Goal: Information Seeking & Learning: Learn about a topic

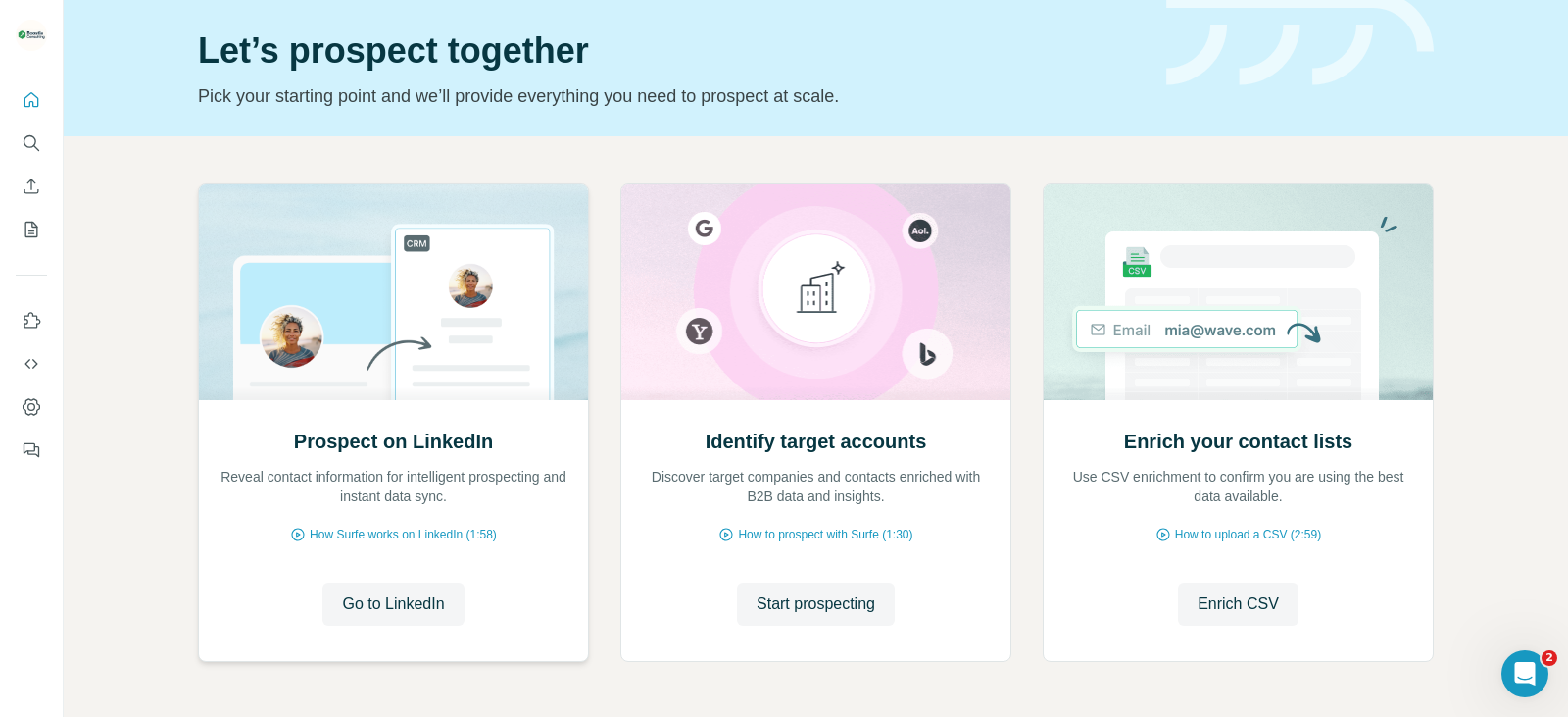
scroll to position [131, 0]
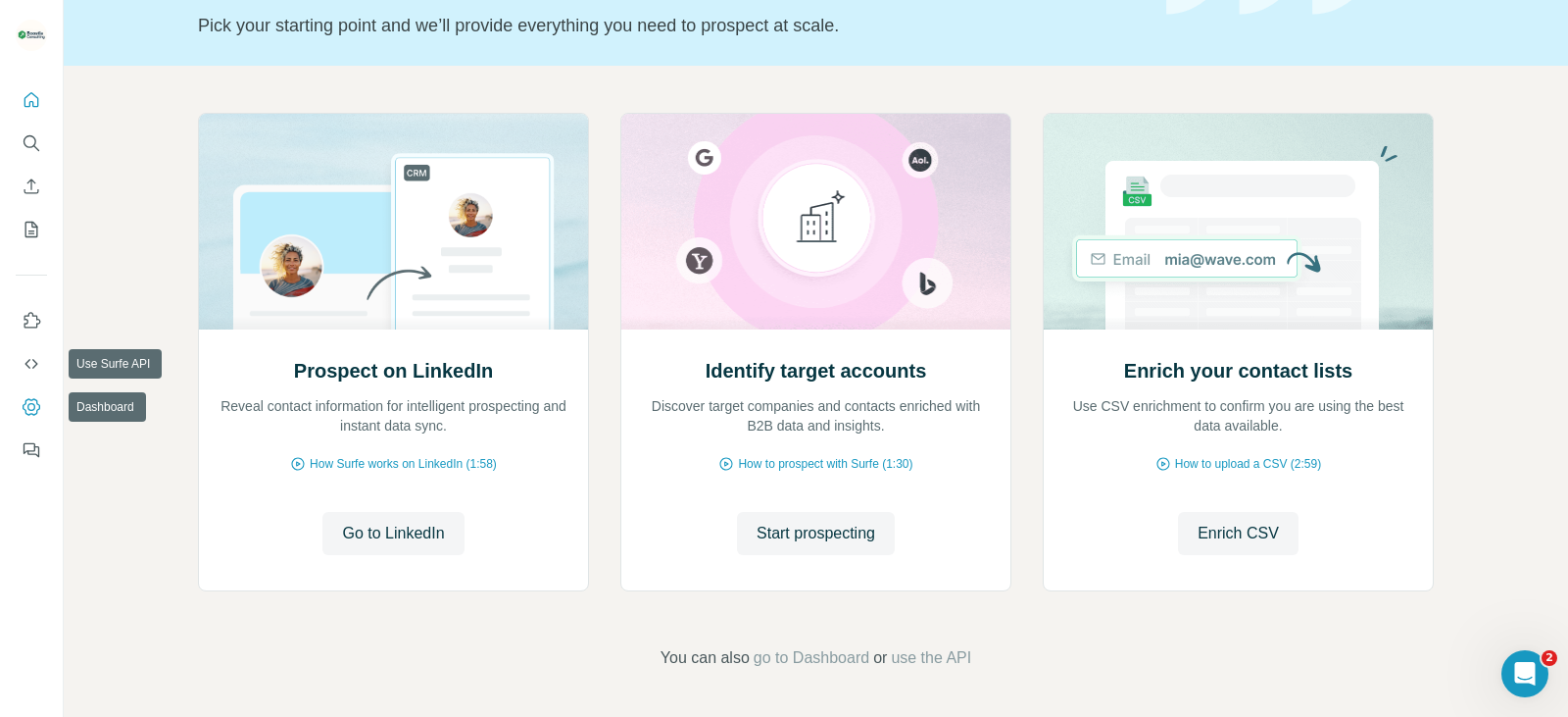
click at [27, 400] on icon "Dashboard" at bounding box center [31, 406] width 18 height 17
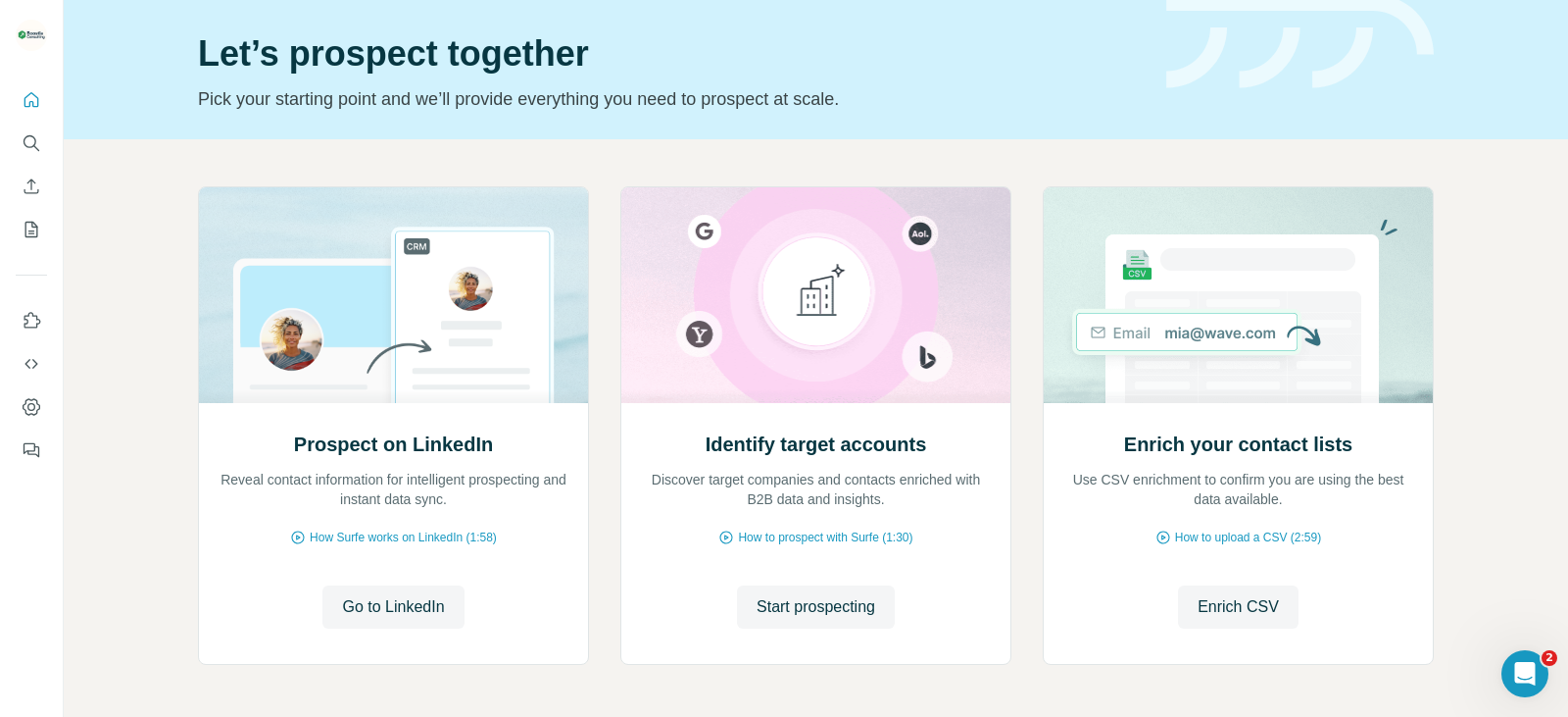
scroll to position [0, 0]
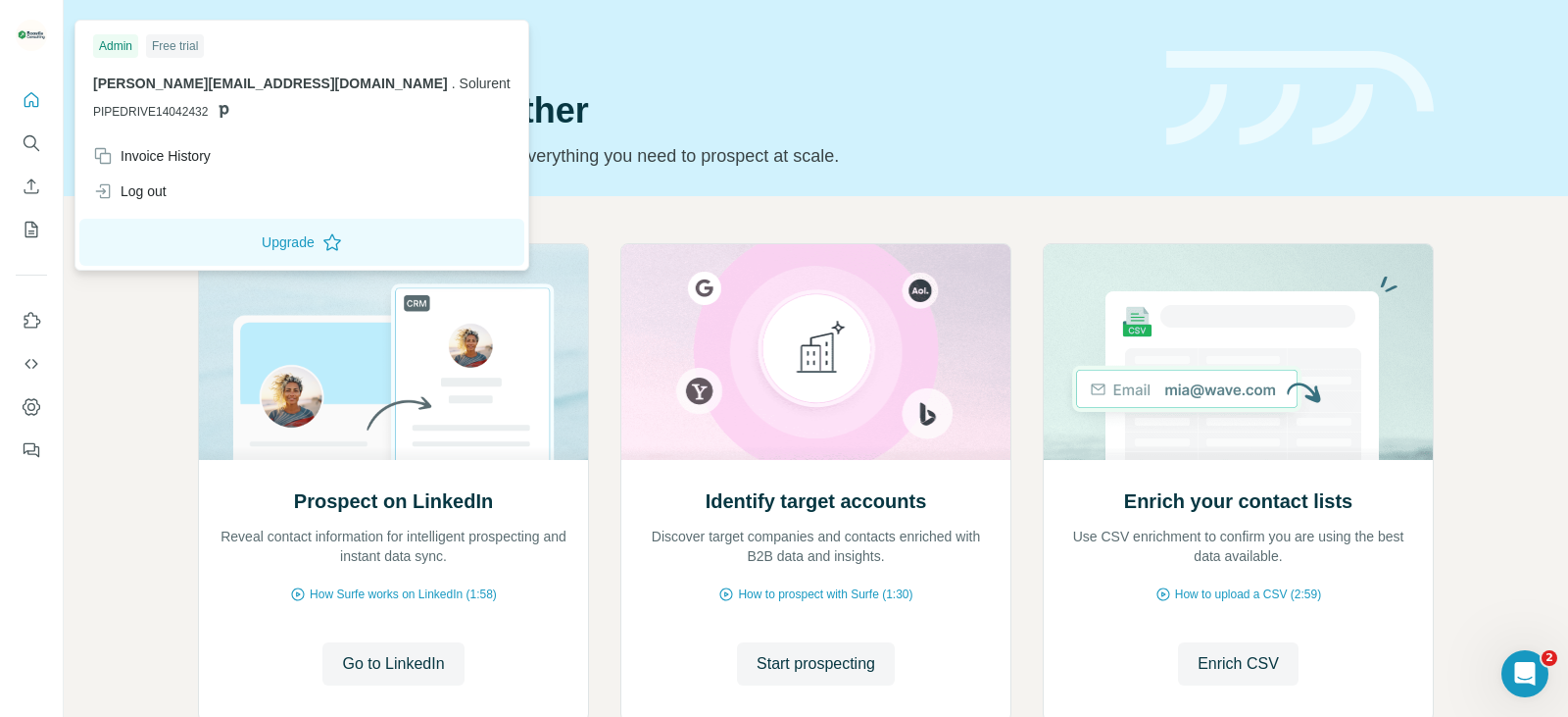
click at [32, 36] on img at bounding box center [31, 35] width 31 height 31
click at [30, 103] on icon "Quick start" at bounding box center [31, 99] width 15 height 15
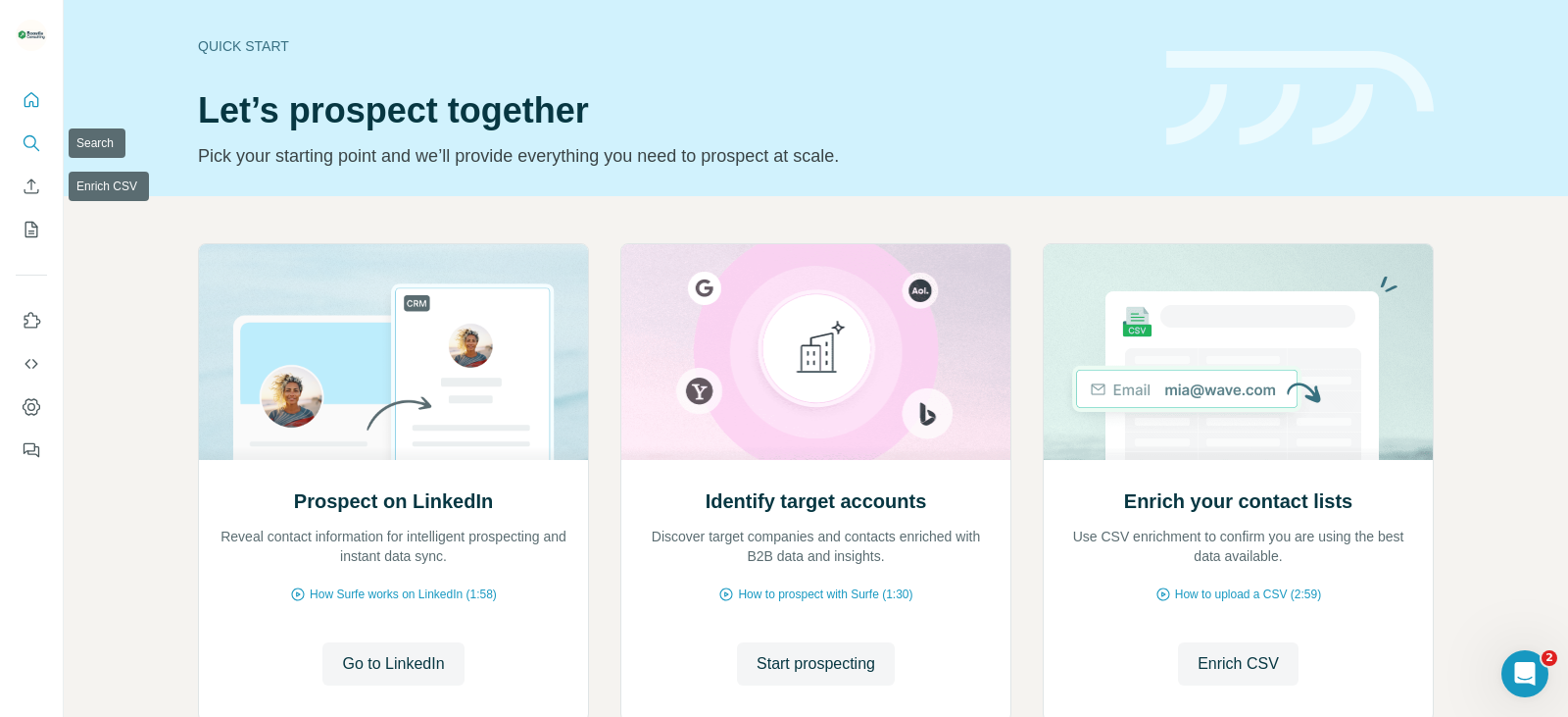
click at [40, 134] on icon "Search" at bounding box center [31, 144] width 20 height 20
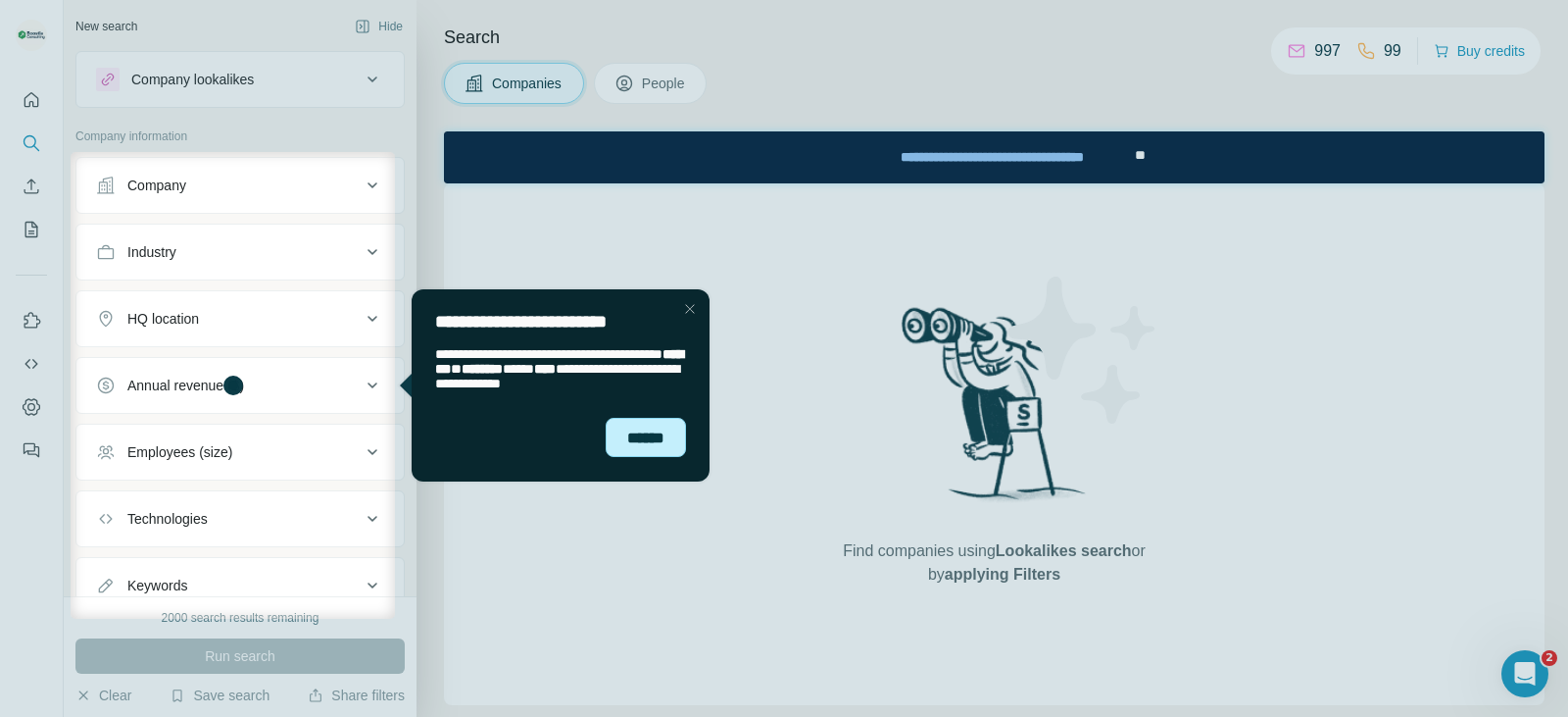
click at [656, 441] on div "******" at bounding box center [646, 438] width 81 height 39
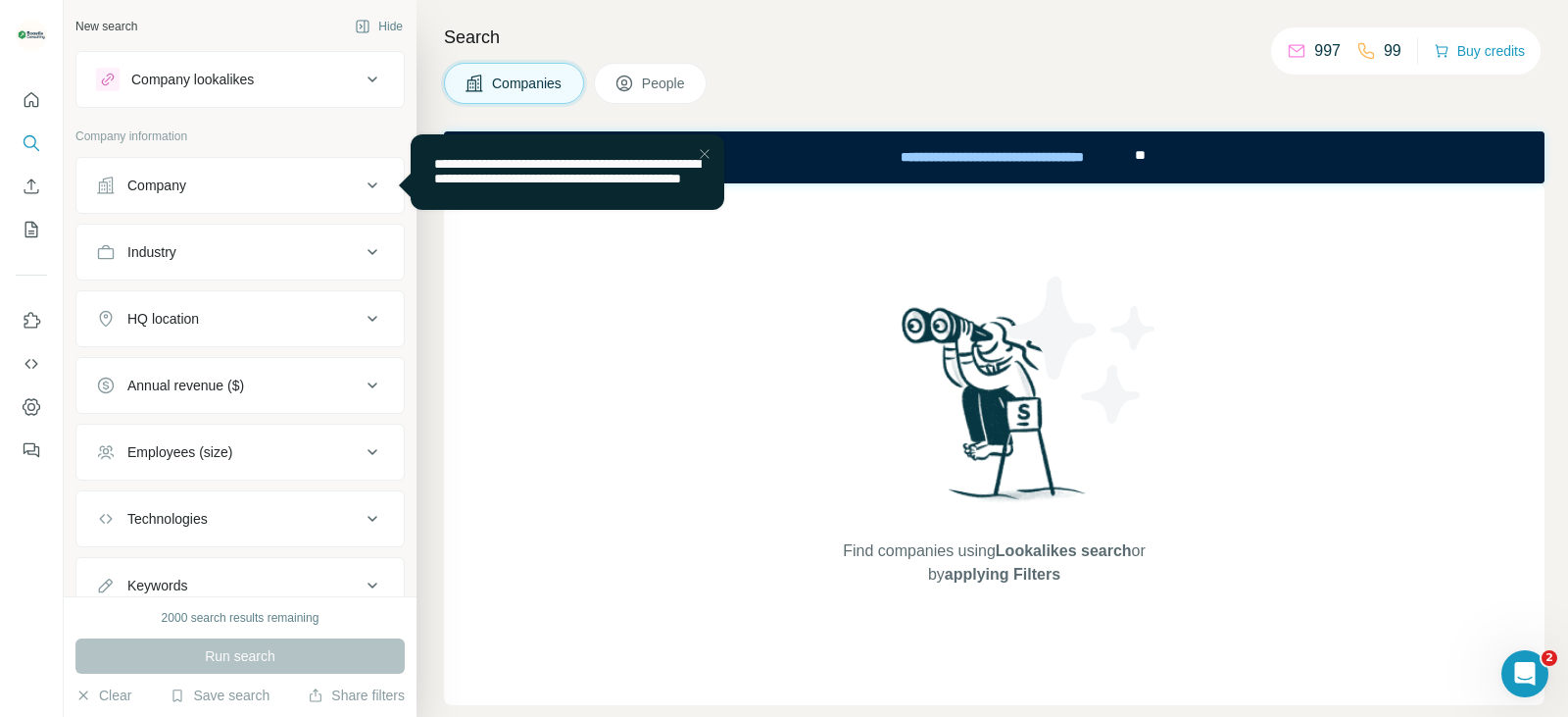
click at [276, 184] on div "Company" at bounding box center [228, 185] width 264 height 20
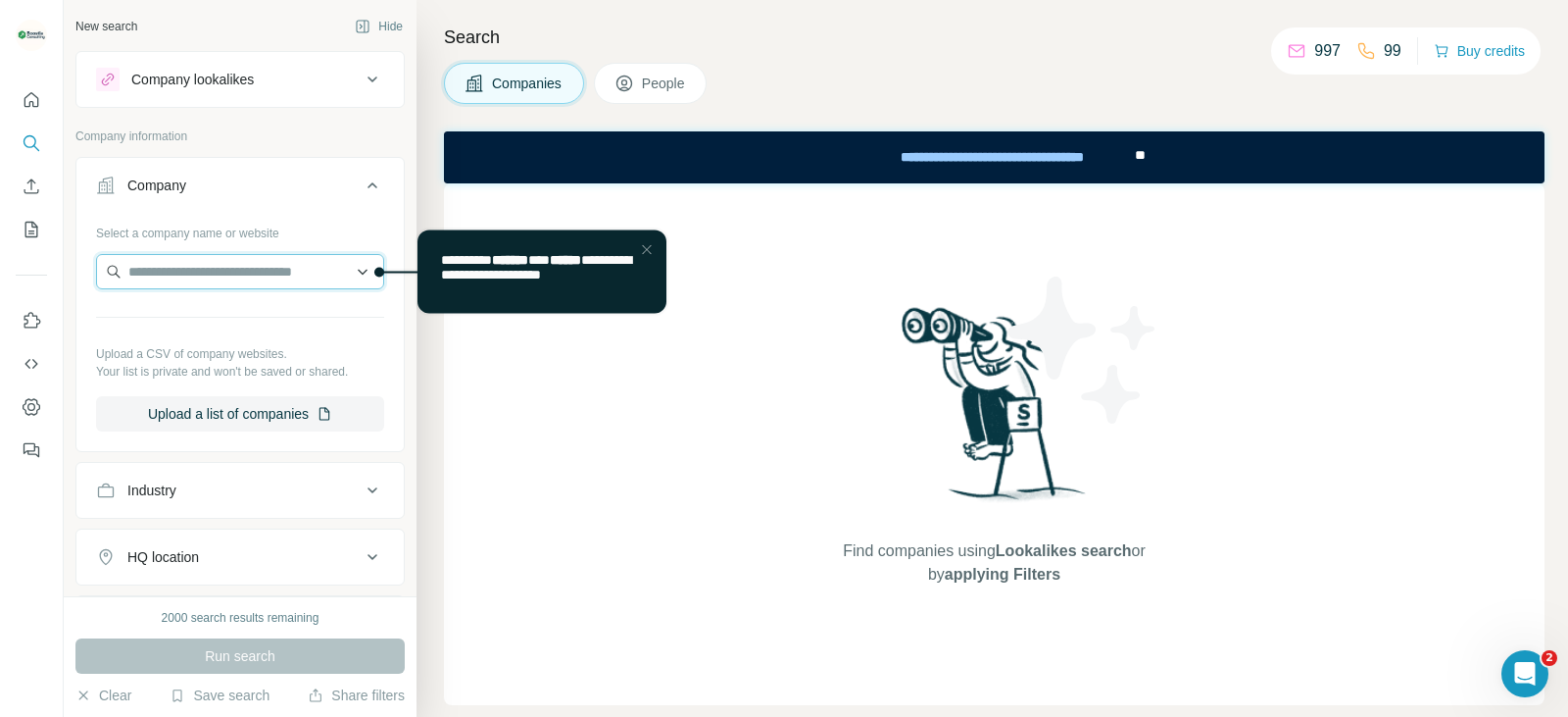
click at [257, 268] on input "text" at bounding box center [240, 271] width 288 height 35
click at [238, 315] on div "Type to search" at bounding box center [233, 318] width 263 height 39
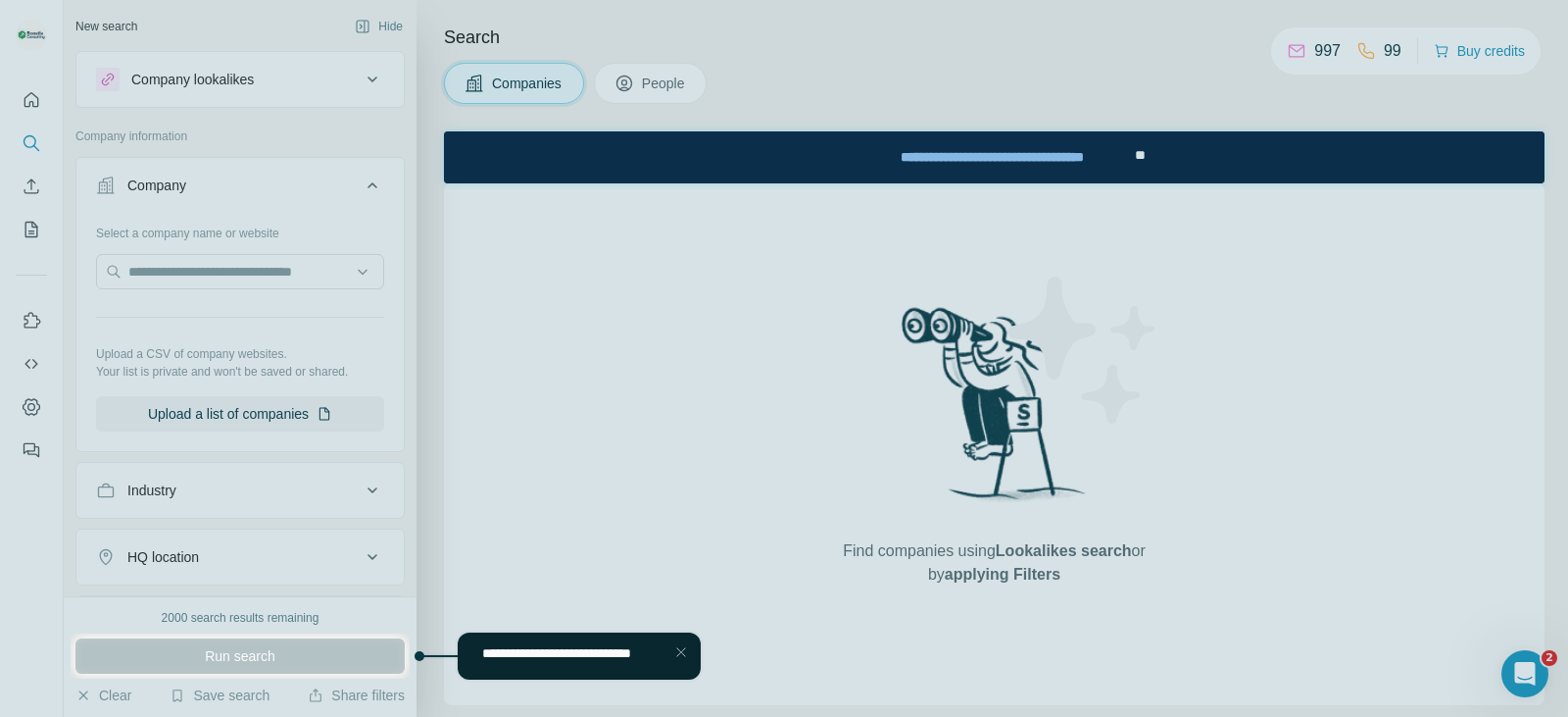
click at [376, 258] on div at bounding box center [784, 317] width 1568 height 633
click at [338, 227] on div at bounding box center [784, 317] width 1568 height 633
click at [304, 268] on div at bounding box center [784, 317] width 1568 height 633
click at [683, 652] on div "Close Step" at bounding box center [681, 652] width 24 height 24
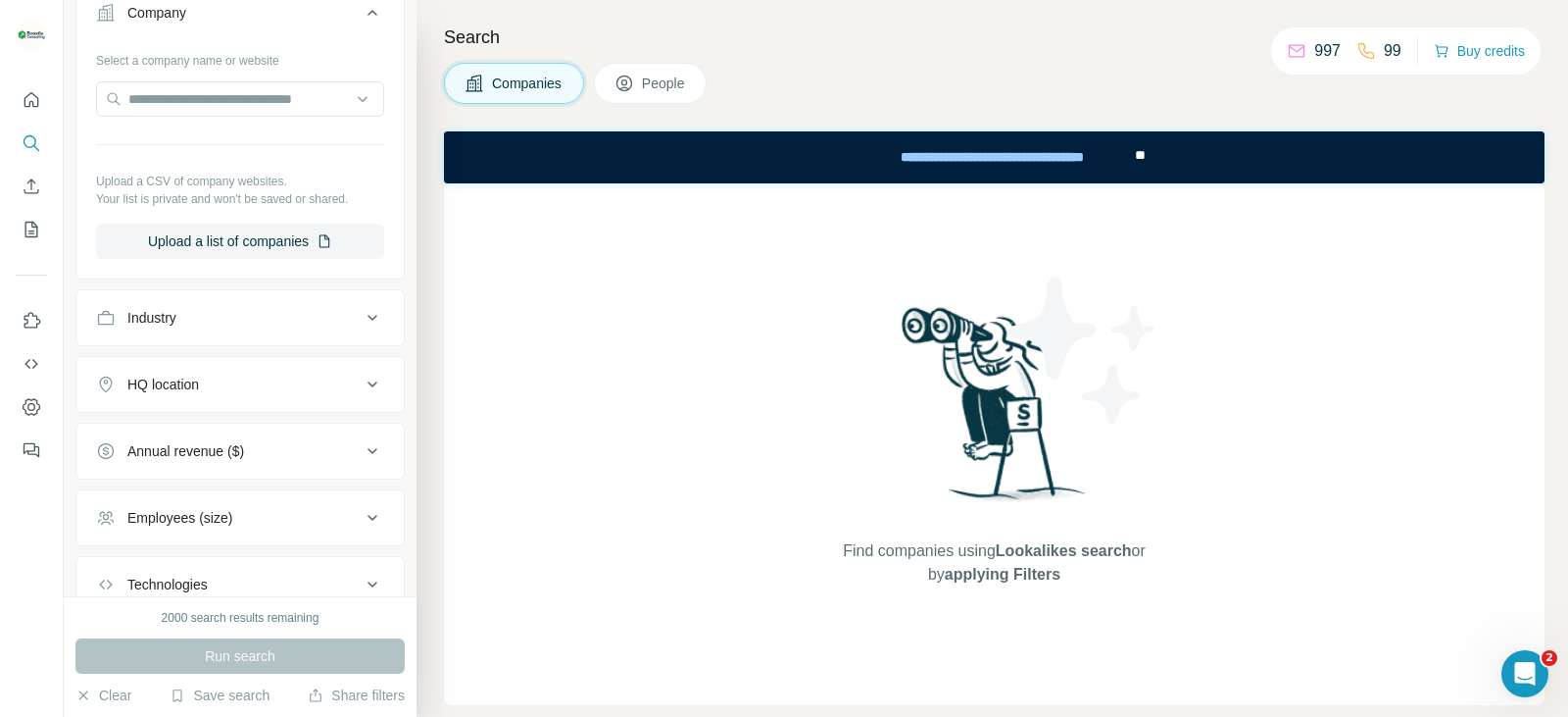
scroll to position [196, 0]
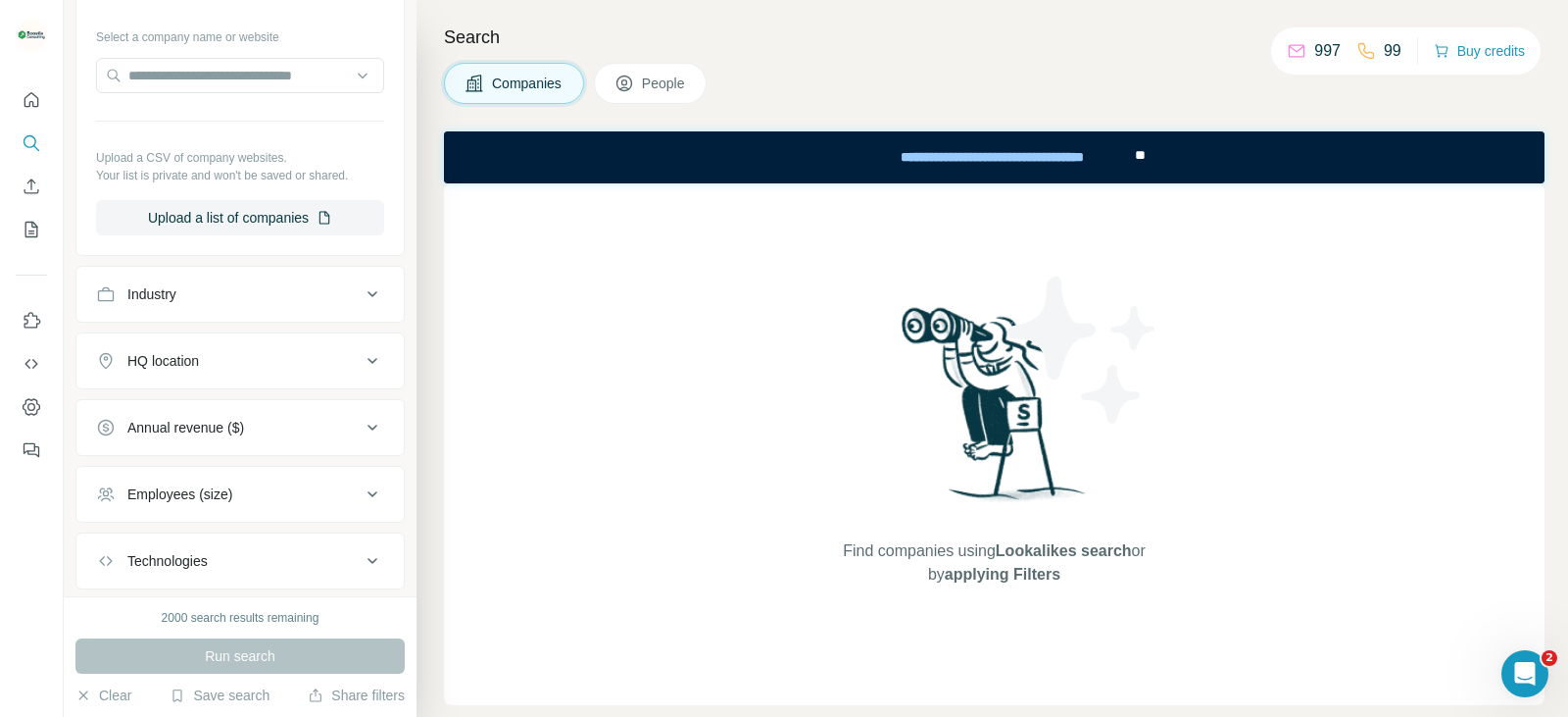
click at [336, 296] on div "Industry" at bounding box center [228, 294] width 264 height 20
click at [277, 337] on input at bounding box center [230, 343] width 242 height 22
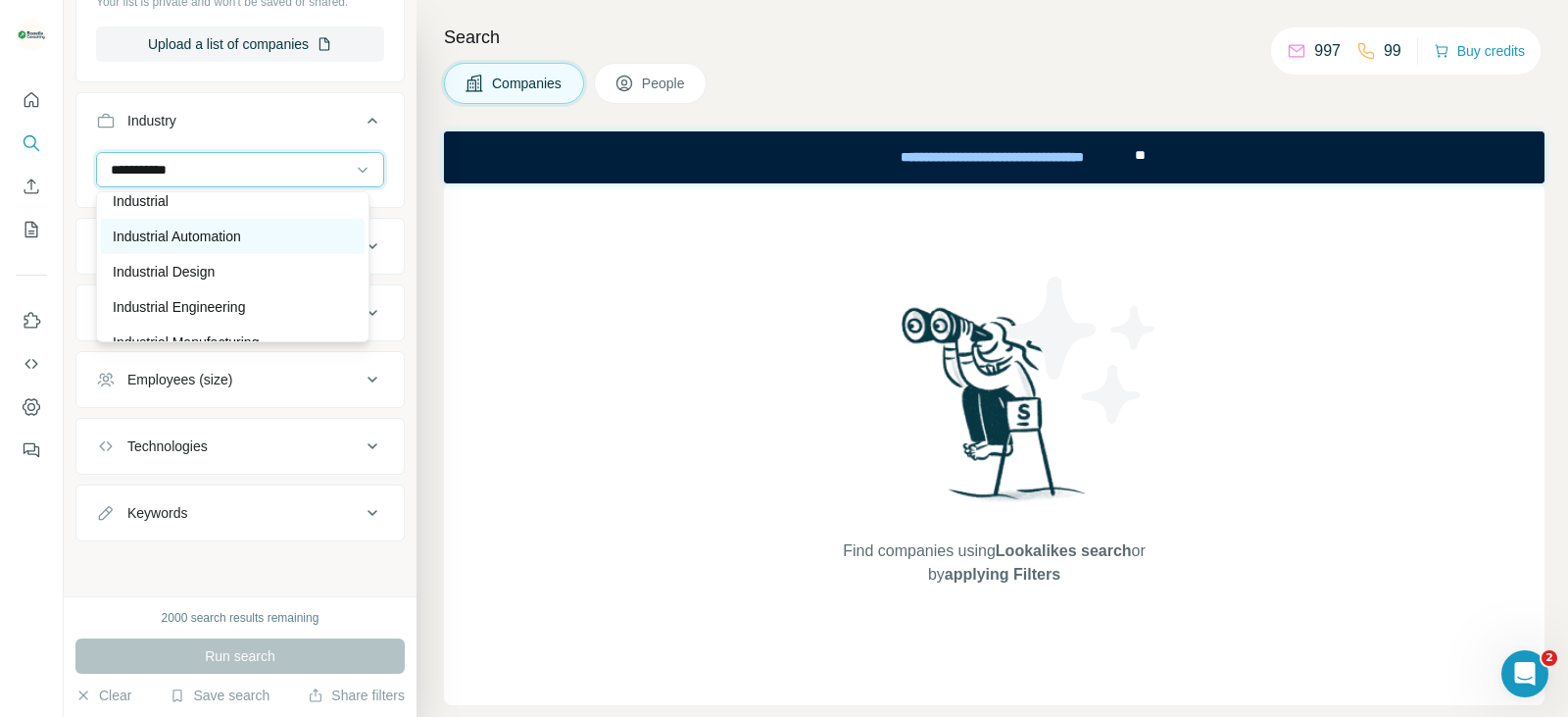
scroll to position [0, 0]
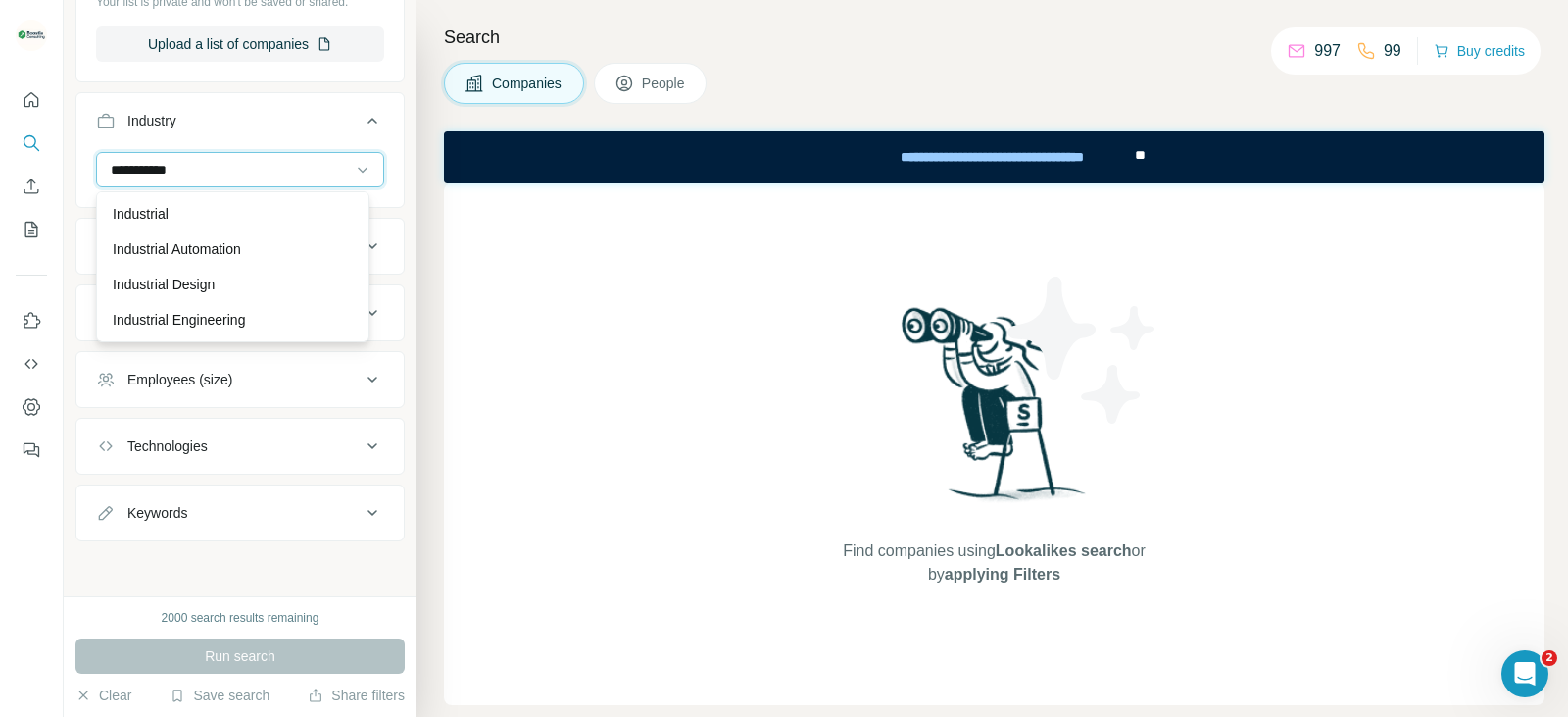
drag, startPoint x: 226, startPoint y: 166, endPoint x: 0, endPoint y: 167, distance: 226.0
click at [0, 167] on div "**********" at bounding box center [784, 358] width 1568 height 717
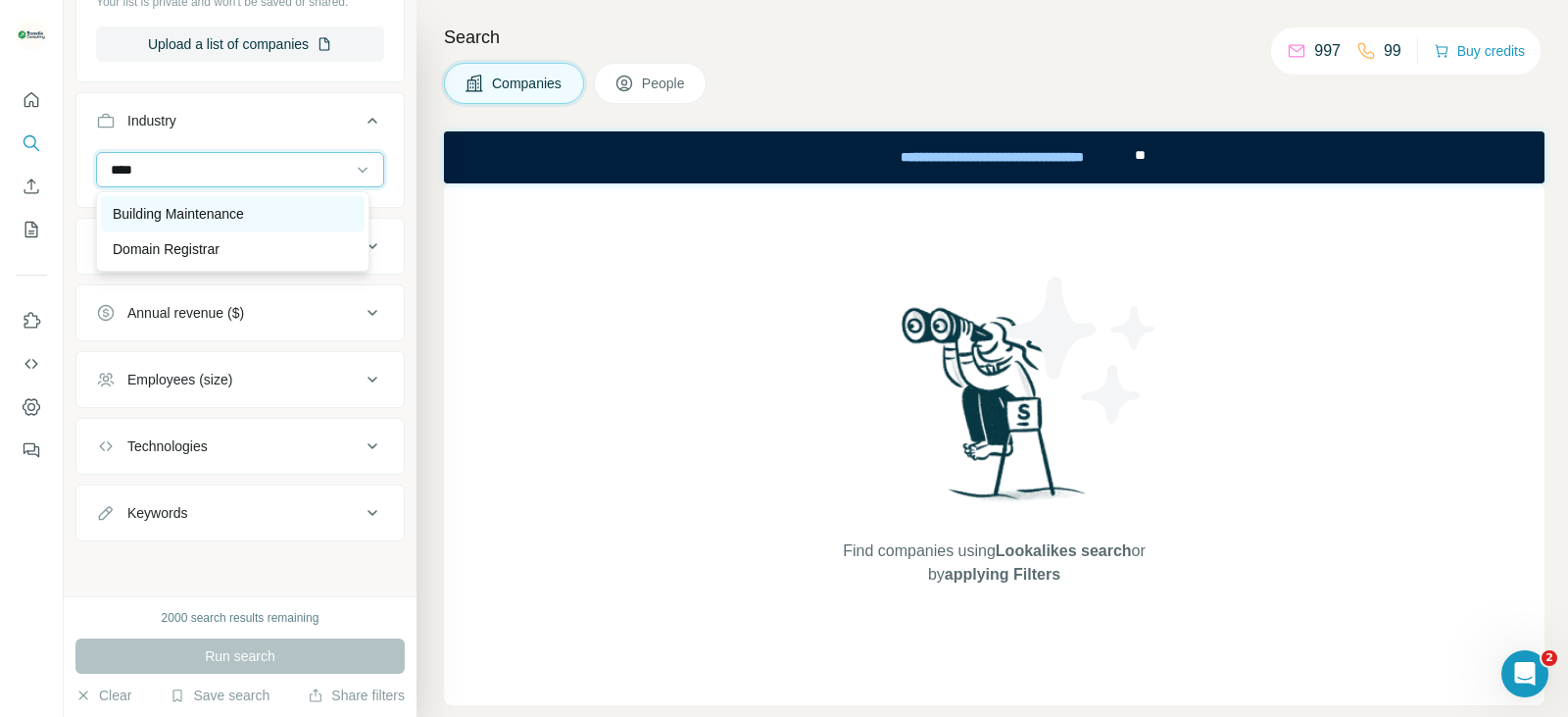
type input "****"
click at [138, 204] on p "Building Maintenance" at bounding box center [179, 213] width 132 height 20
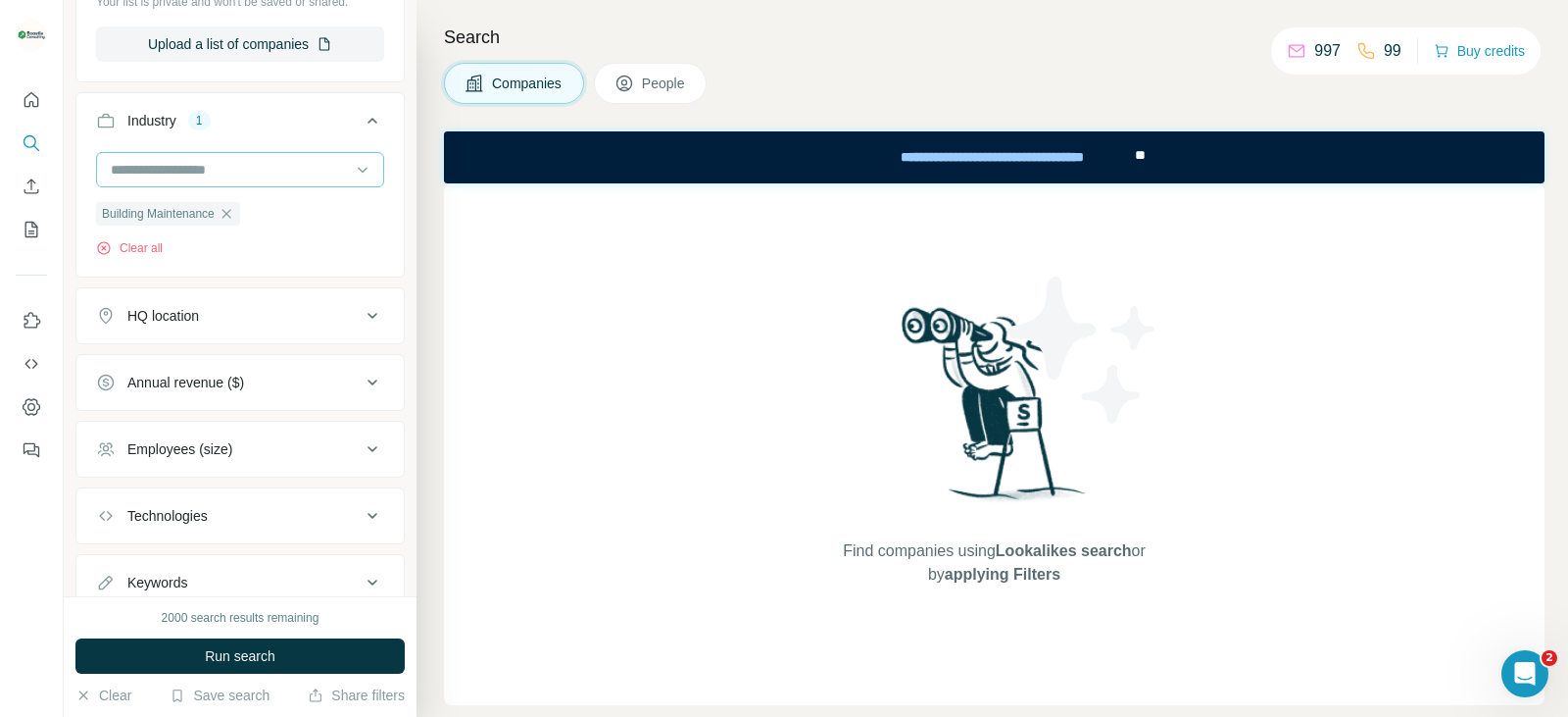
click at [210, 159] on input at bounding box center [230, 169] width 242 height 22
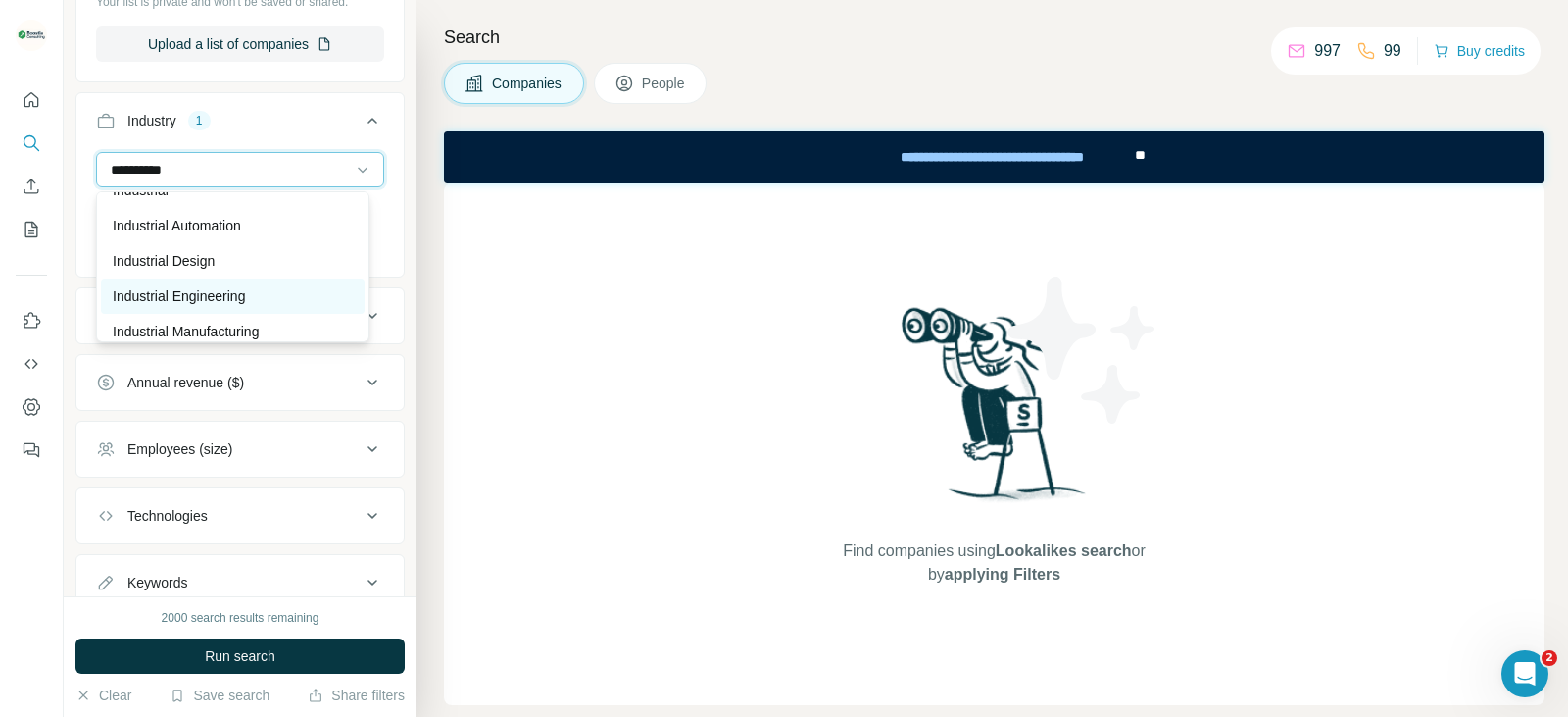
scroll to position [35, 0]
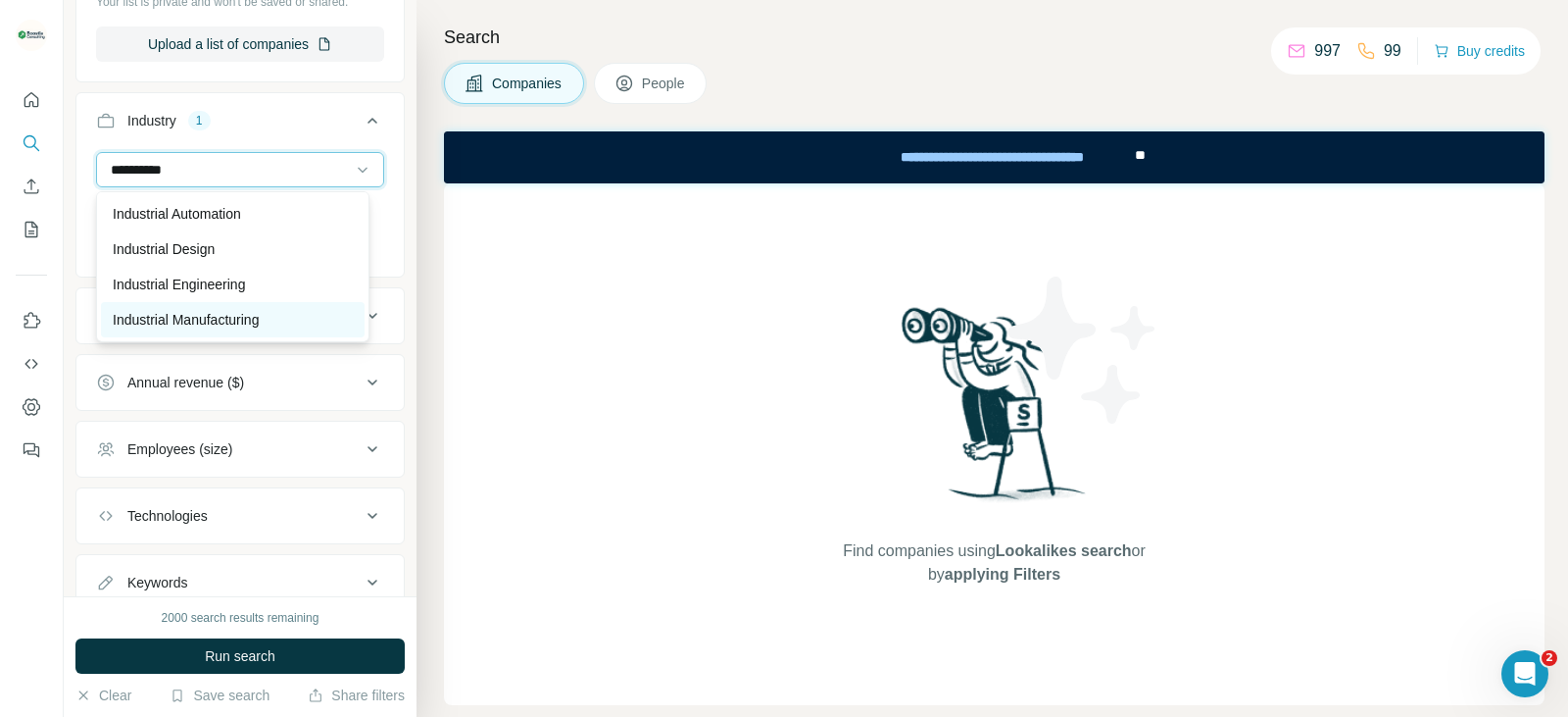
type input "**********"
click at [232, 311] on p "Industrial Manufacturing" at bounding box center [186, 320] width 146 height 20
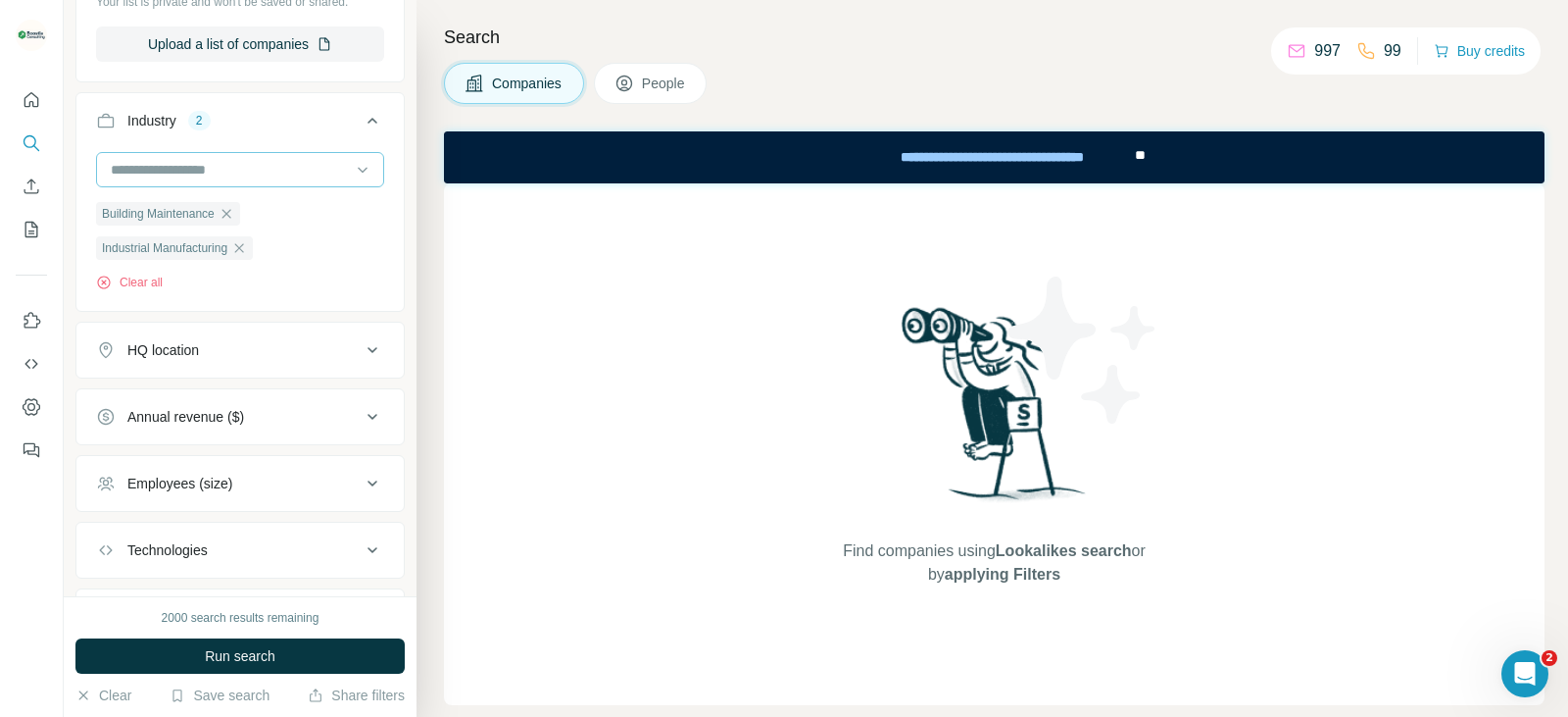
click at [296, 160] on input at bounding box center [230, 169] width 242 height 22
type input "**********"
click at [291, 204] on div "Industrial Engineering" at bounding box center [233, 213] width 263 height 35
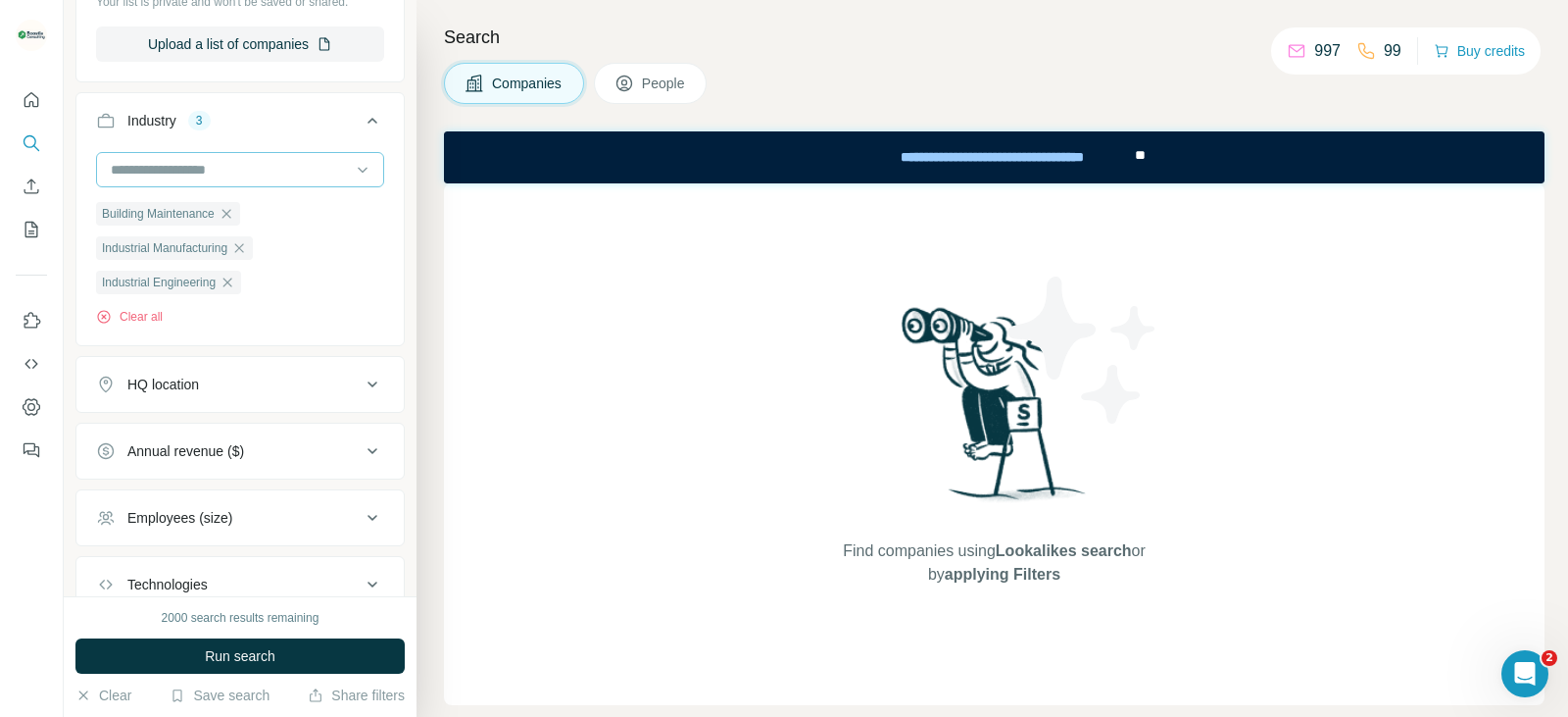
click at [225, 164] on input at bounding box center [230, 169] width 242 height 22
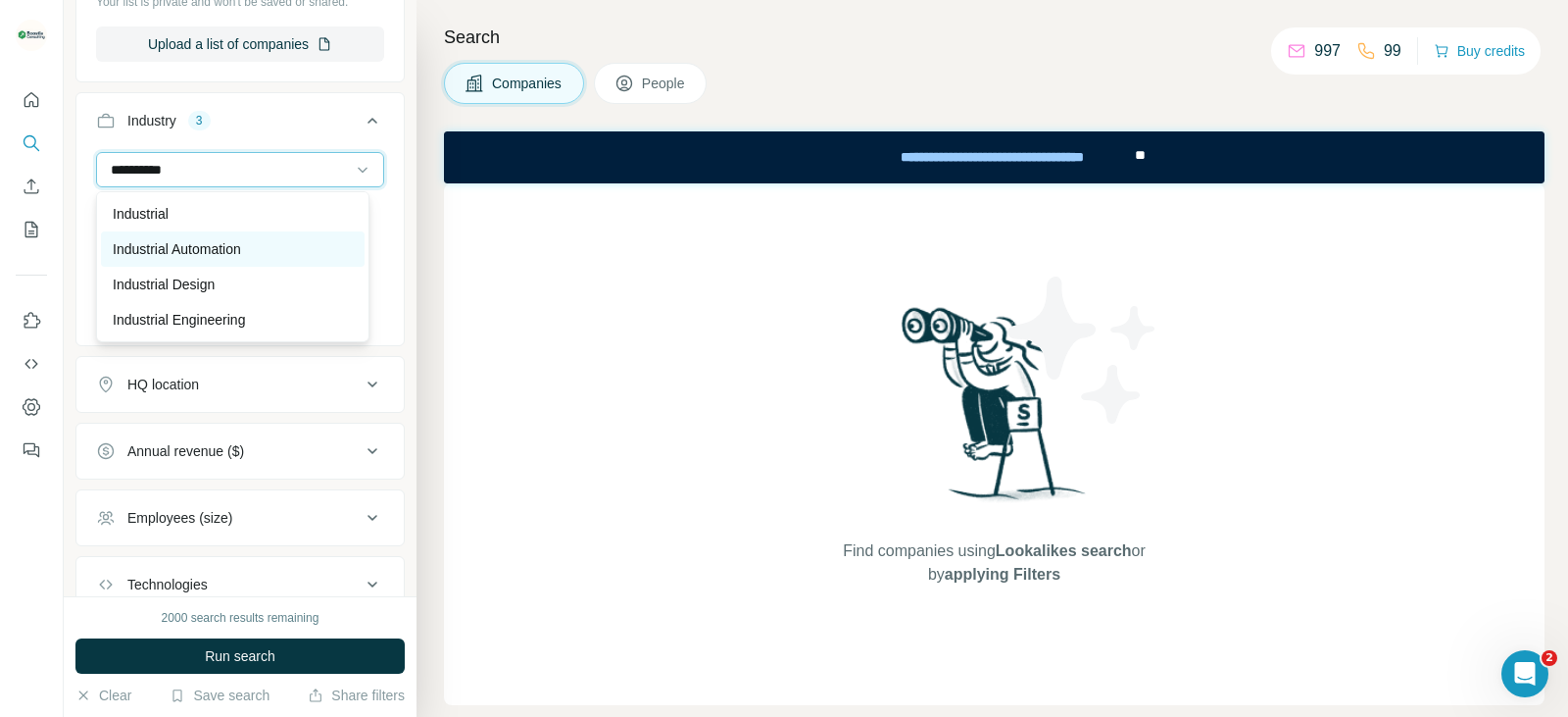
type input "**********"
click at [222, 248] on p "Industrial Automation" at bounding box center [177, 249] width 129 height 20
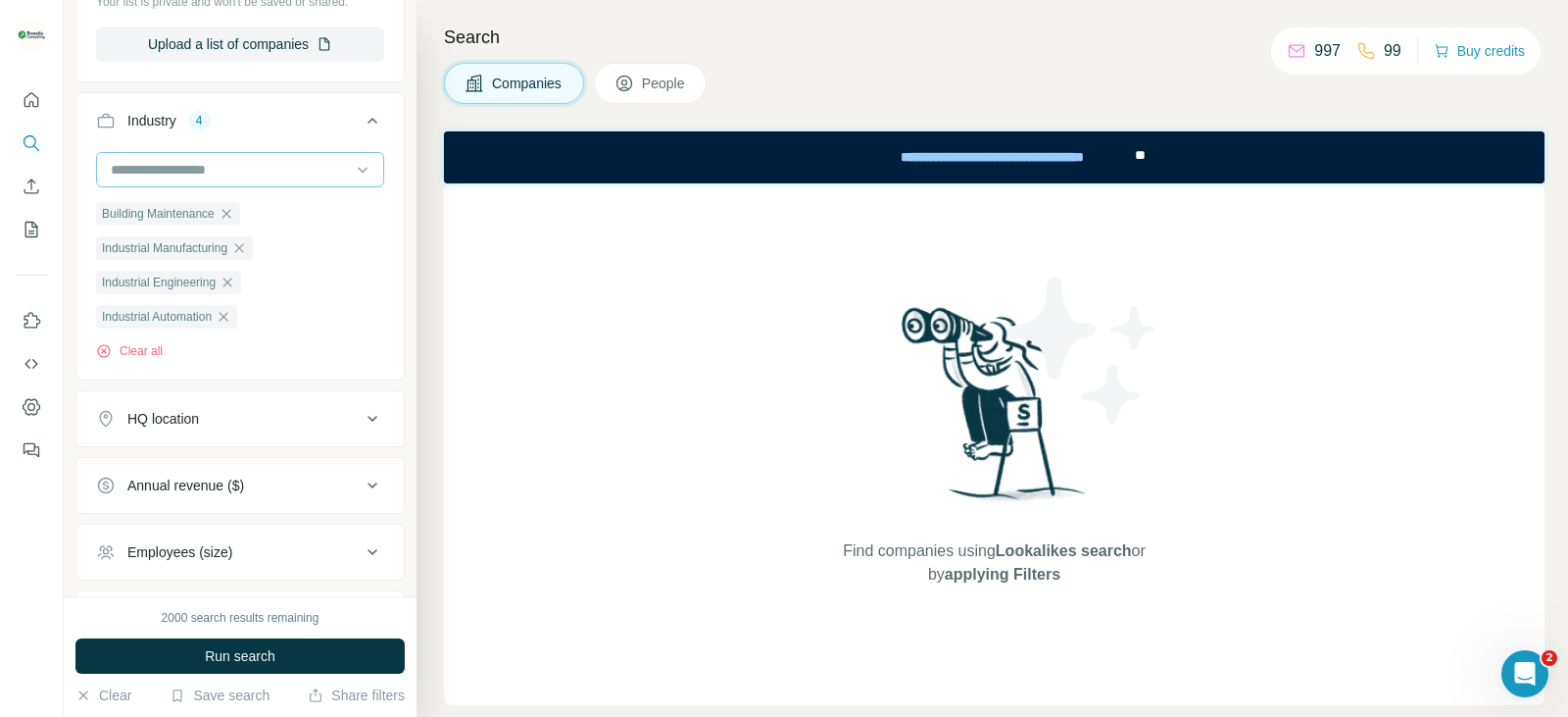
click at [261, 158] on input at bounding box center [230, 169] width 242 height 22
type input "*"
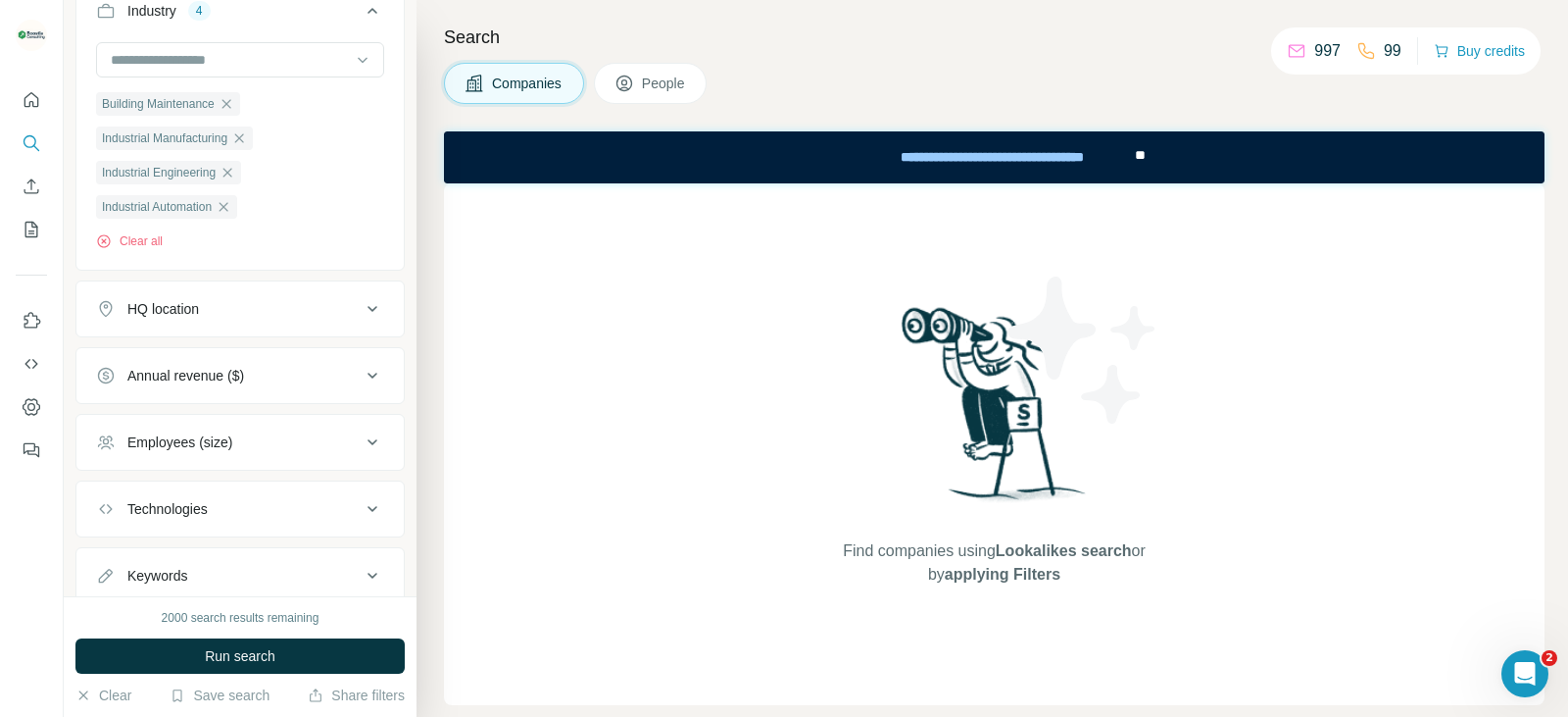
scroll to position [490, 0]
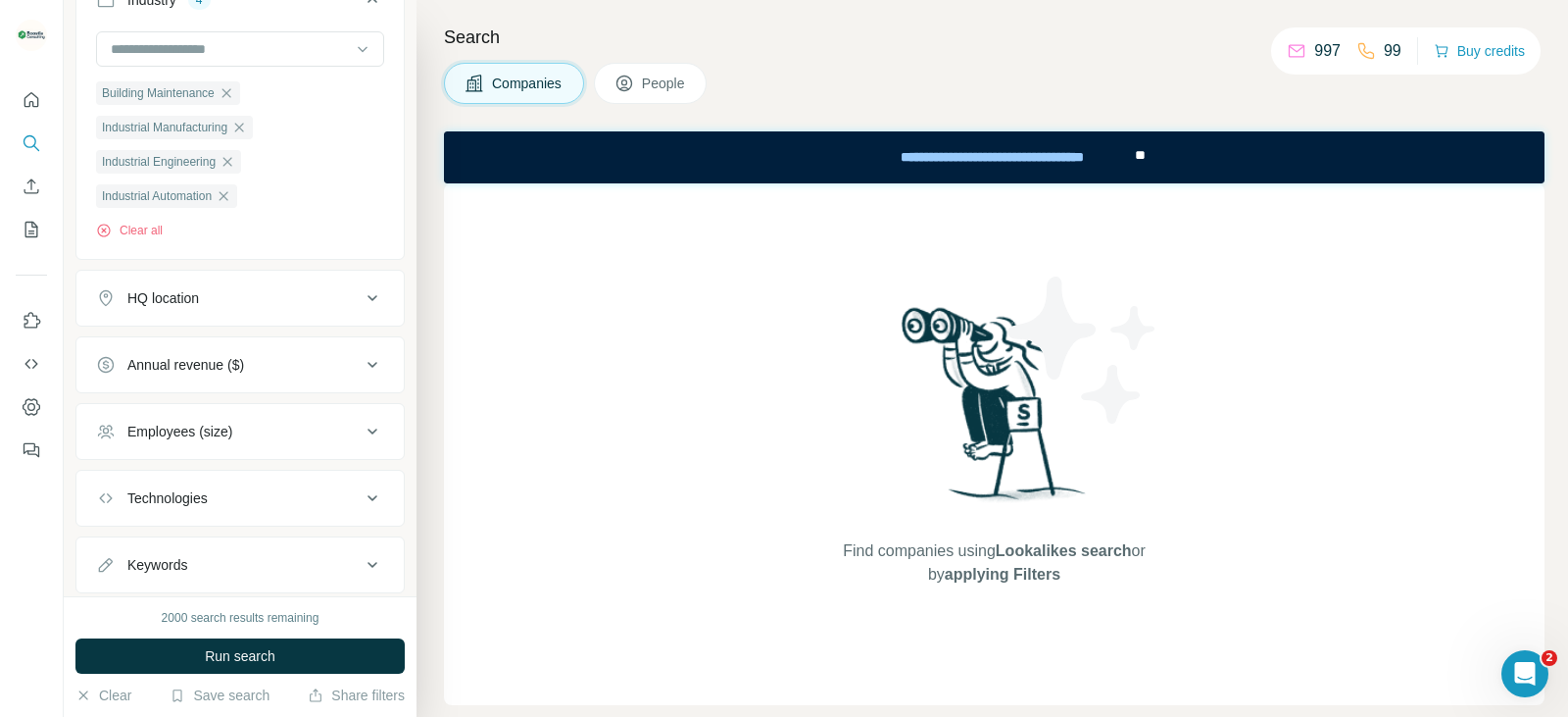
click at [266, 308] on div "HQ location" at bounding box center [228, 298] width 264 height 20
click at [239, 355] on input "text" at bounding box center [240, 347] width 288 height 35
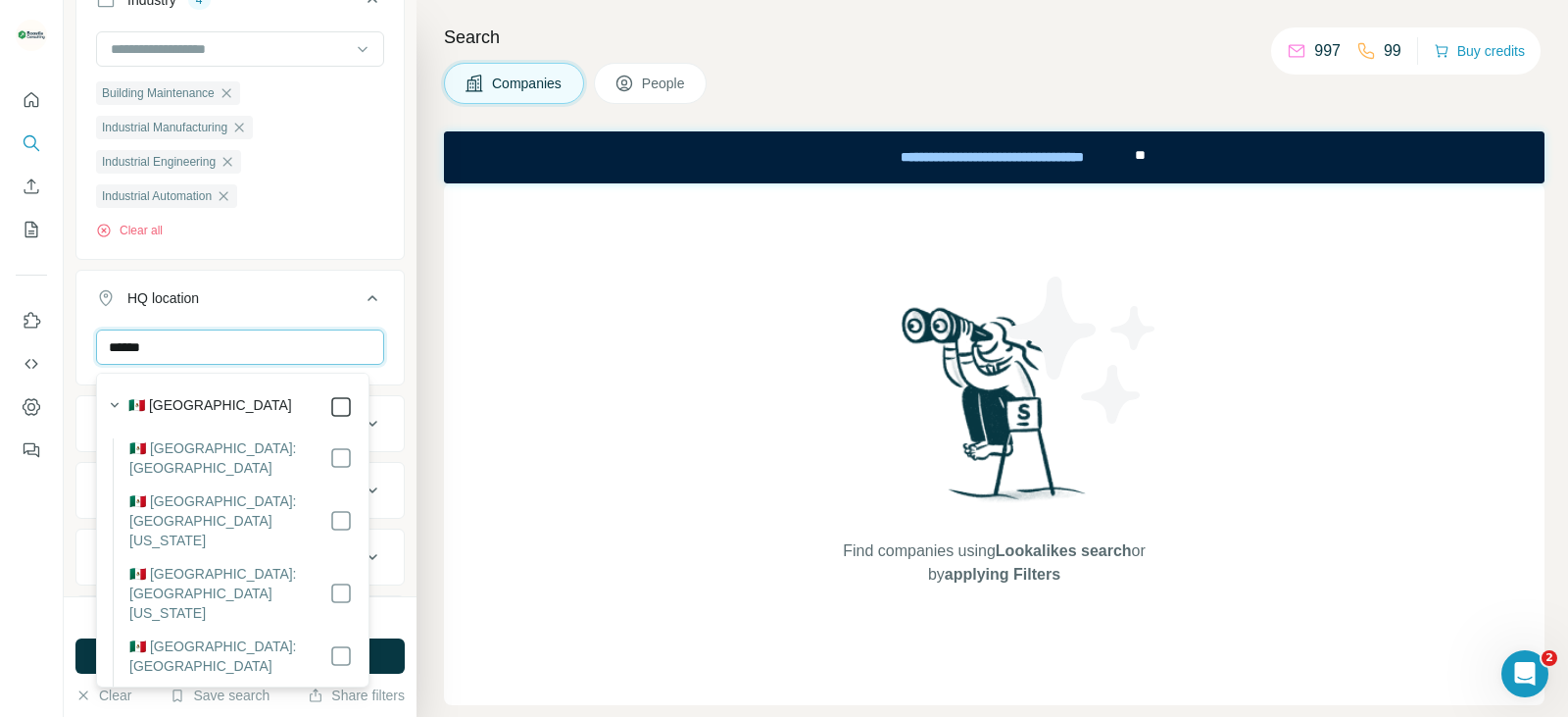
type input "******"
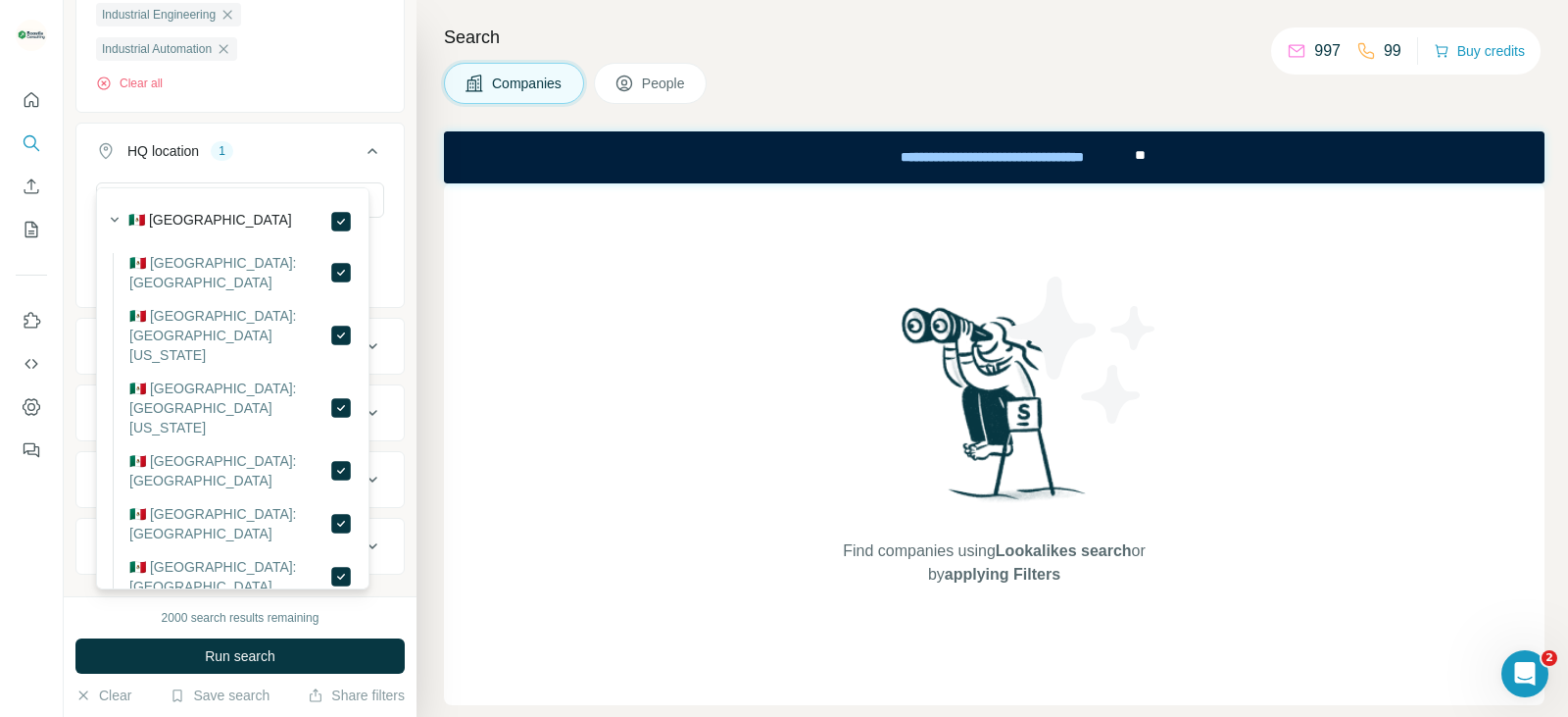
scroll to position [676, 0]
click at [386, 242] on div "****** [GEOGRAPHIC_DATA] Clear all" at bounding box center [240, 209] width 327 height 121
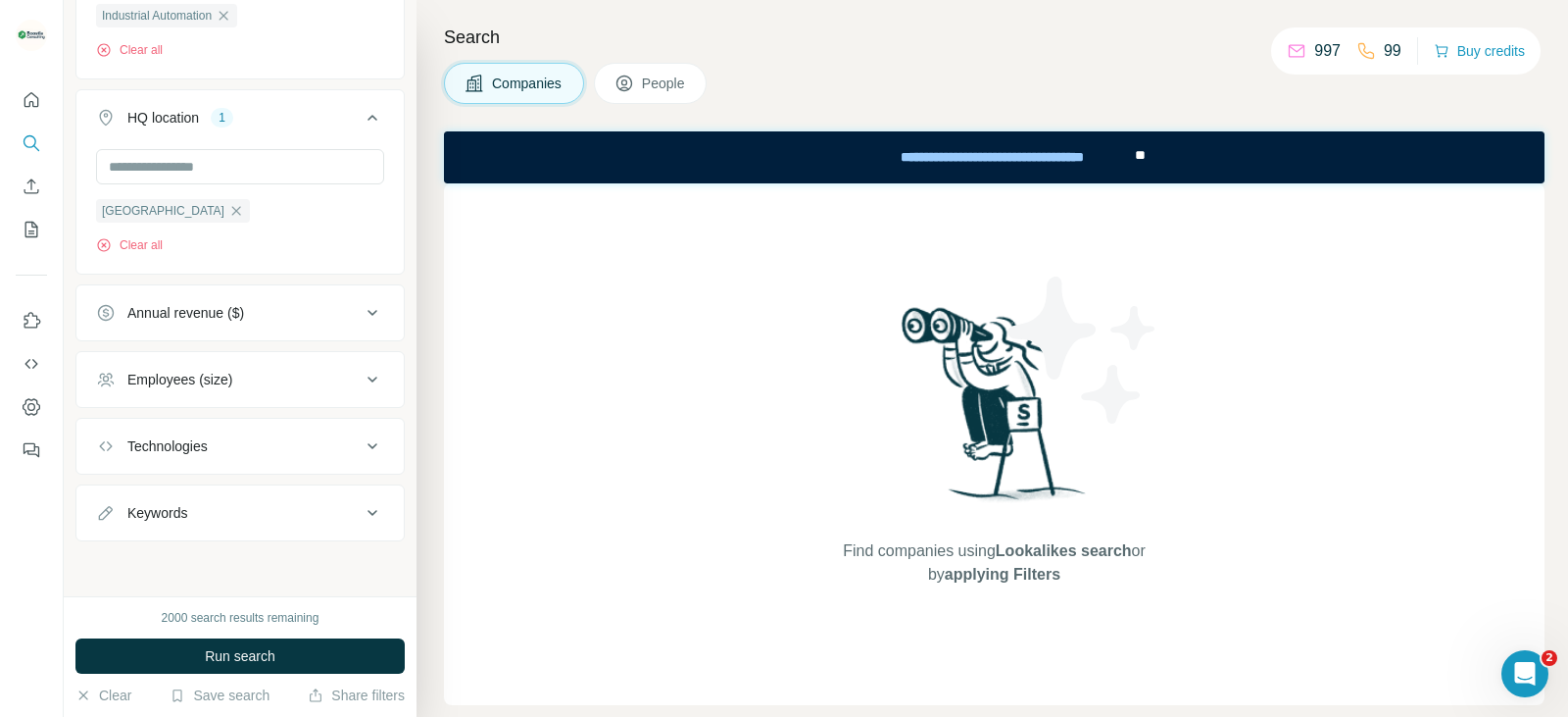
click at [226, 447] on div "Technologies" at bounding box center [228, 447] width 264 height 20
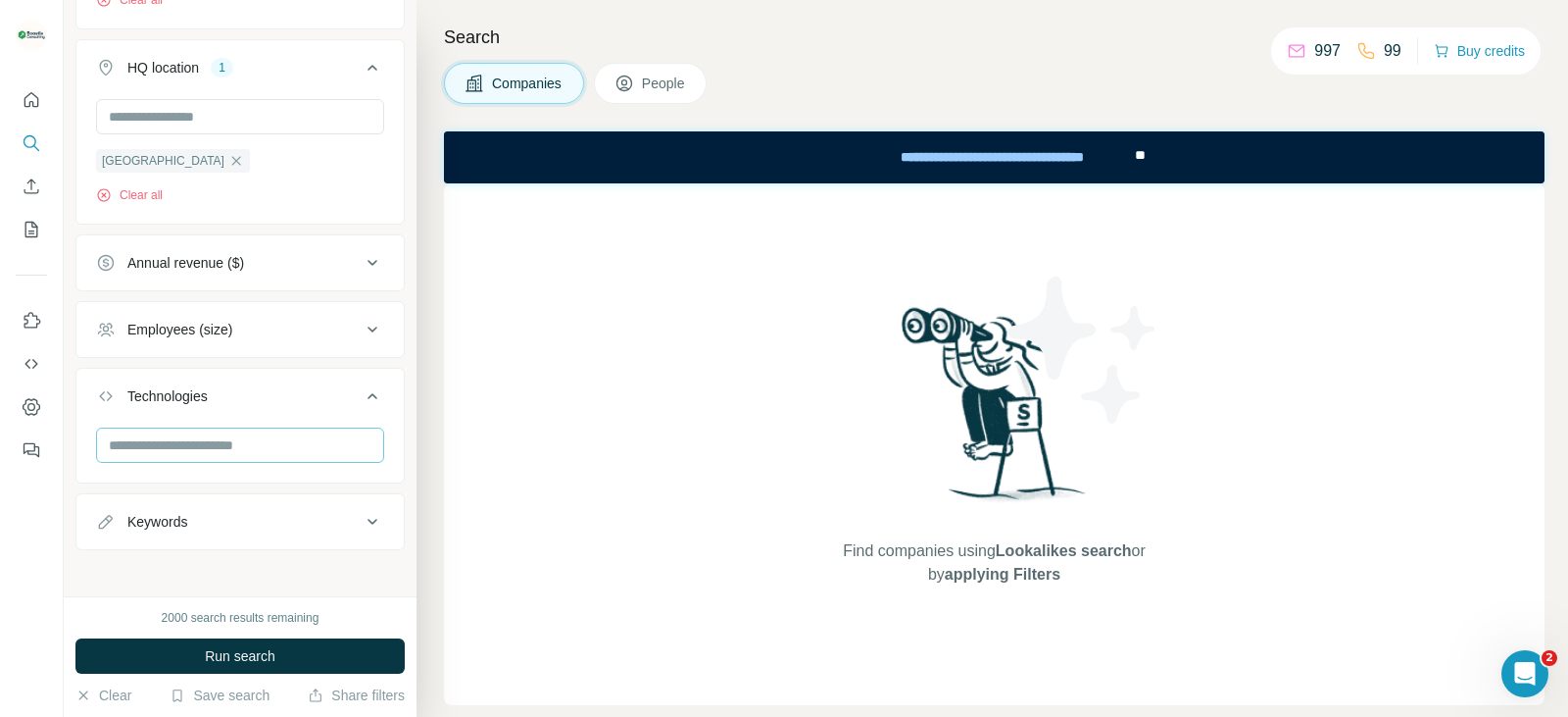
scroll to position [735, 0]
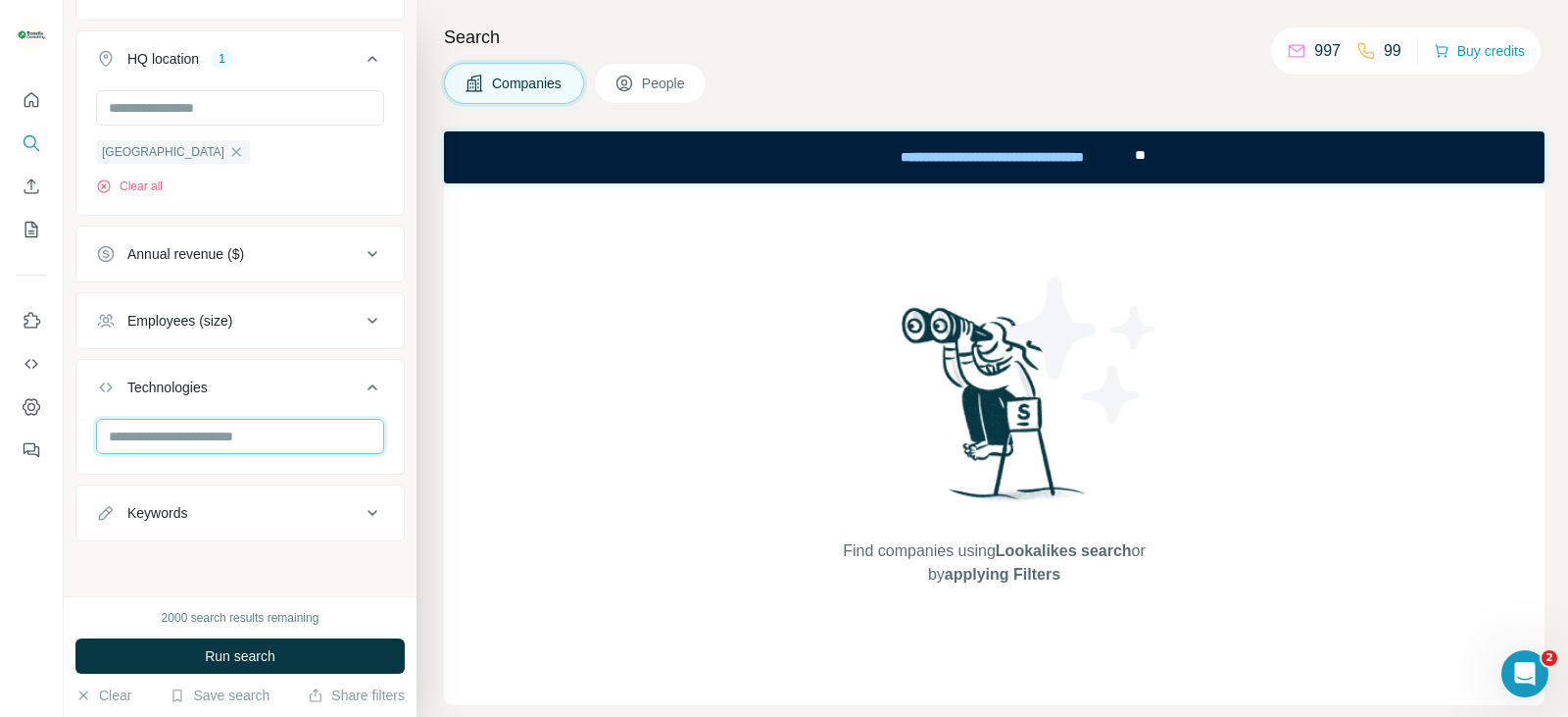
click at [227, 425] on input "text" at bounding box center [240, 437] width 288 height 35
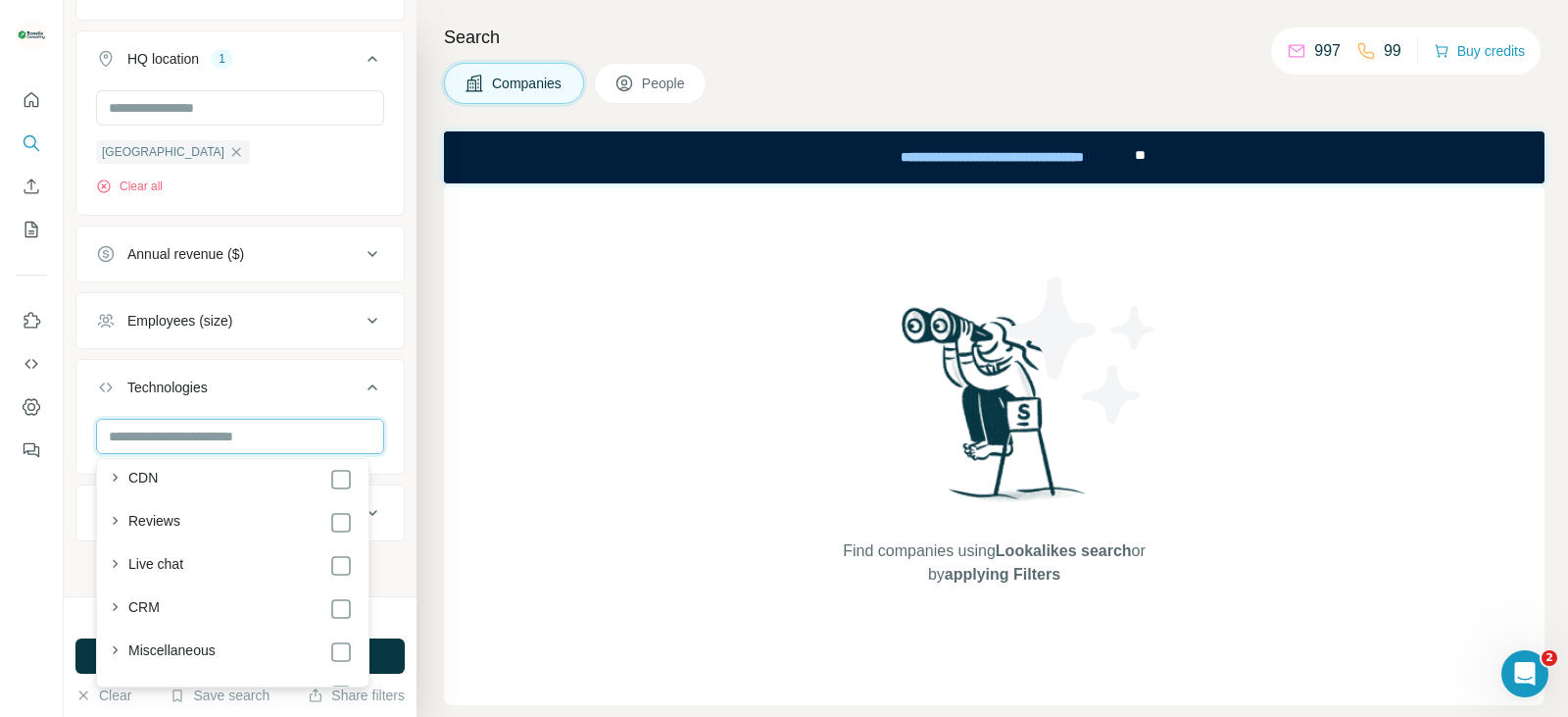
scroll to position [1078, 0]
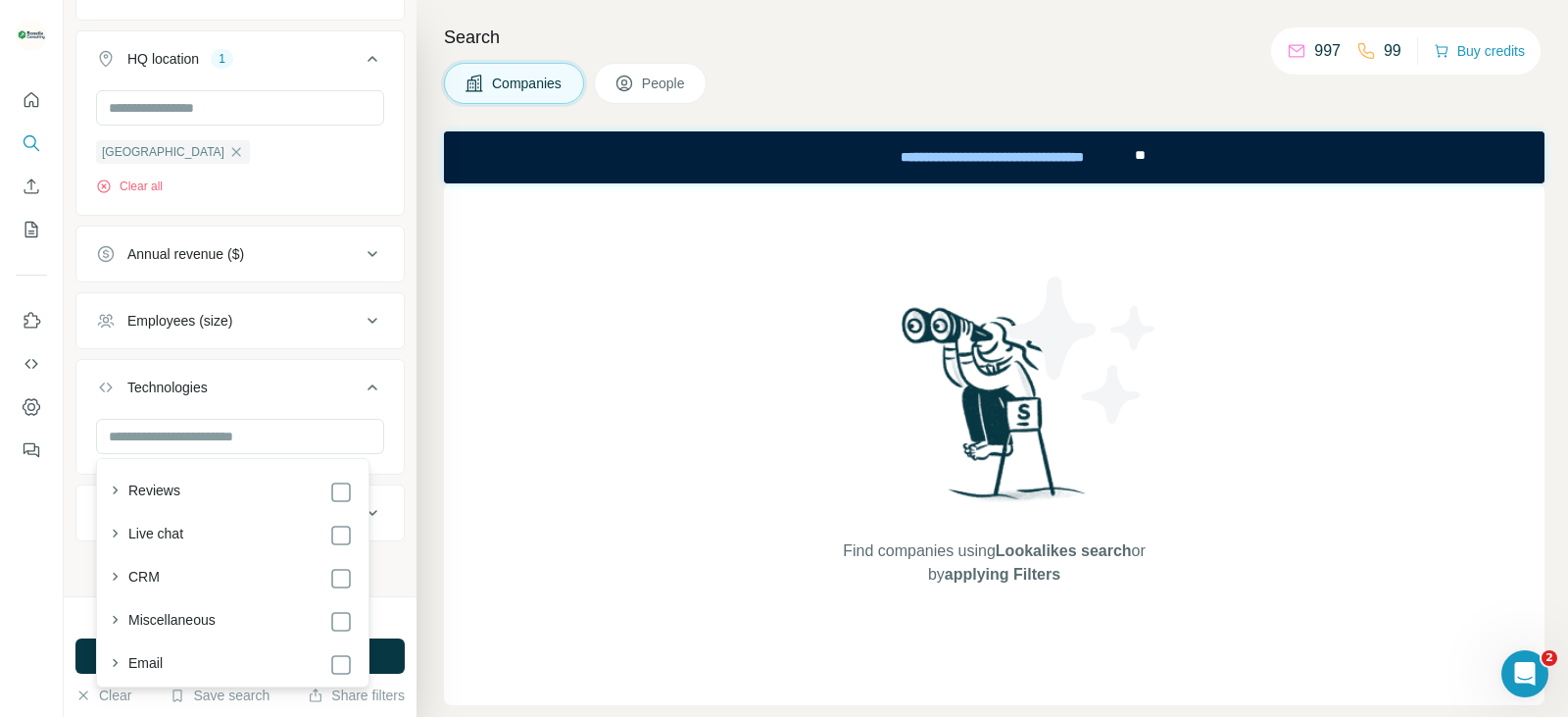
click at [385, 379] on button "Technologies" at bounding box center [240, 391] width 327 height 55
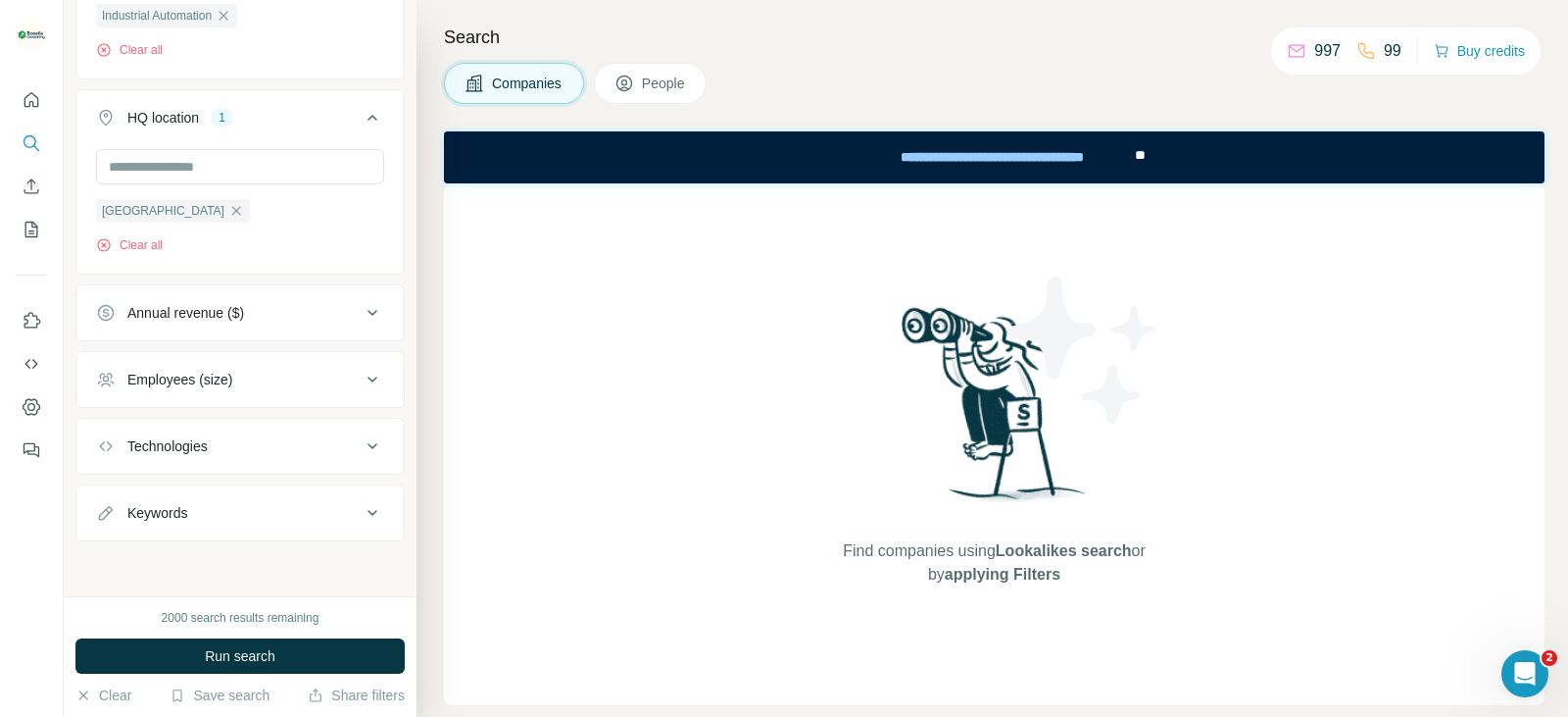
scroll to position [676, 0]
click at [314, 389] on button "Employees (size)" at bounding box center [240, 380] width 327 height 47
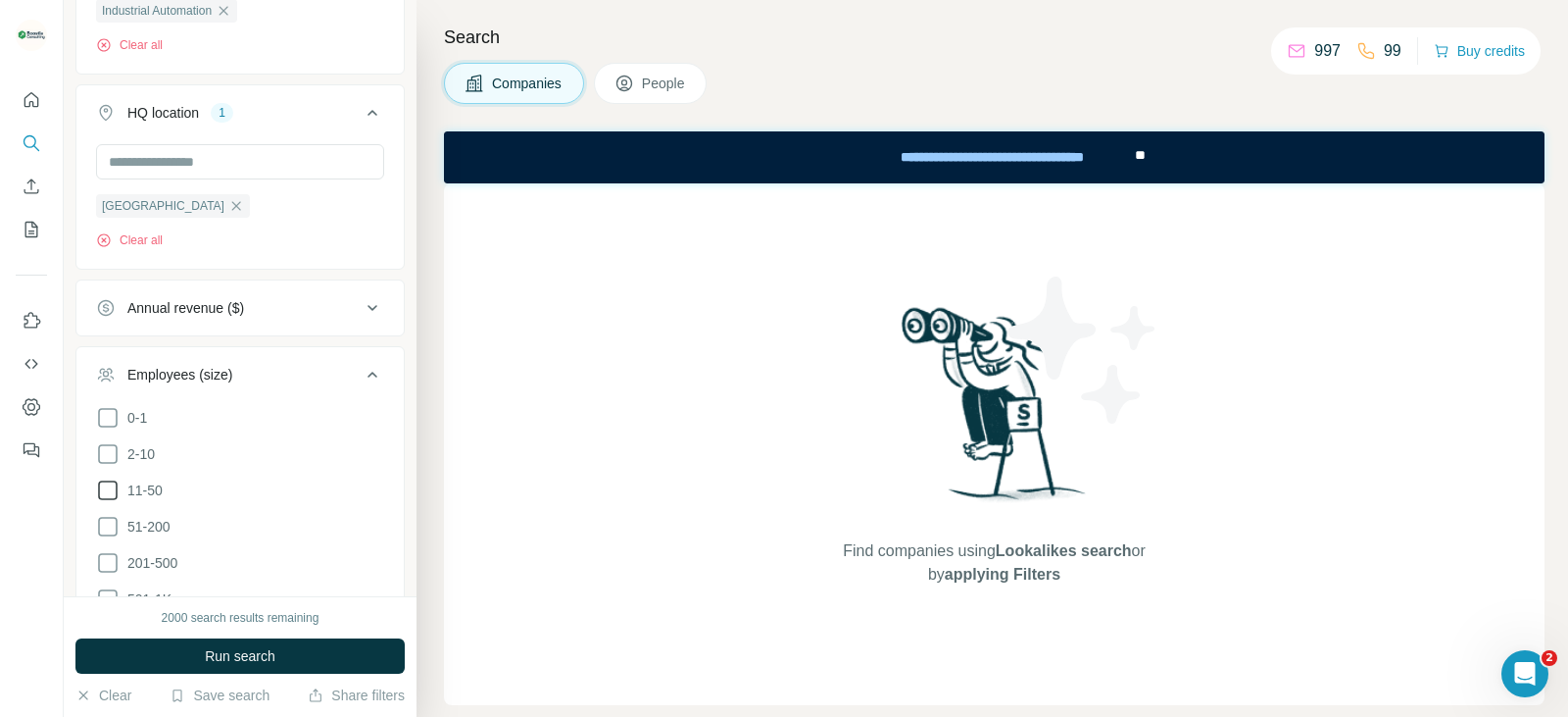
click at [115, 497] on icon at bounding box center [108, 490] width 24 height 24
click at [111, 528] on icon at bounding box center [108, 526] width 24 height 24
click at [110, 459] on icon at bounding box center [108, 454] width 24 height 24
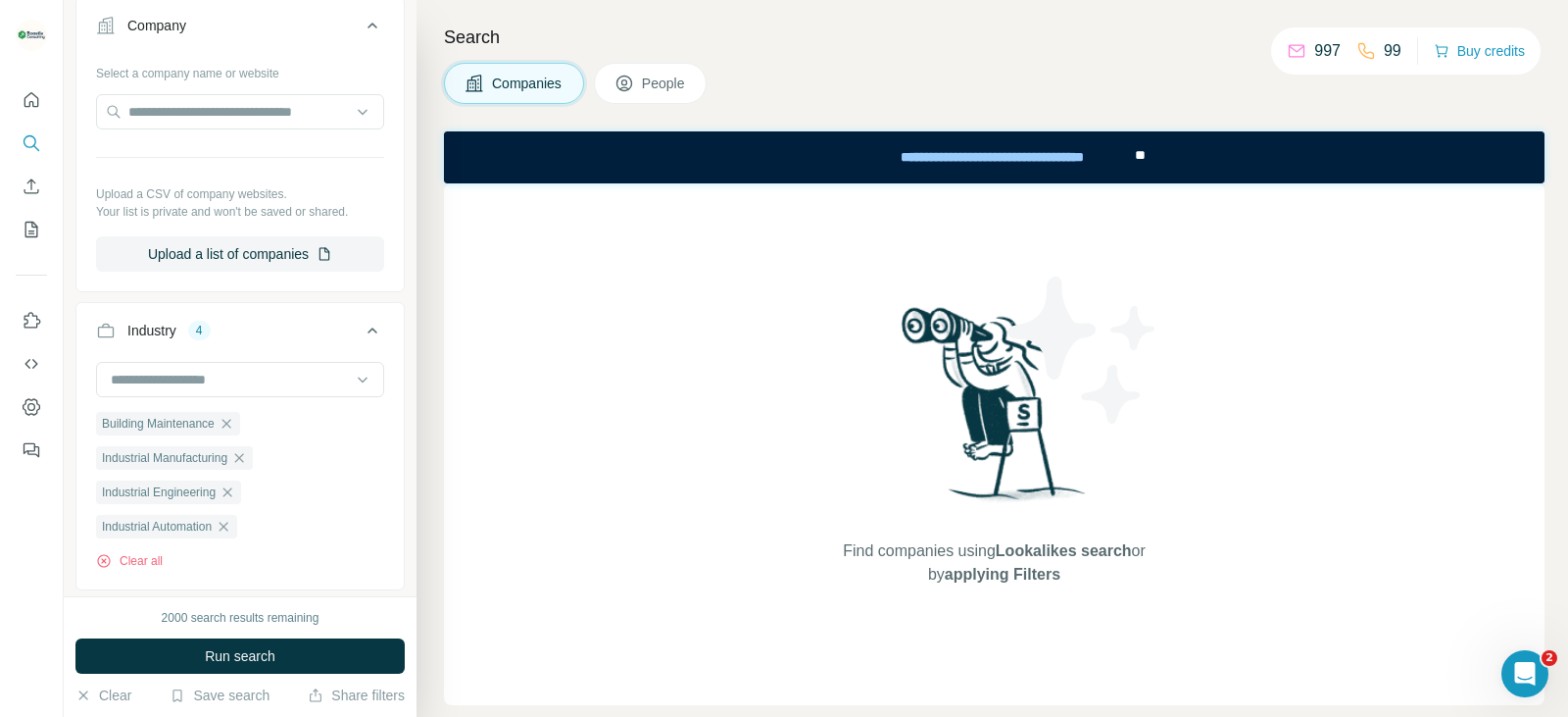
scroll to position [294, 0]
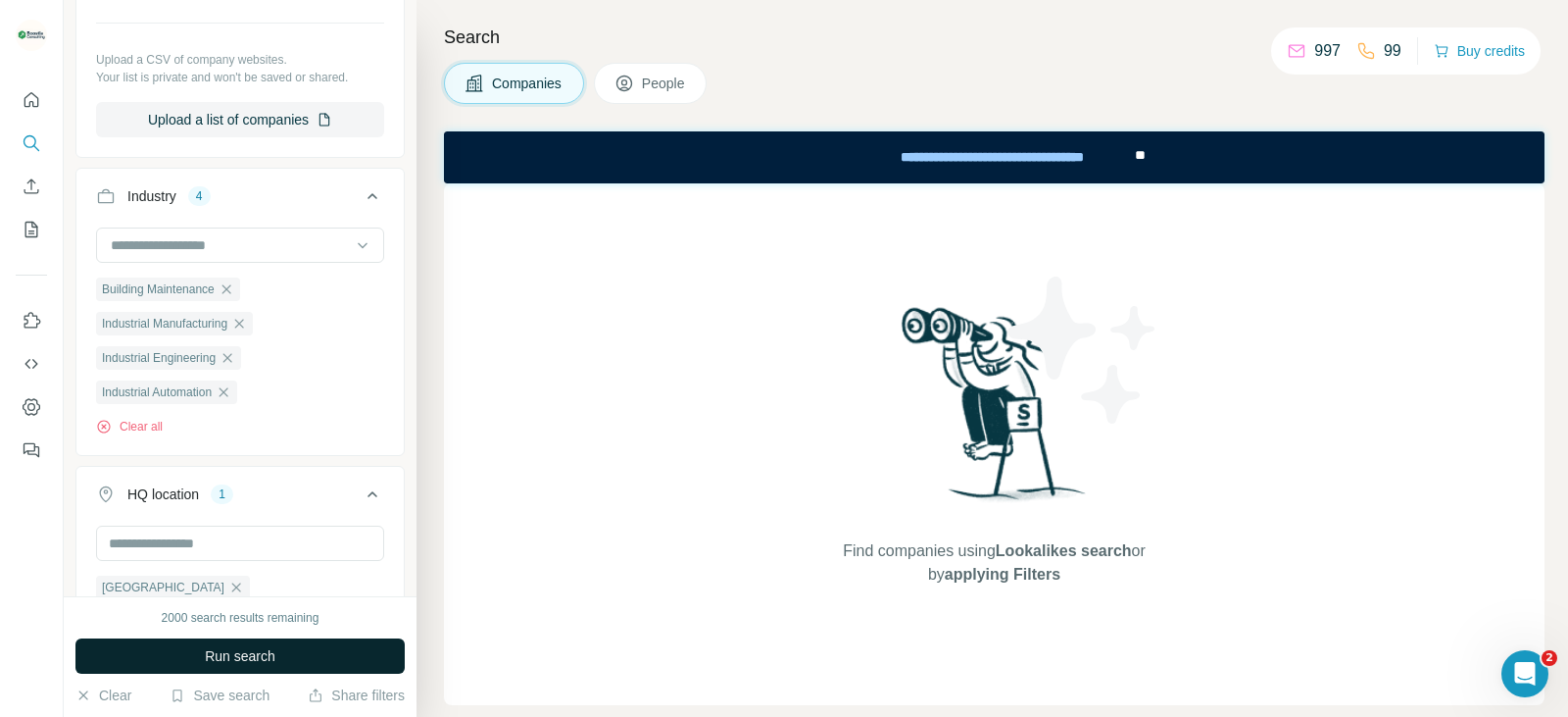
click at [310, 648] on button "Run search" at bounding box center [240, 656] width 329 height 35
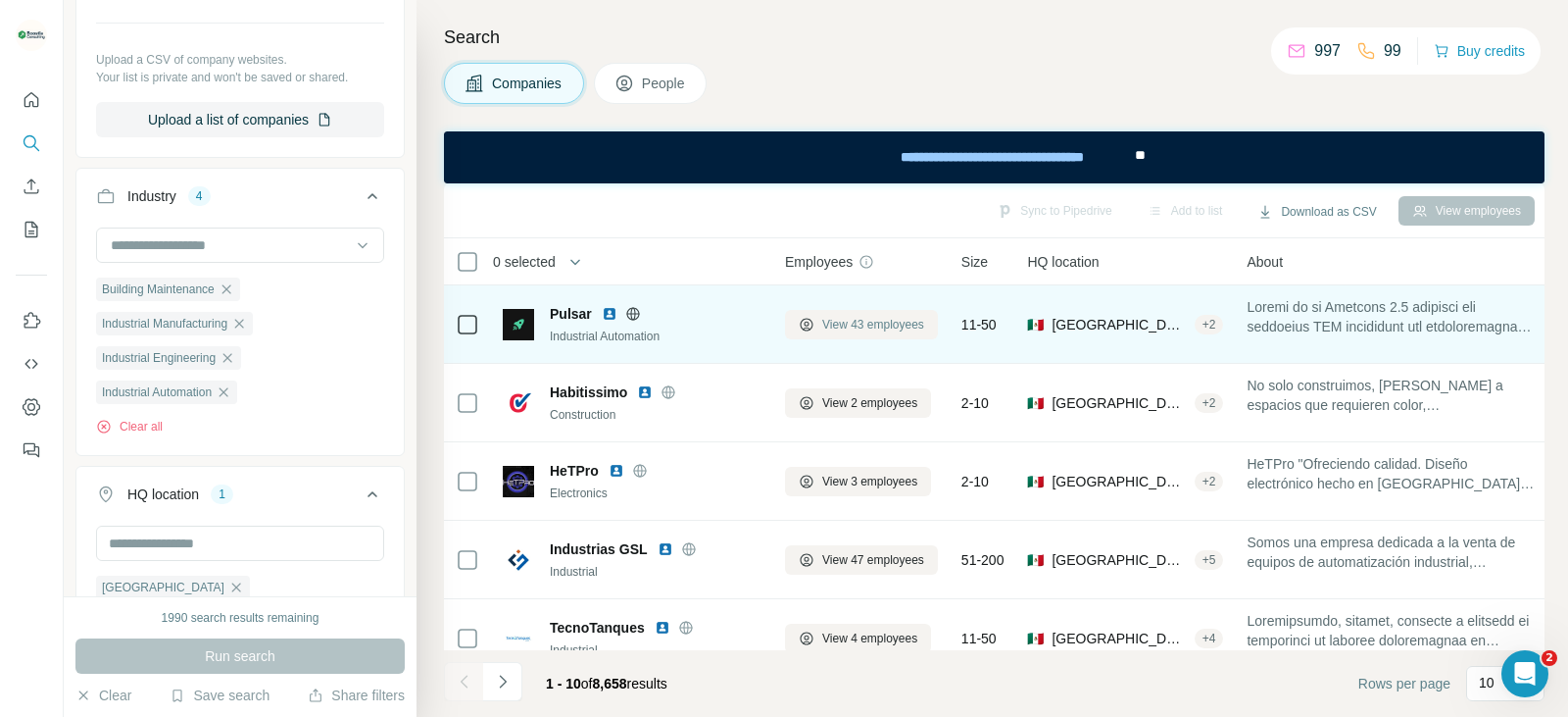
click at [866, 335] on button "View 43 employees" at bounding box center [860, 325] width 152 height 30
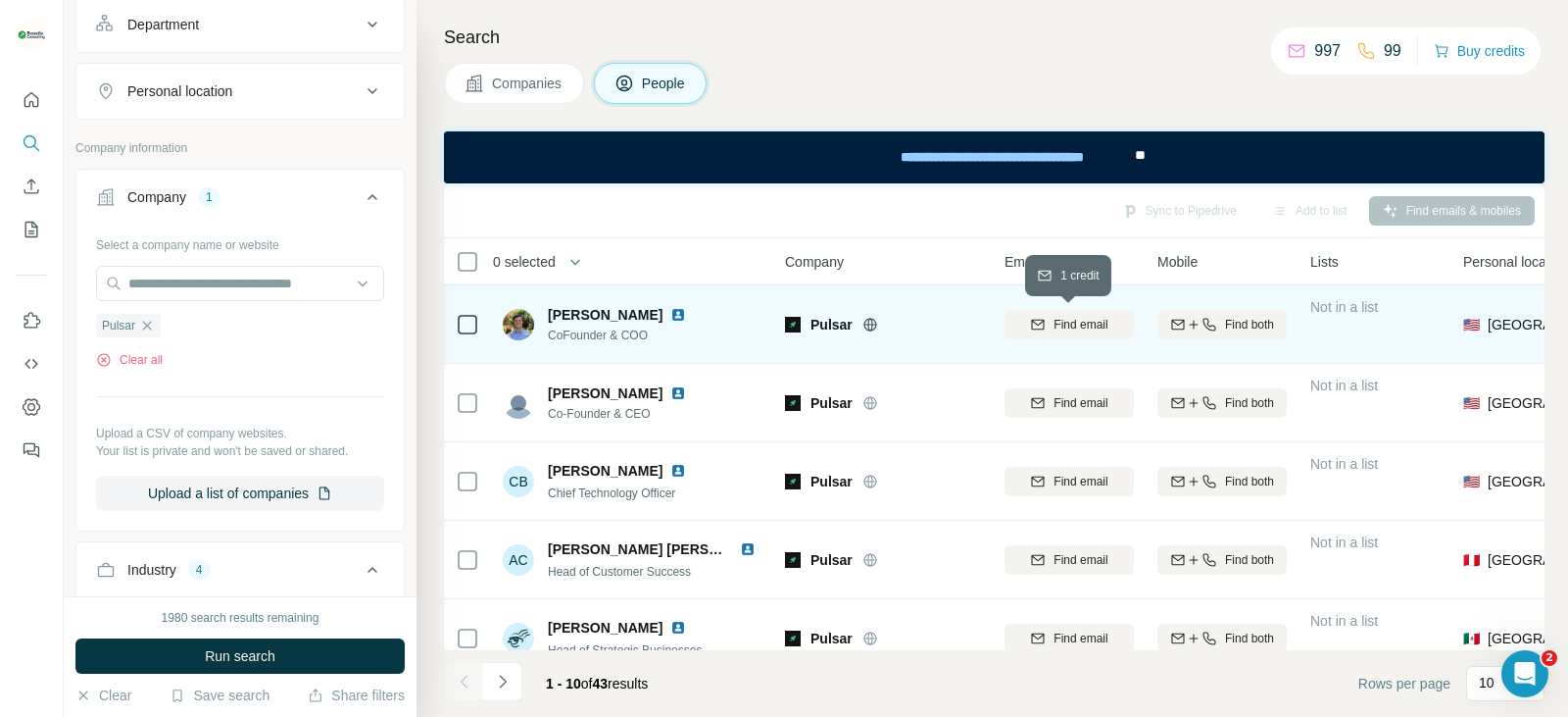
click at [1074, 319] on span "Find email" at bounding box center [1079, 325] width 54 height 18
click at [1339, 323] on div "1 list" at bounding box center [1340, 323] width 48 height 20
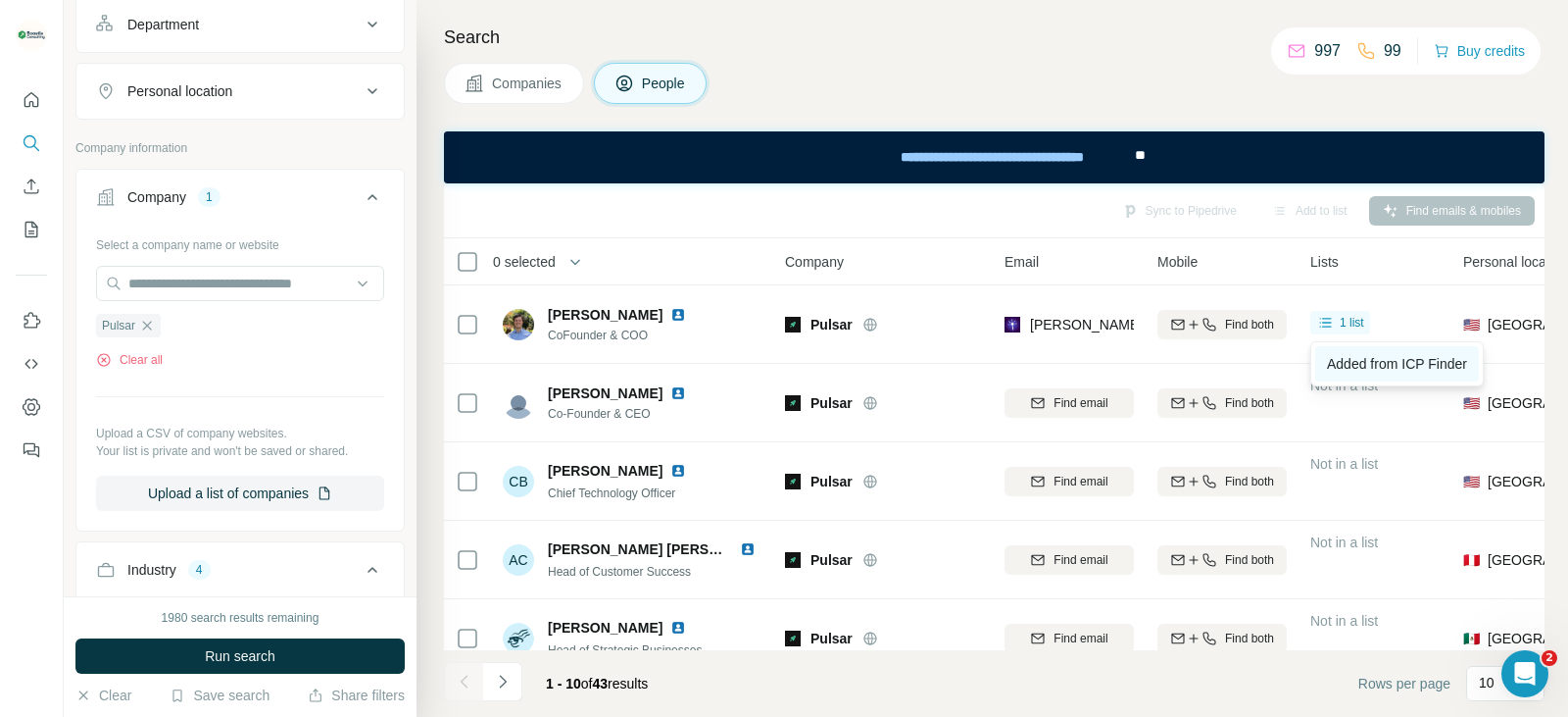
click at [1355, 369] on span "Added from ICP Finder" at bounding box center [1397, 364] width 141 height 16
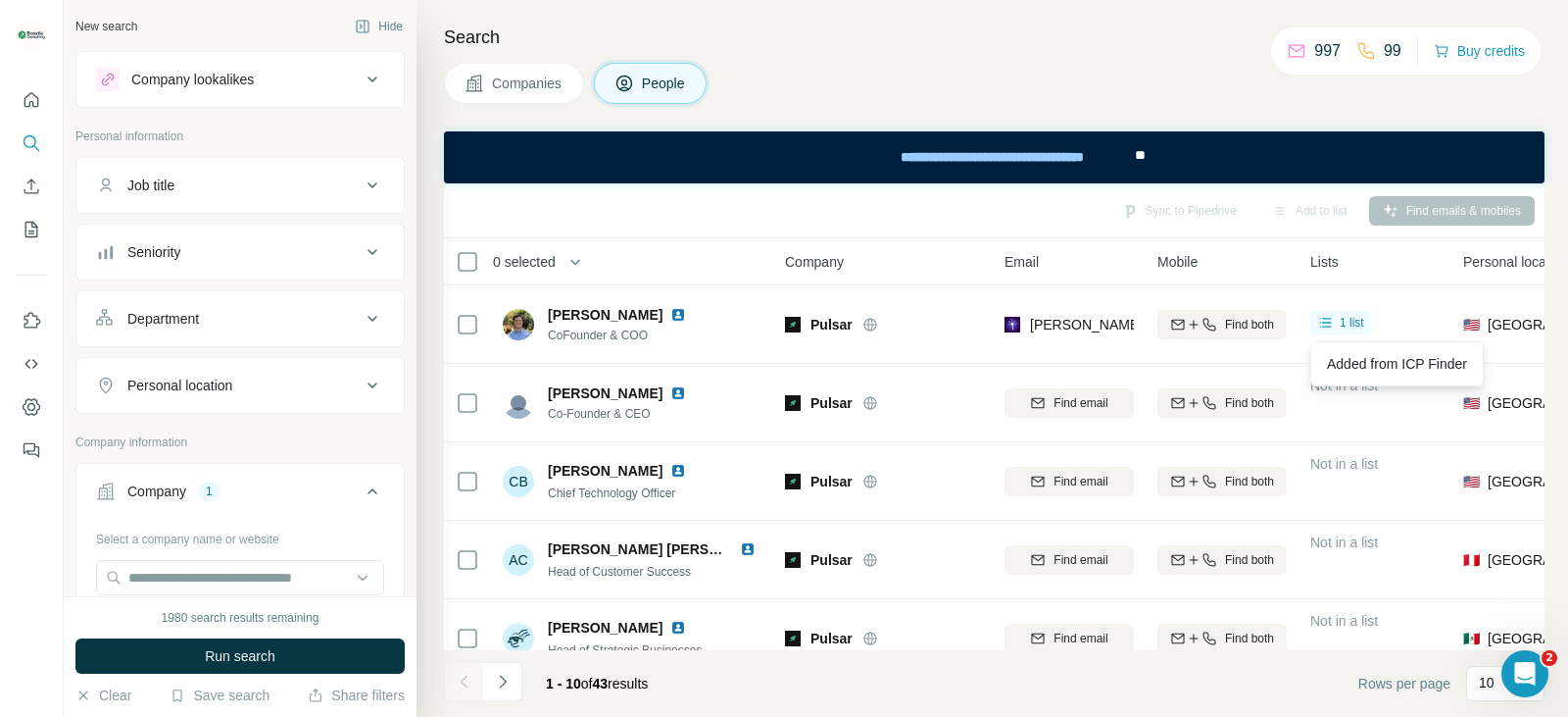
click at [529, 89] on span "Companies" at bounding box center [527, 84] width 72 height 20
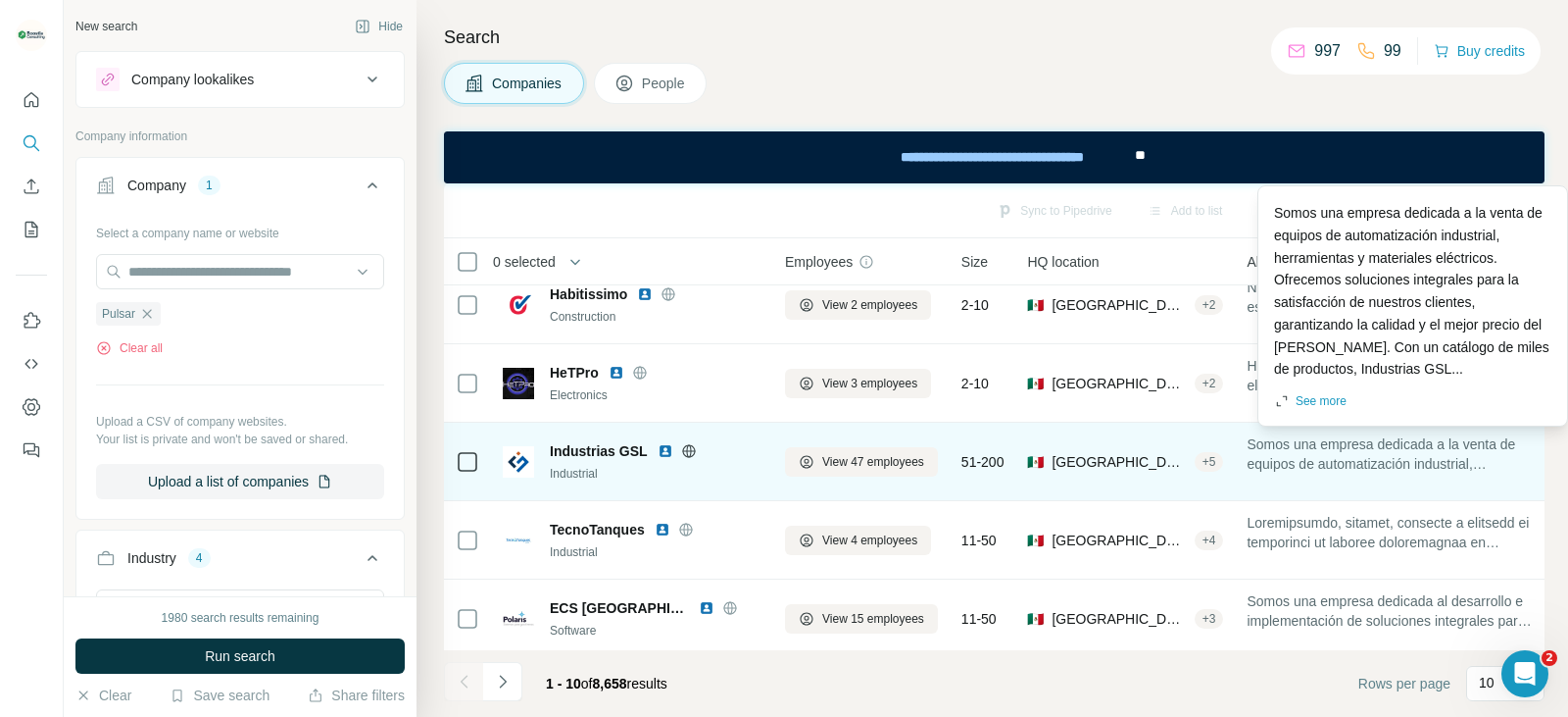
scroll to position [196, 0]
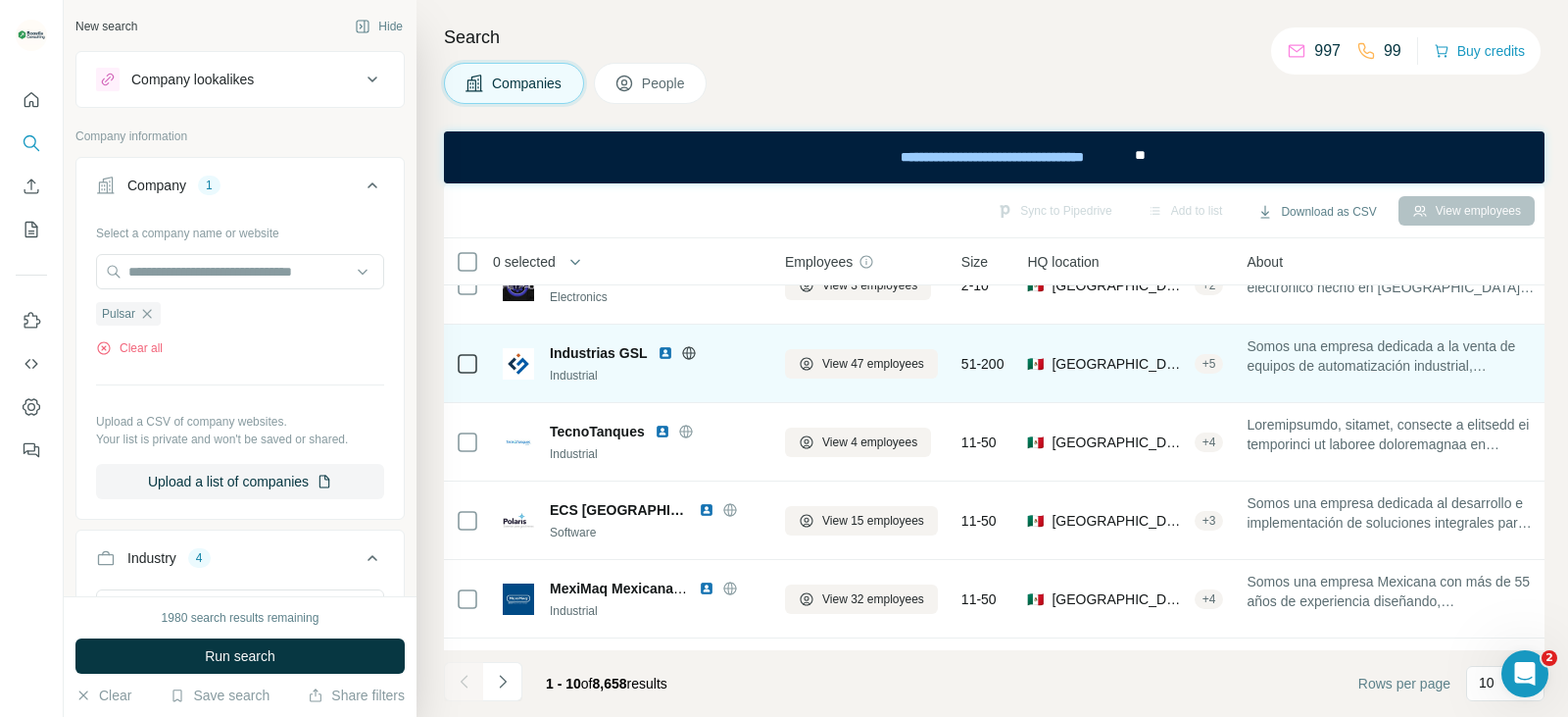
click at [1357, 349] on span "Somos una empresa dedicada a la venta de equipos de automatización industrial, …" at bounding box center [1391, 356] width 290 height 39
click at [1481, 362] on span "Somos una empresa dedicada a la venta de equipos de automatización industrial, …" at bounding box center [1391, 356] width 290 height 39
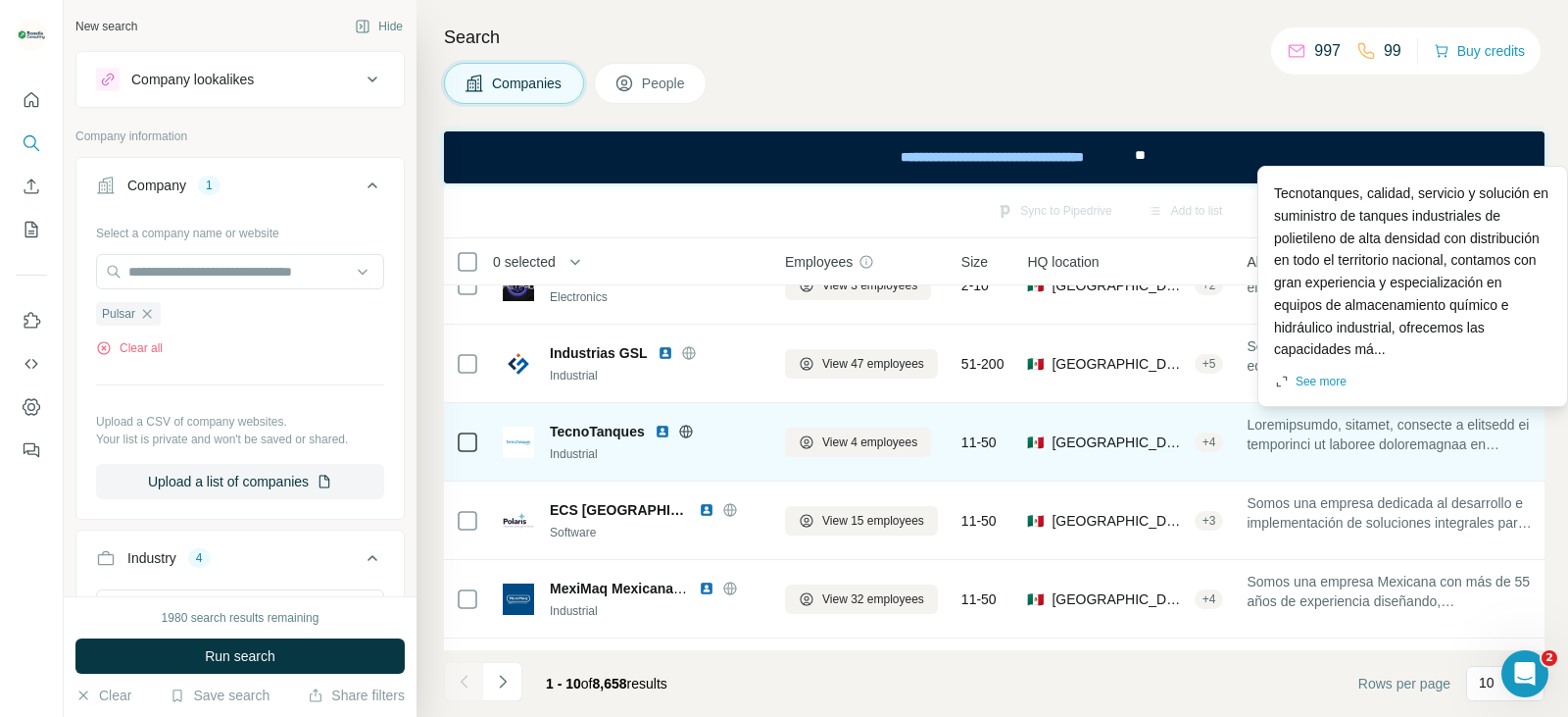
click at [1292, 433] on span at bounding box center [1391, 435] width 290 height 39
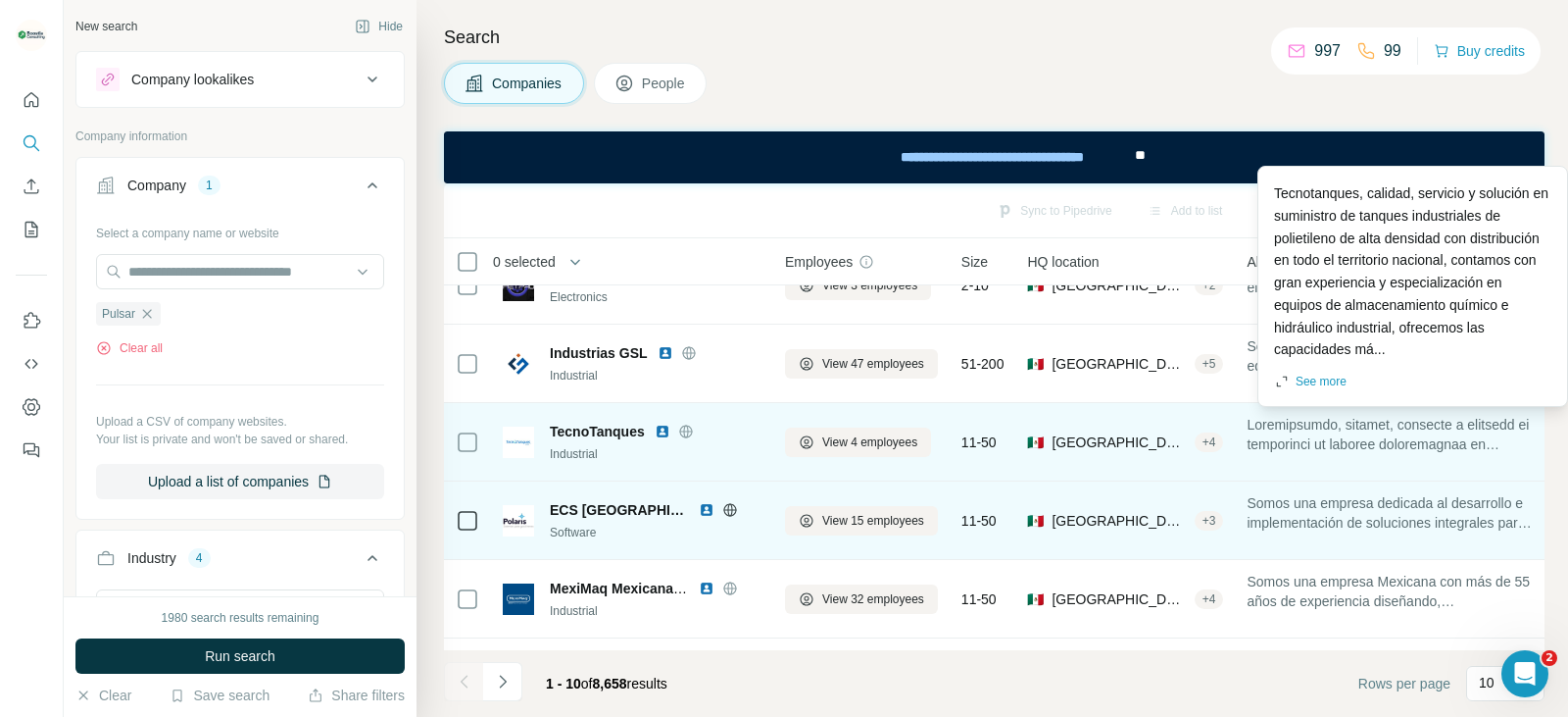
click at [1290, 505] on span "Somos una empresa dedicada al desarrollo e implementación de soluciones integra…" at bounding box center [1391, 512] width 290 height 39
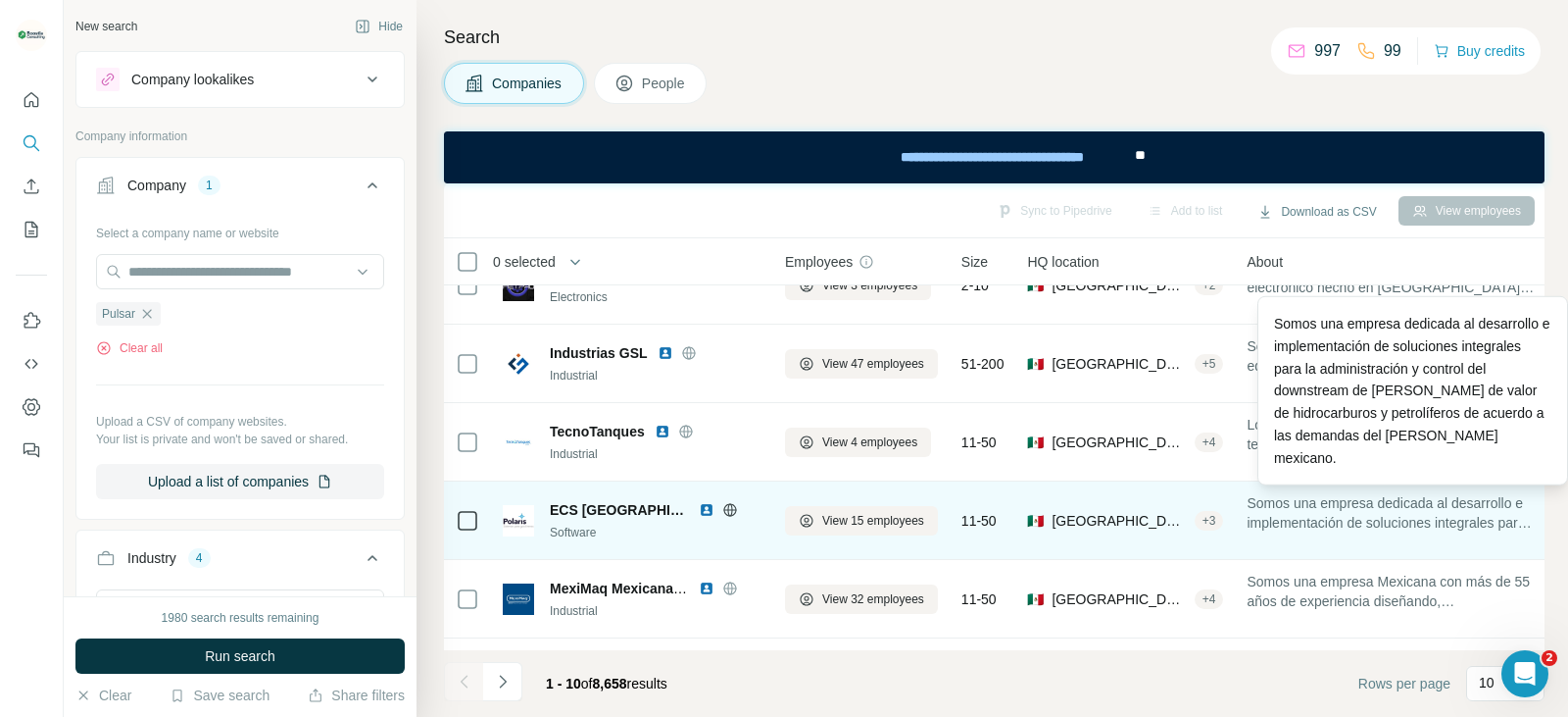
scroll to position [294, 0]
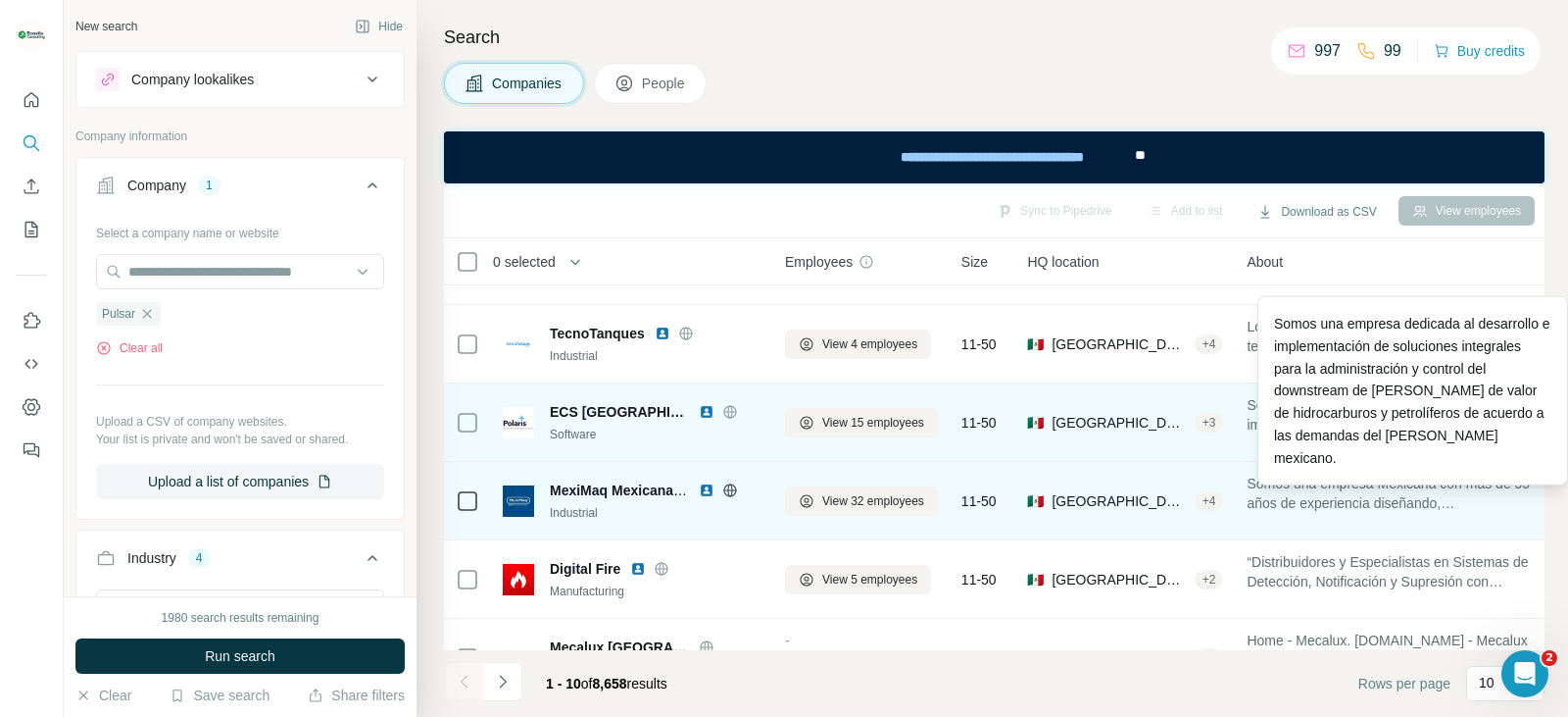
click at [1314, 505] on span "Somos una empresa Mexicana con más de 55 años de experiencia diseñando, manufac…" at bounding box center [1391, 493] width 290 height 39
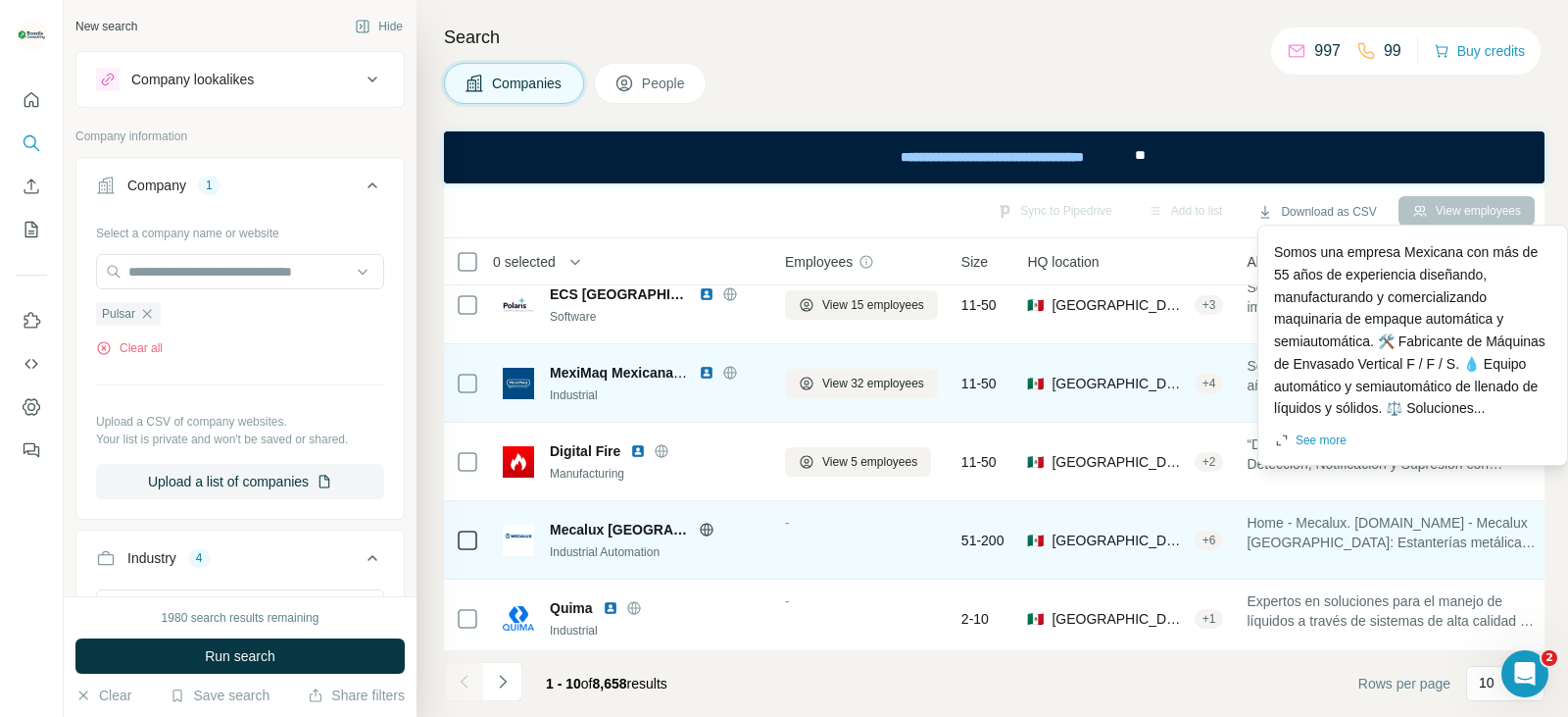
scroll to position [430, 0]
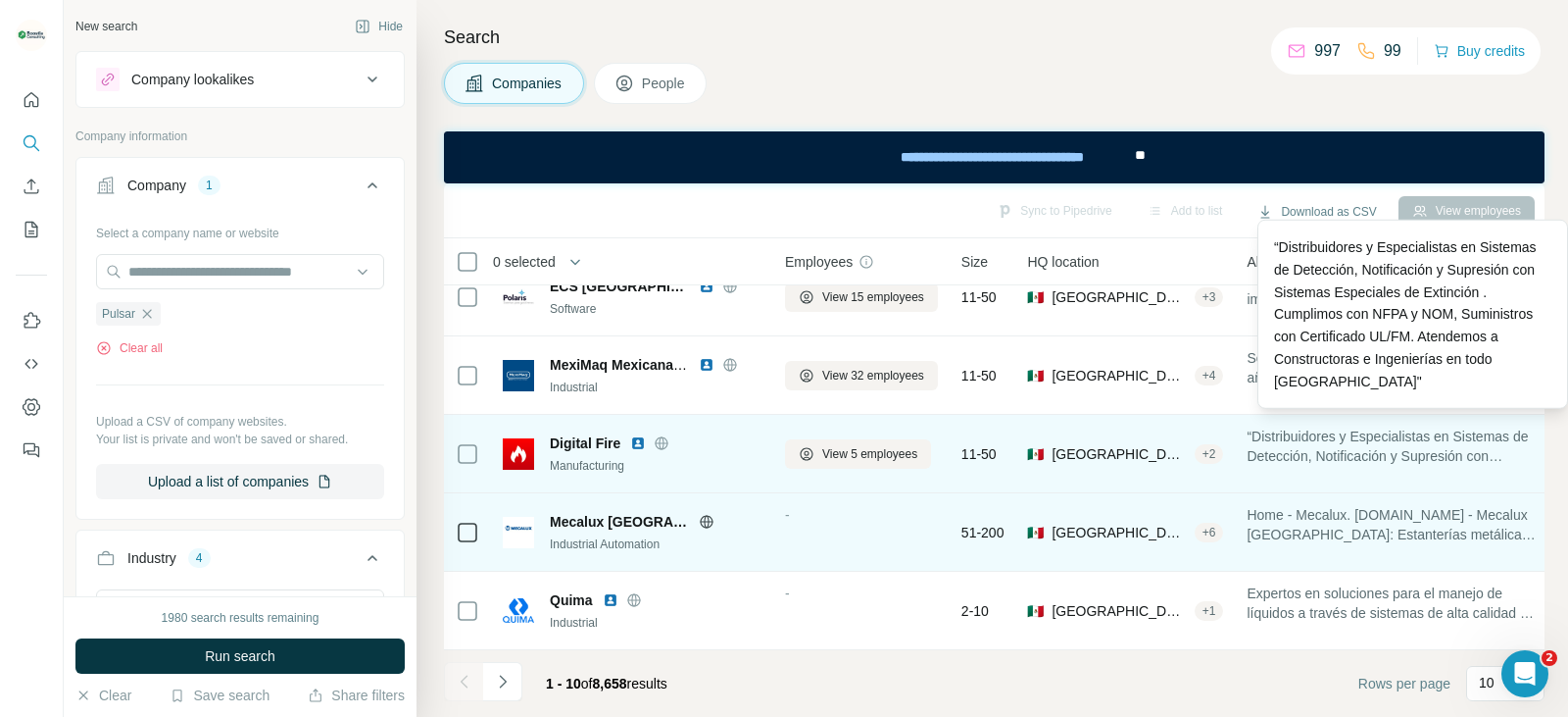
click at [1351, 508] on span "Home - Mecalux. [DOMAIN_NAME] - Mecalux [GEOGRAPHIC_DATA]: Estanterías metálica…" at bounding box center [1391, 524] width 290 height 39
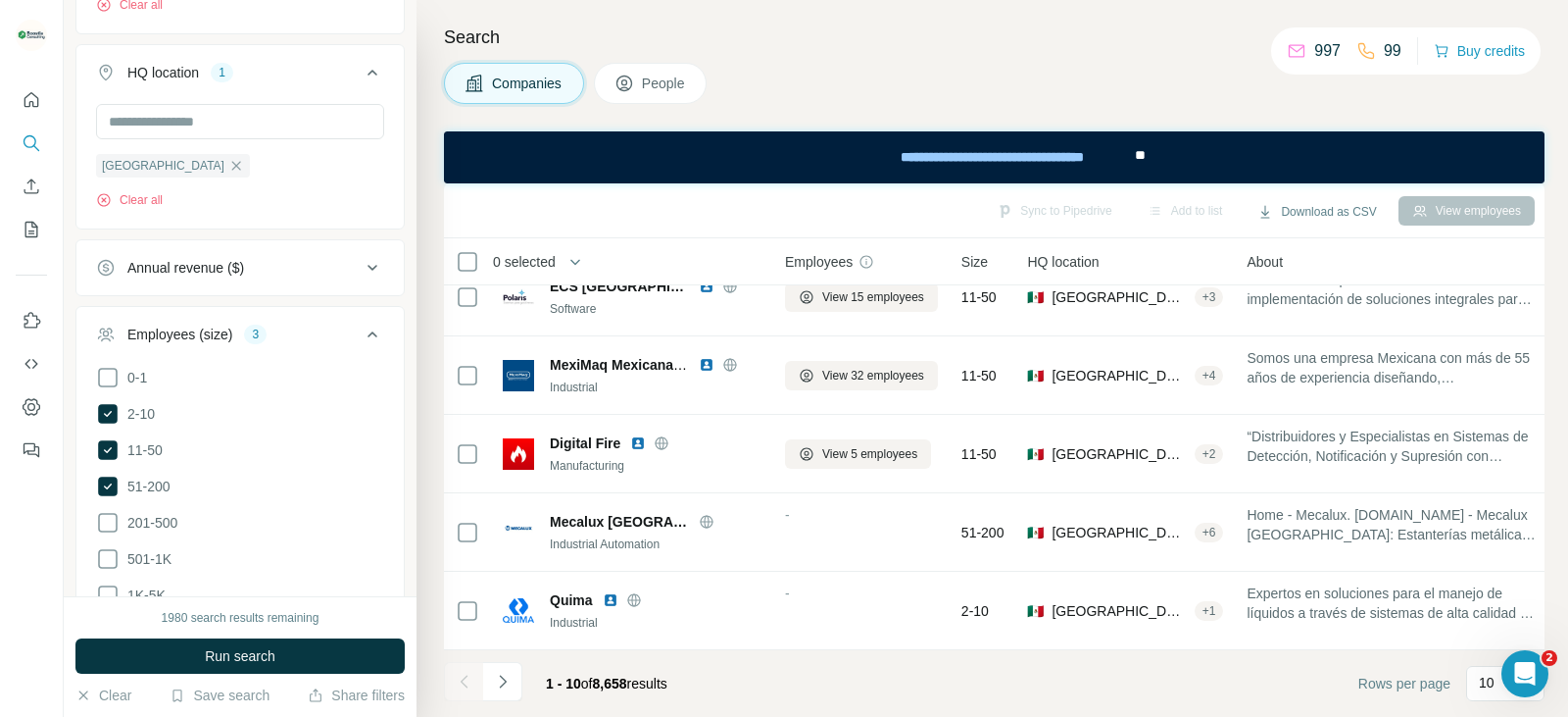
scroll to position [784, 0]
click at [230, 130] on input "text" at bounding box center [240, 121] width 288 height 35
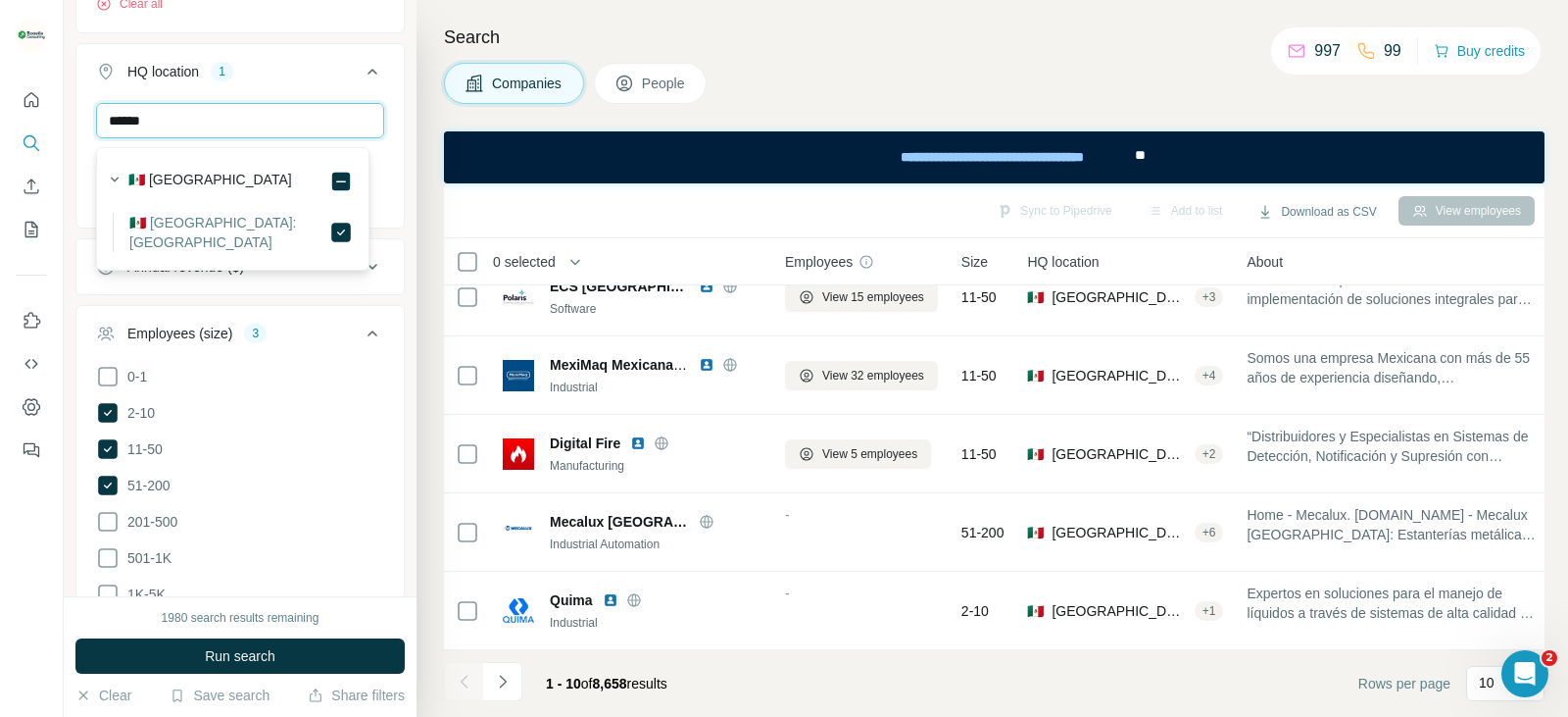
drag, startPoint x: 72, startPoint y: 120, endPoint x: 8, endPoint y: 111, distance: 64.6
click at [9, 114] on div "New search Hide Company lookalikes Company information Company 1 Select a compa…" at bounding box center [784, 358] width 1568 height 717
drag, startPoint x: 94, startPoint y: 121, endPoint x: 2, endPoint y: 108, distance: 92.9
click at [11, 110] on div "New search Hide Company lookalikes Company information Company 1 Select a compa…" at bounding box center [784, 358] width 1568 height 717
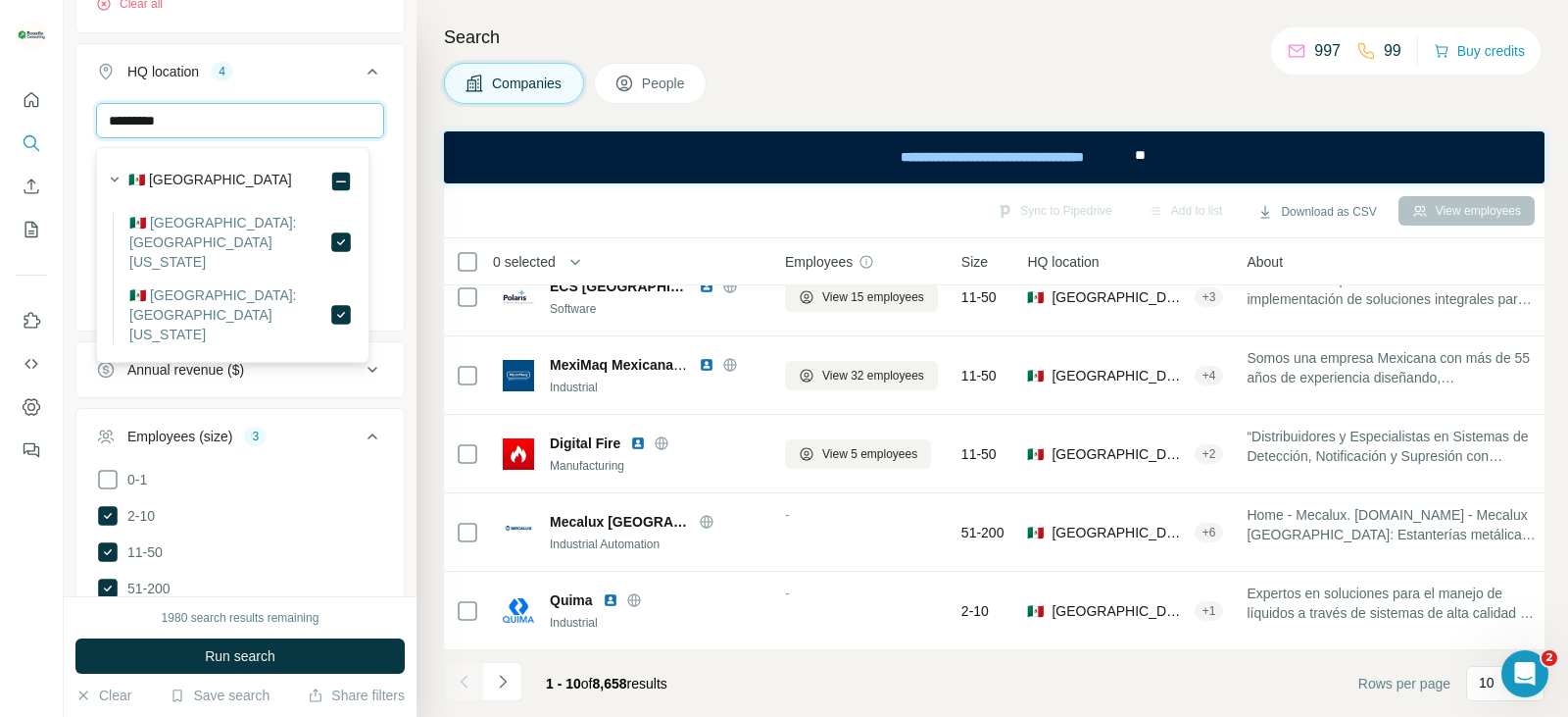
click at [230, 125] on input "*********" at bounding box center [240, 121] width 288 height 35
click at [0, 110] on div "New search Hide Company lookalikes Company information Company 1 Select a compa…" at bounding box center [784, 358] width 1568 height 717
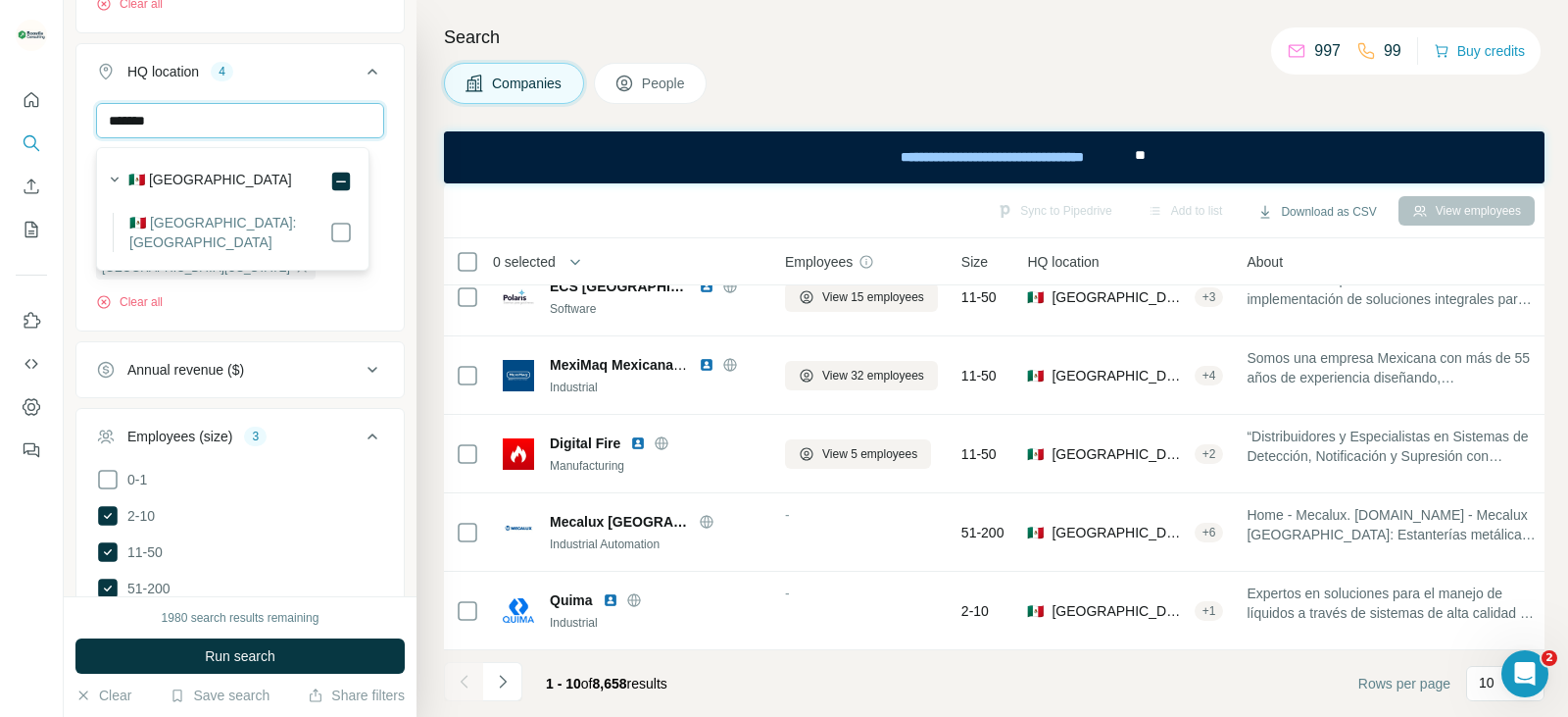
type input "*******"
click at [382, 213] on div "******* [GEOGRAPHIC_DATA] [GEOGRAPHIC_DATA] [GEOGRAPHIC_DATA][US_STATE] [GEOGRA…" at bounding box center [240, 216] width 327 height 227
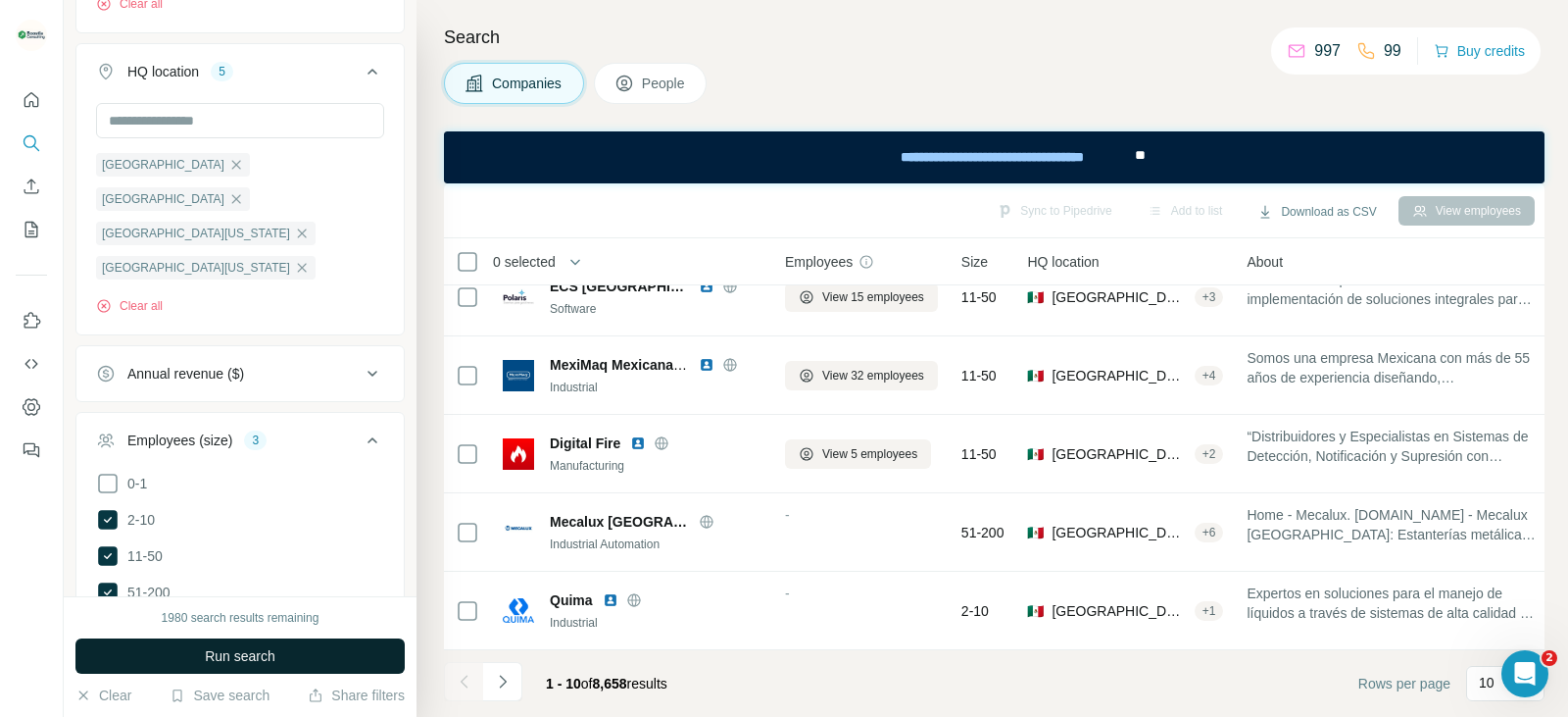
click at [301, 657] on button "Run search" at bounding box center [240, 656] width 329 height 35
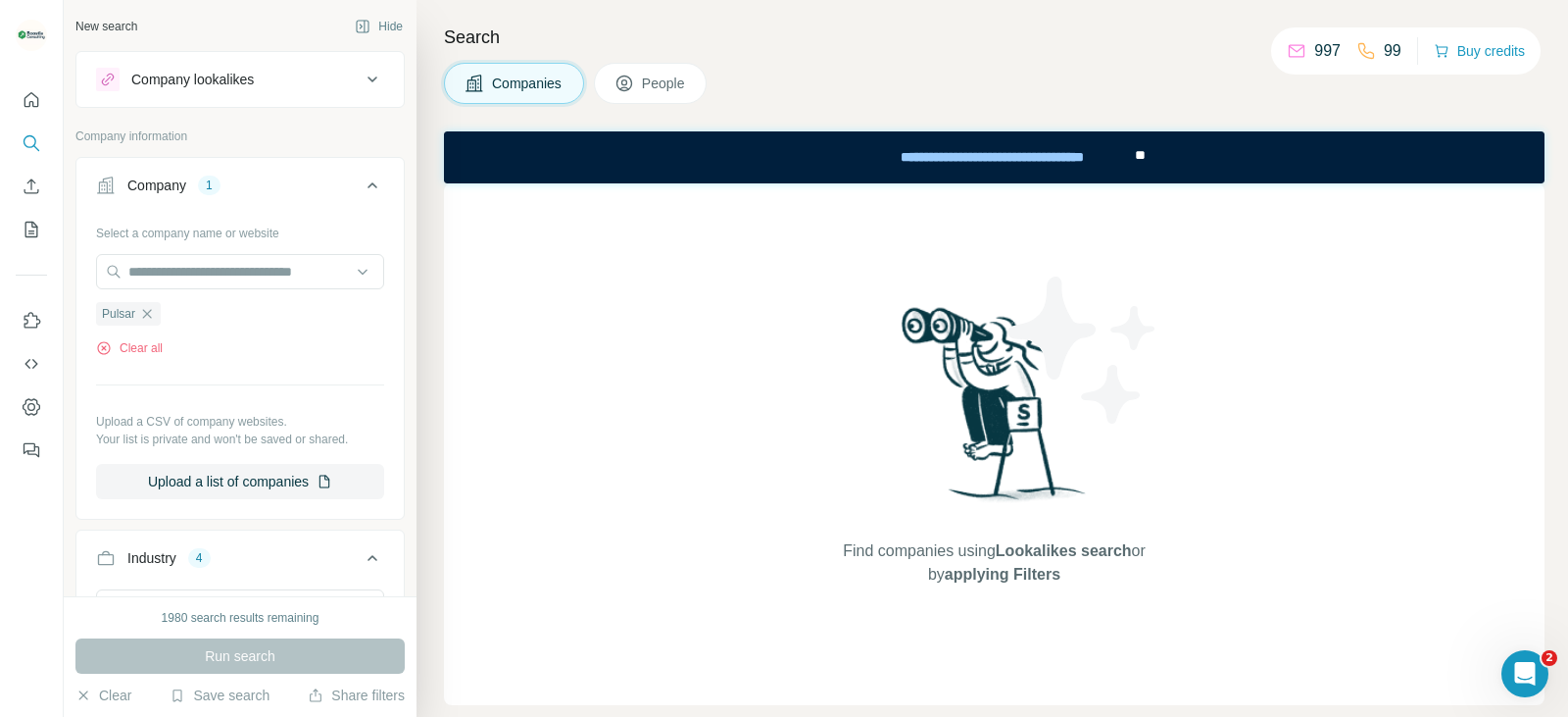
click at [644, 83] on button "People" at bounding box center [651, 84] width 114 height 41
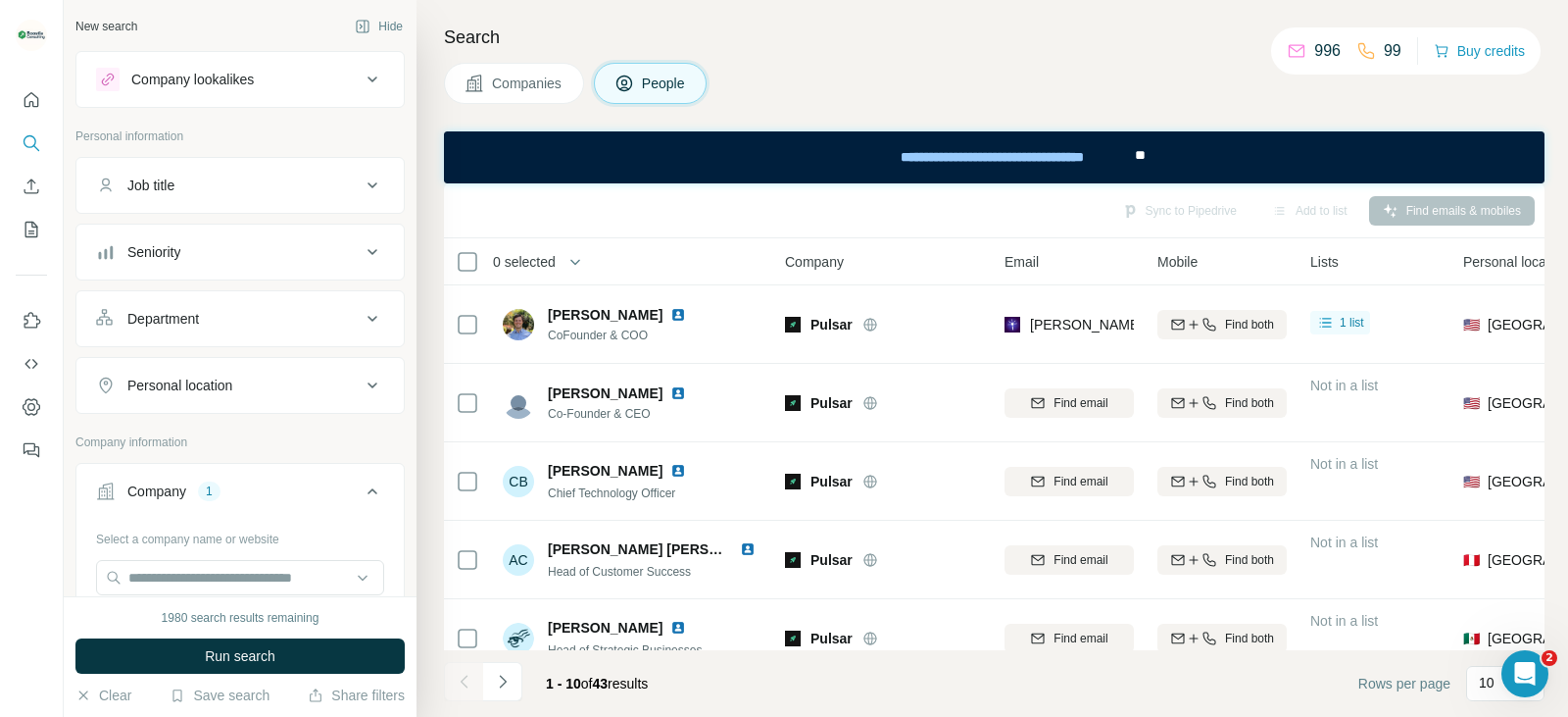
click at [483, 87] on icon at bounding box center [474, 84] width 20 height 20
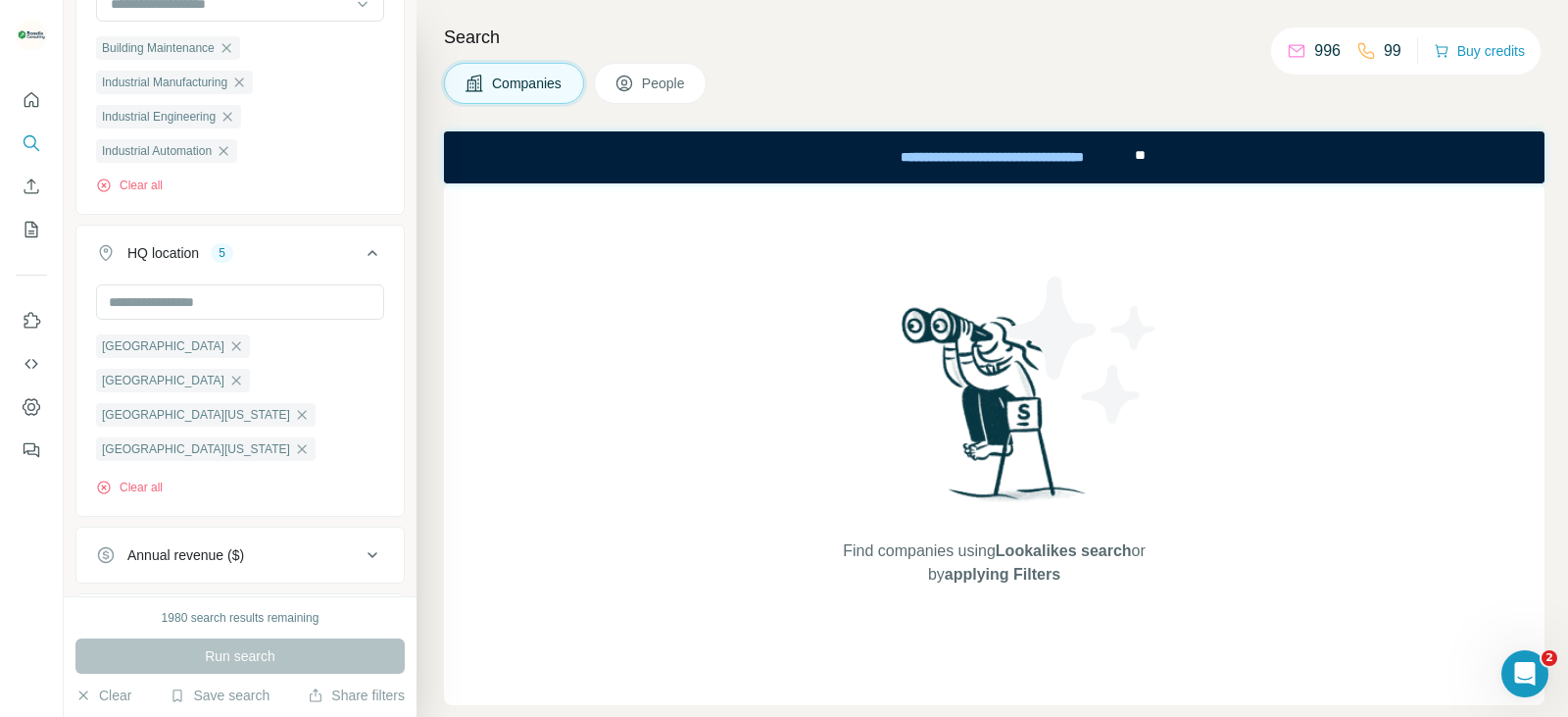
scroll to position [882, 0]
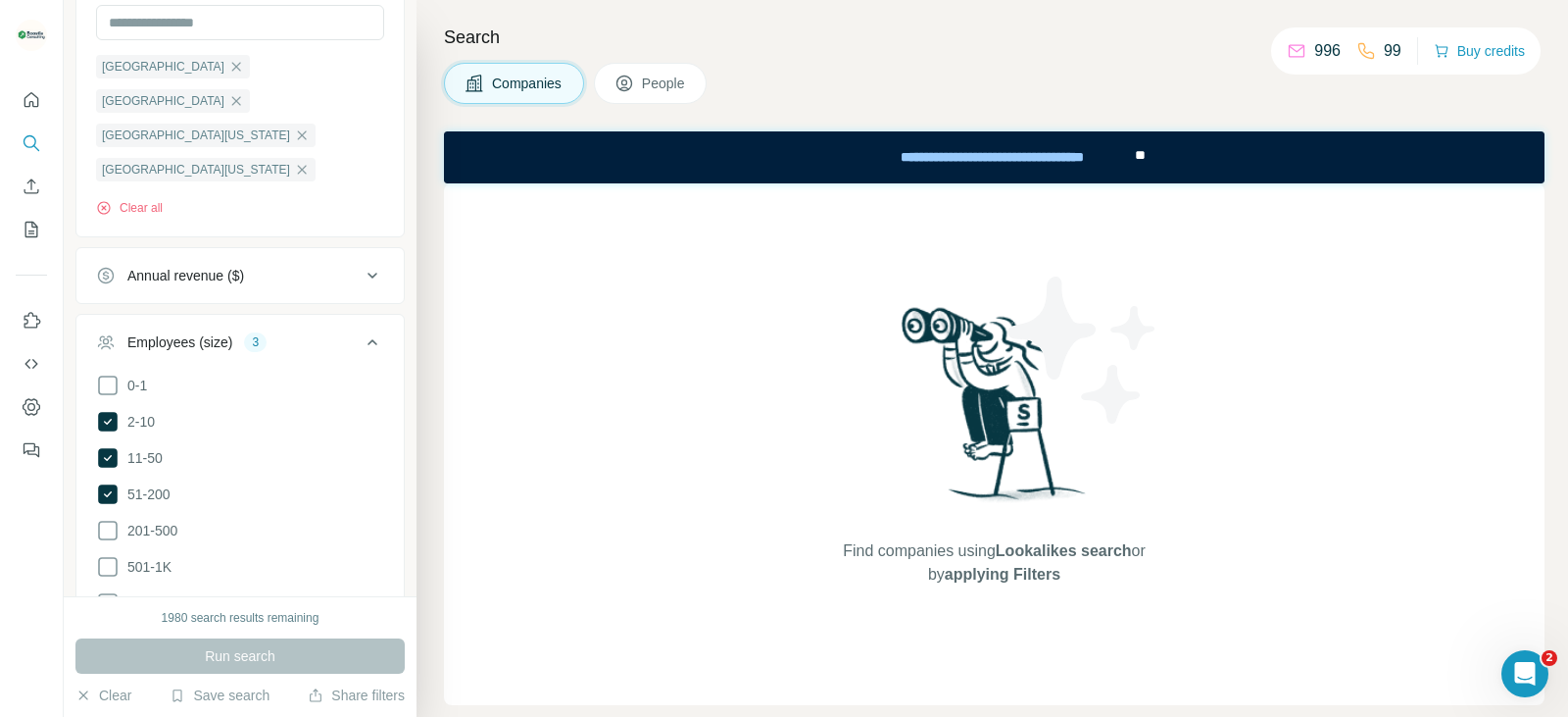
click at [297, 651] on div "Run search" at bounding box center [240, 656] width 329 height 35
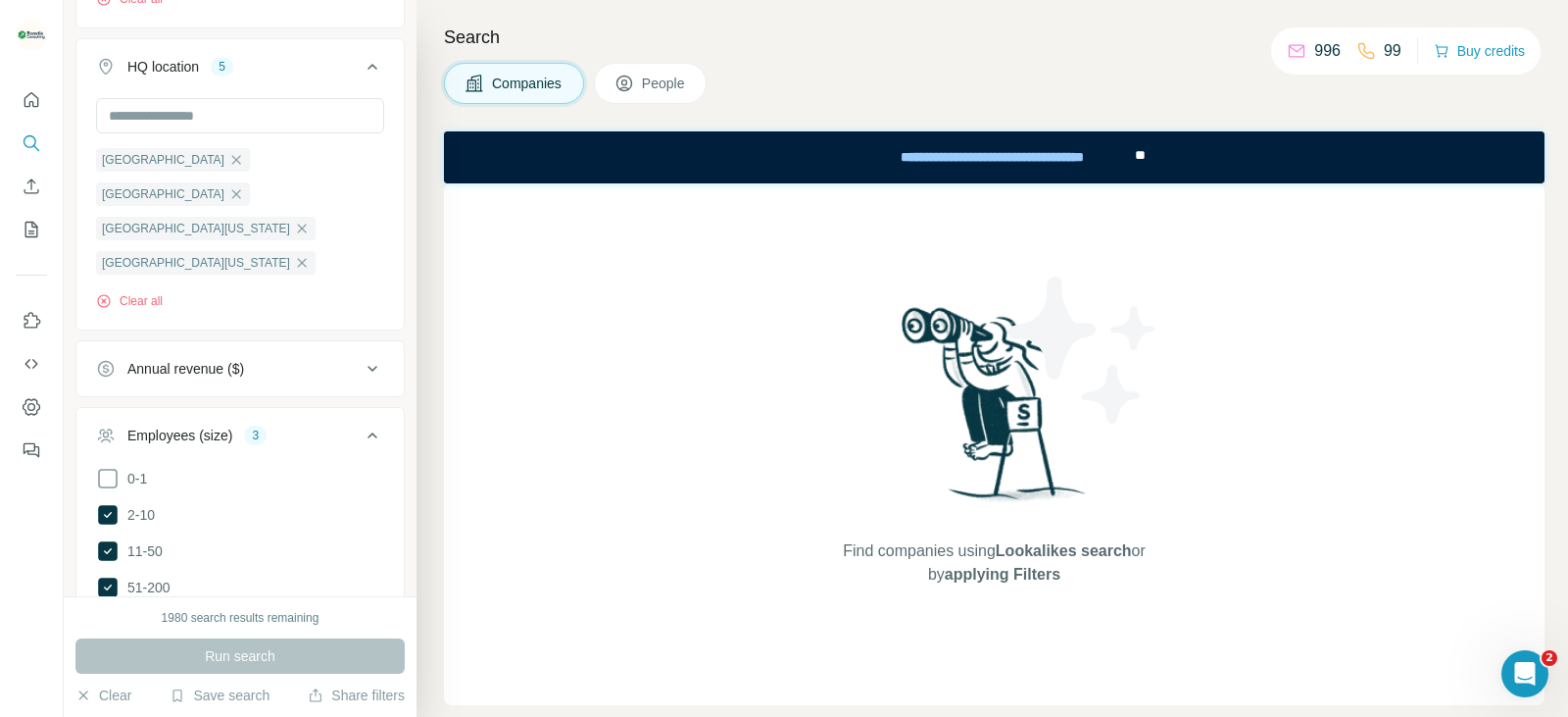
scroll to position [495, 0]
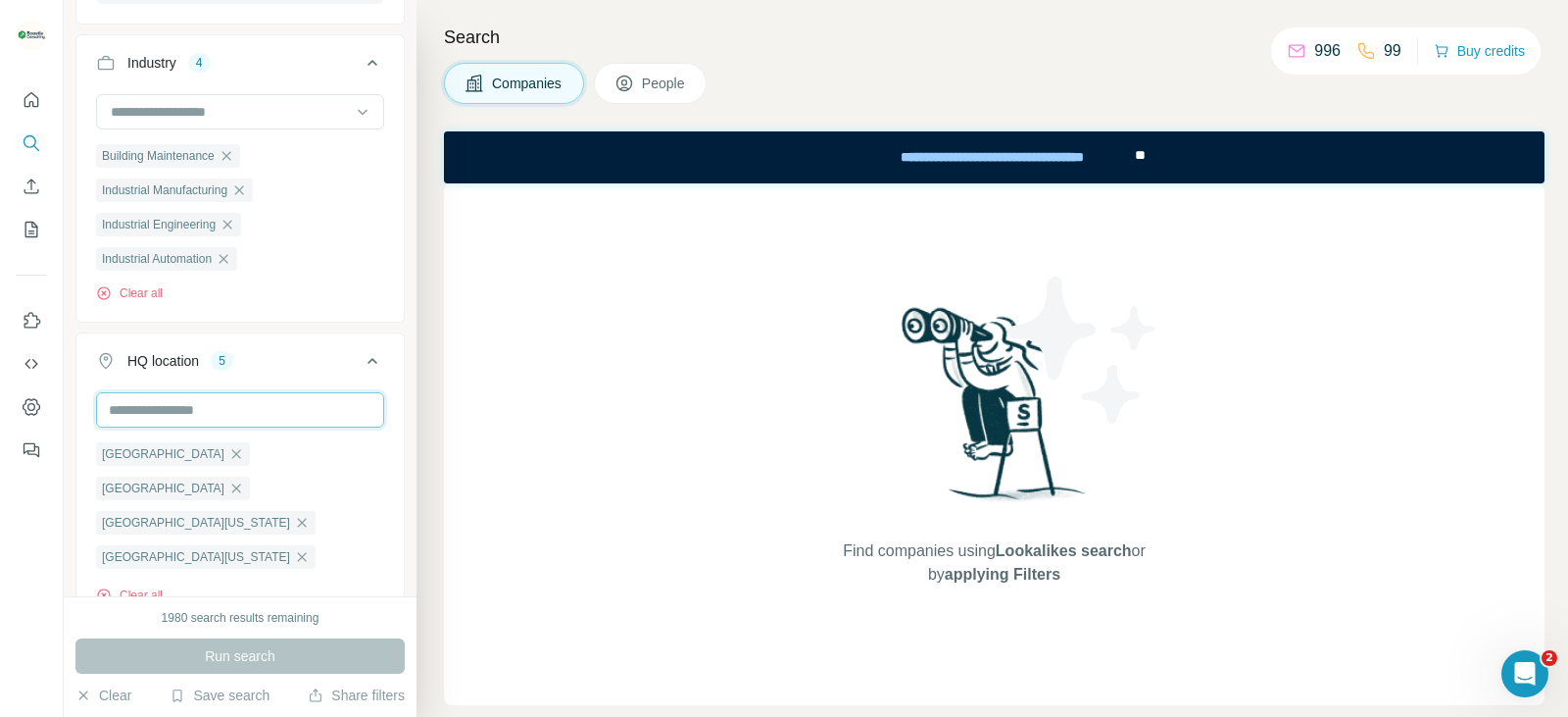
click at [167, 421] on input "text" at bounding box center [240, 410] width 288 height 35
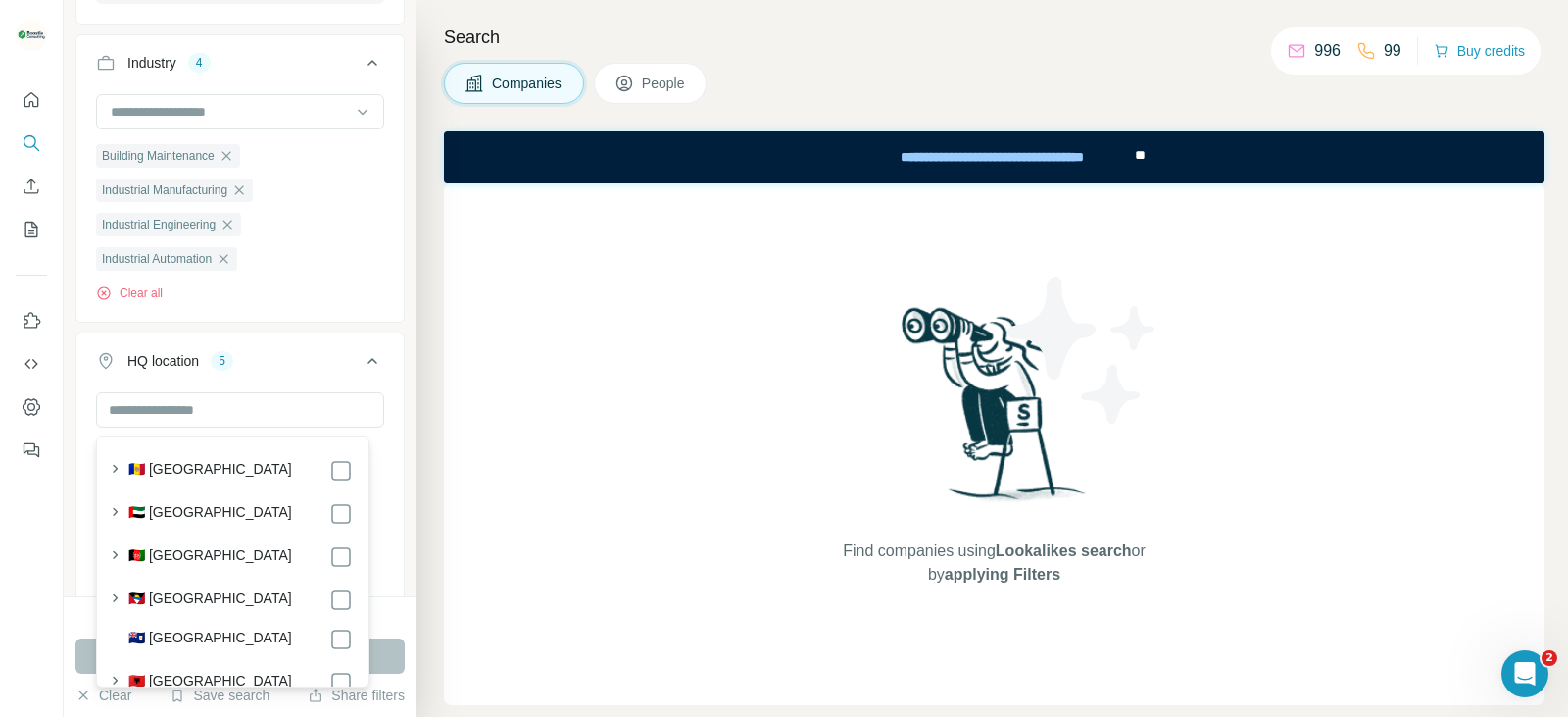
click at [388, 332] on ul "Company 1 Select a company name or website Pulsar Clear all Upload a CSV of com…" at bounding box center [240, 514] width 329 height 1705
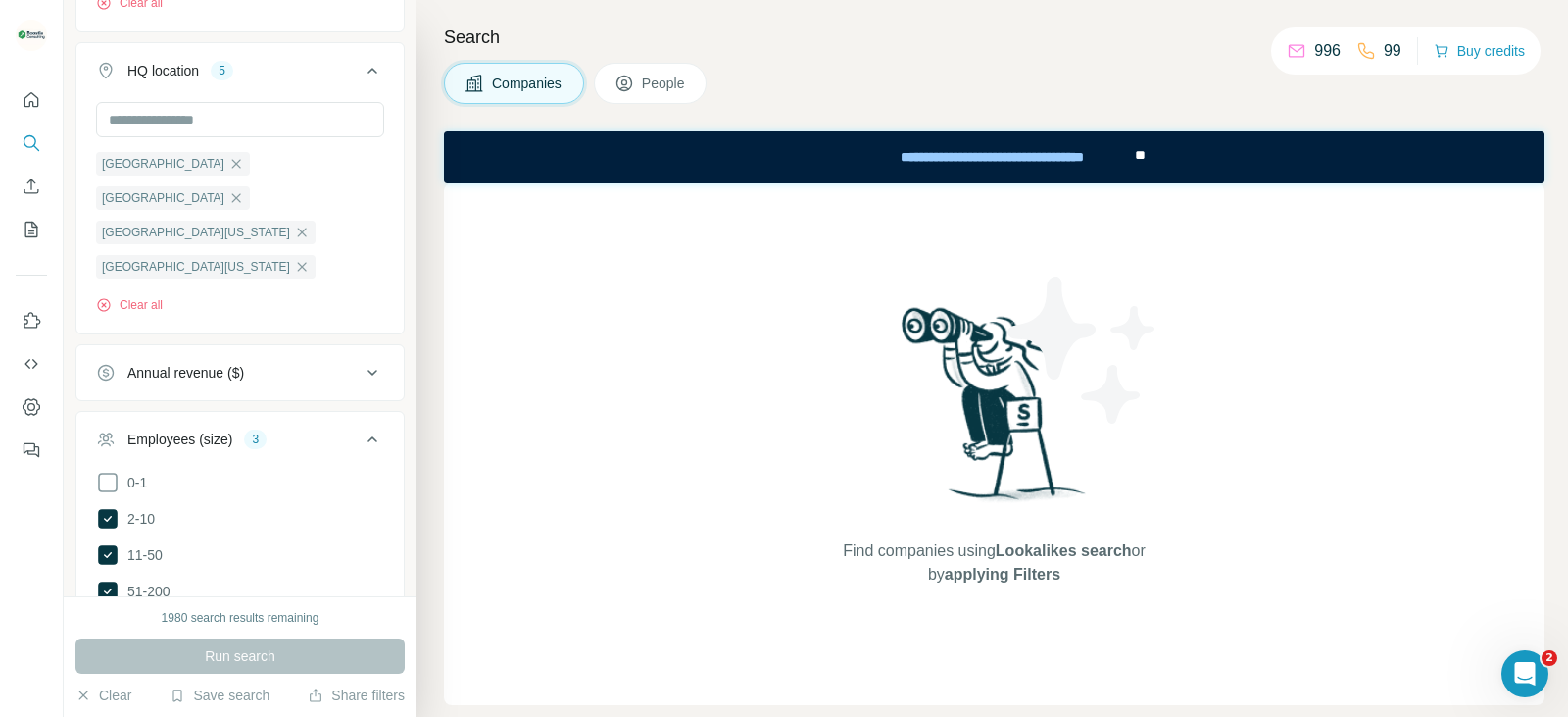
scroll to position [789, 0]
click at [361, 357] on icon at bounding box center [373, 369] width 24 height 24
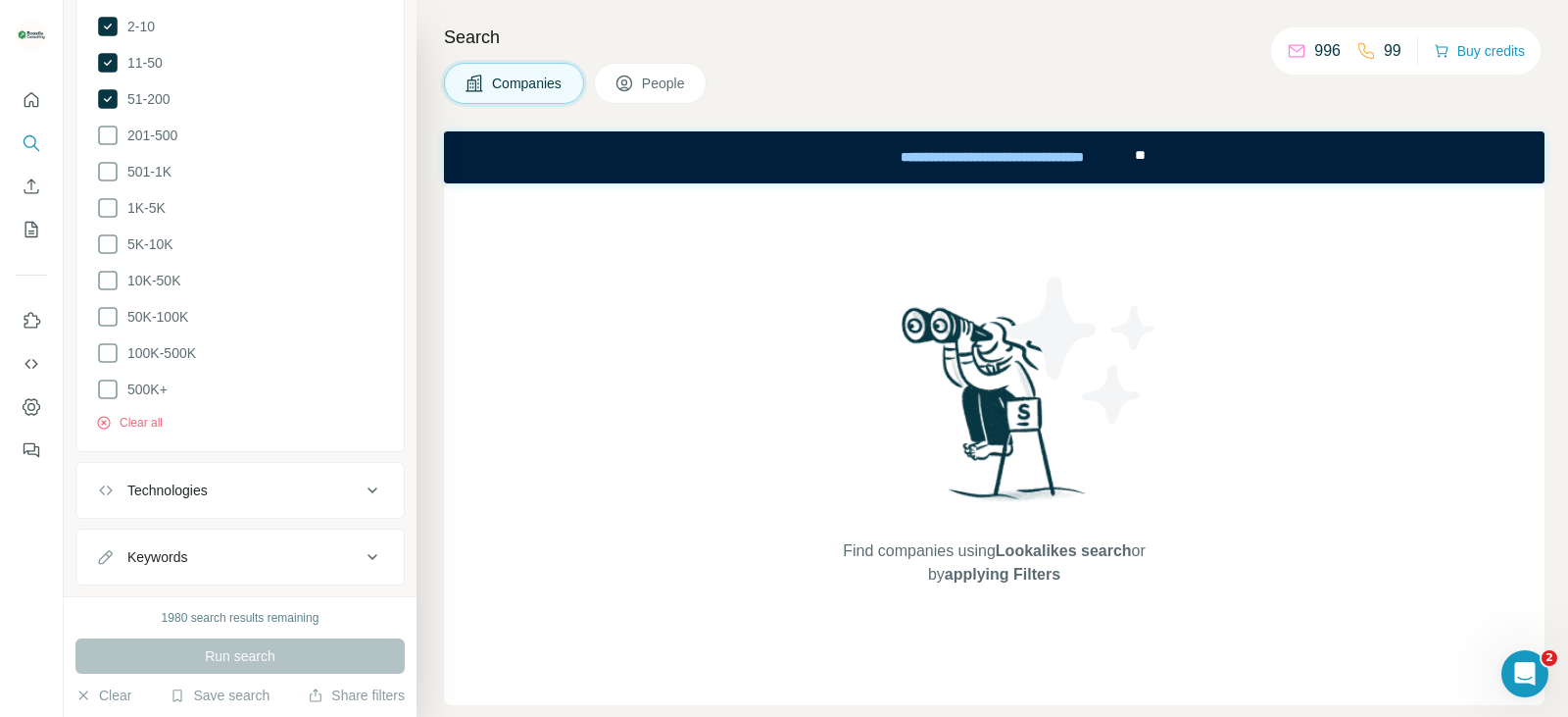
scroll to position [1280, 0]
click at [300, 663] on div "Run search" at bounding box center [240, 656] width 329 height 35
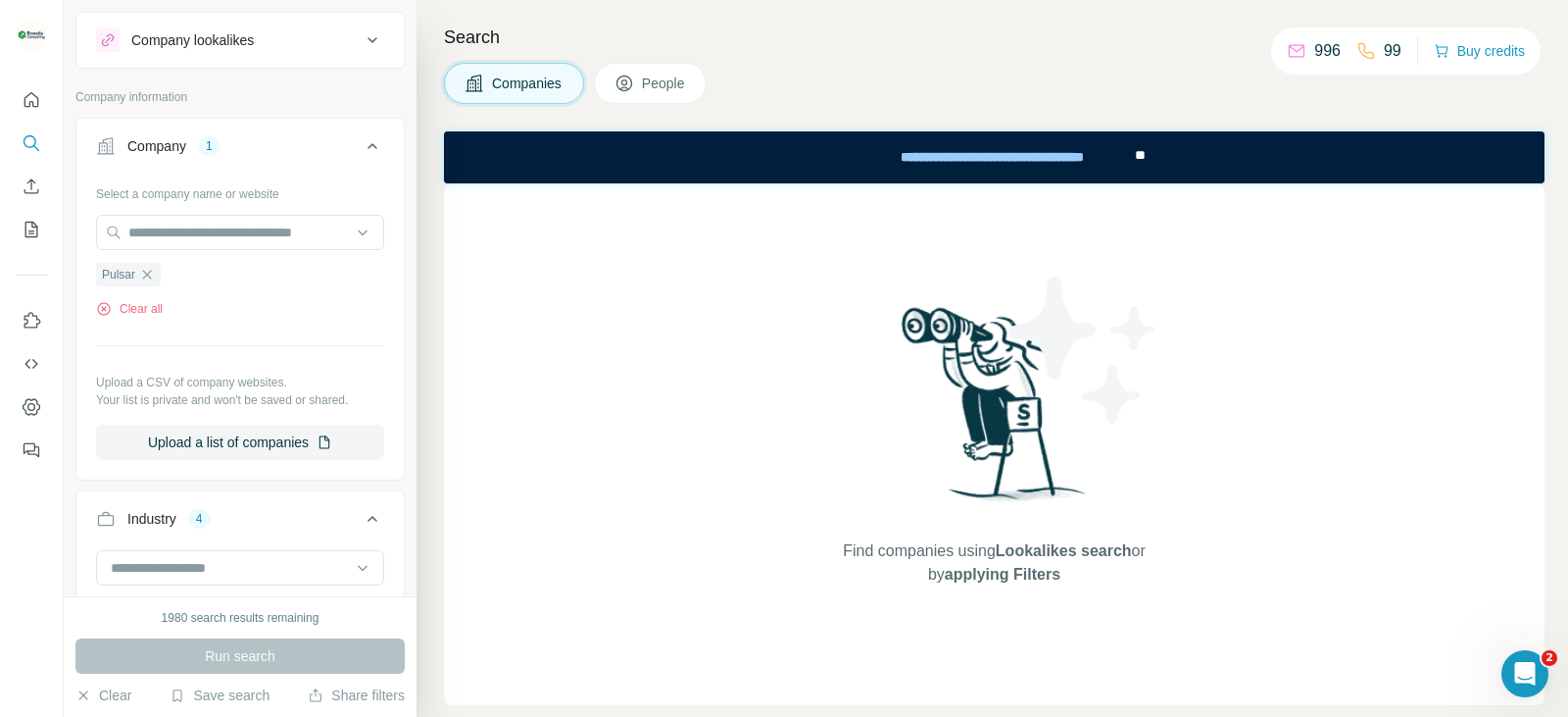
scroll to position [5, 0]
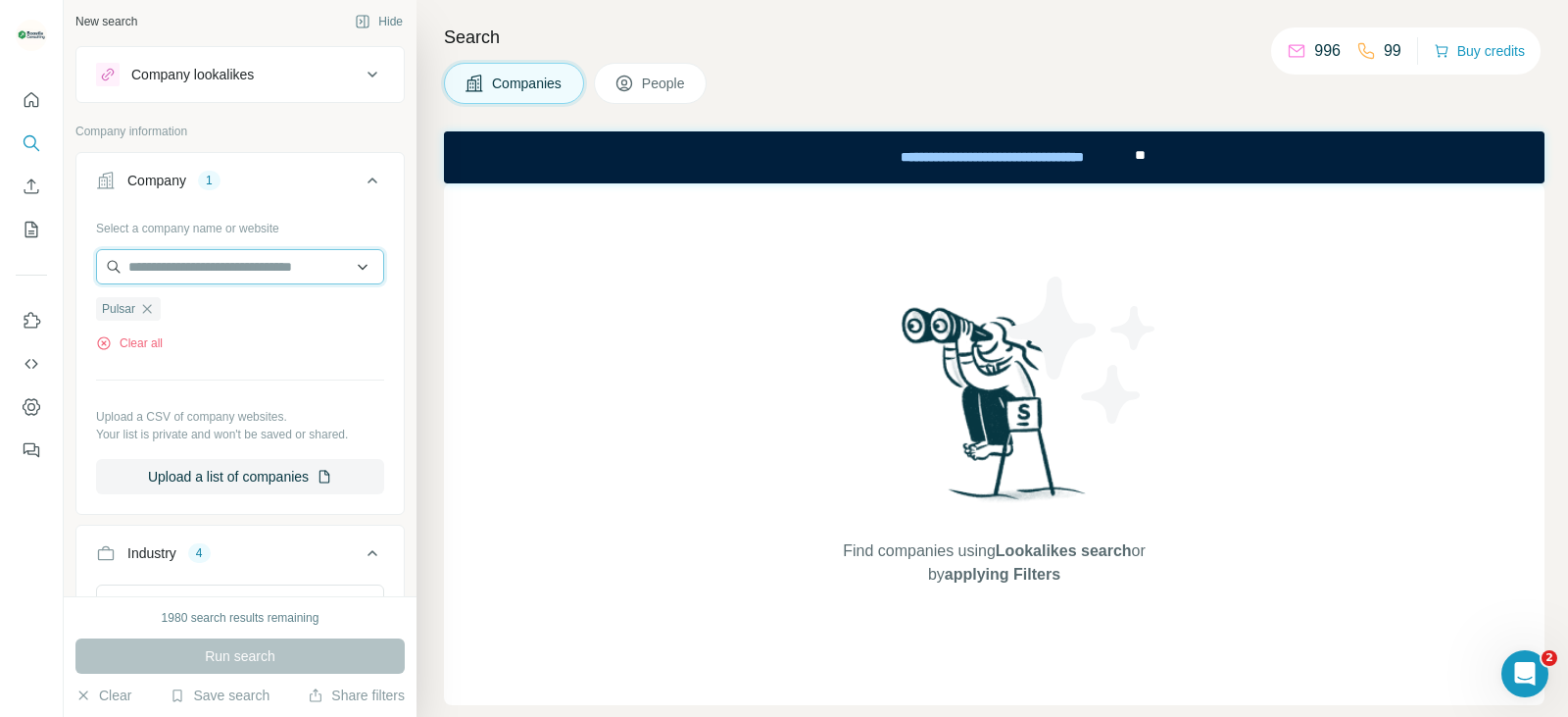
click at [224, 270] on input "text" at bounding box center [240, 267] width 288 height 35
click at [361, 76] on icon at bounding box center [373, 75] width 24 height 24
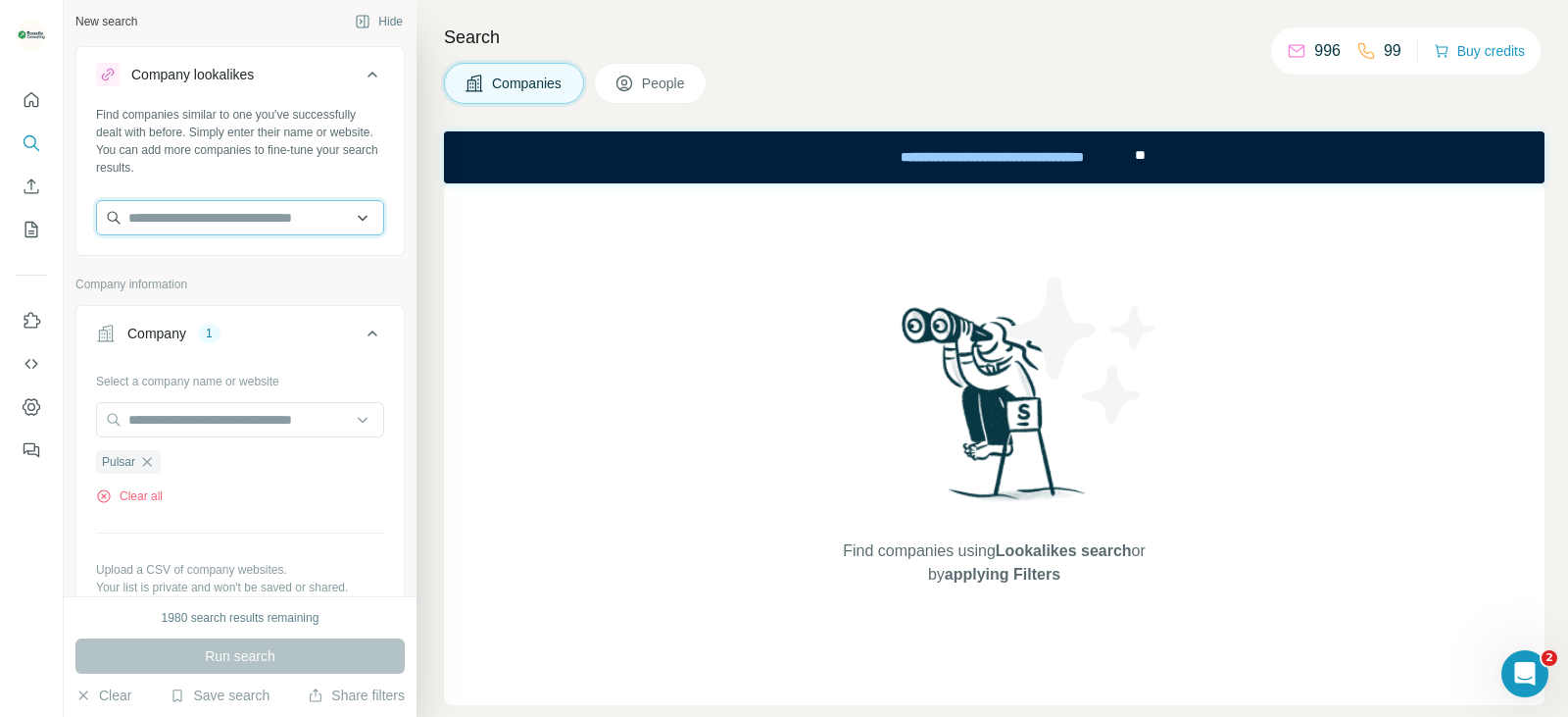
click at [276, 218] on input "text" at bounding box center [240, 217] width 288 height 35
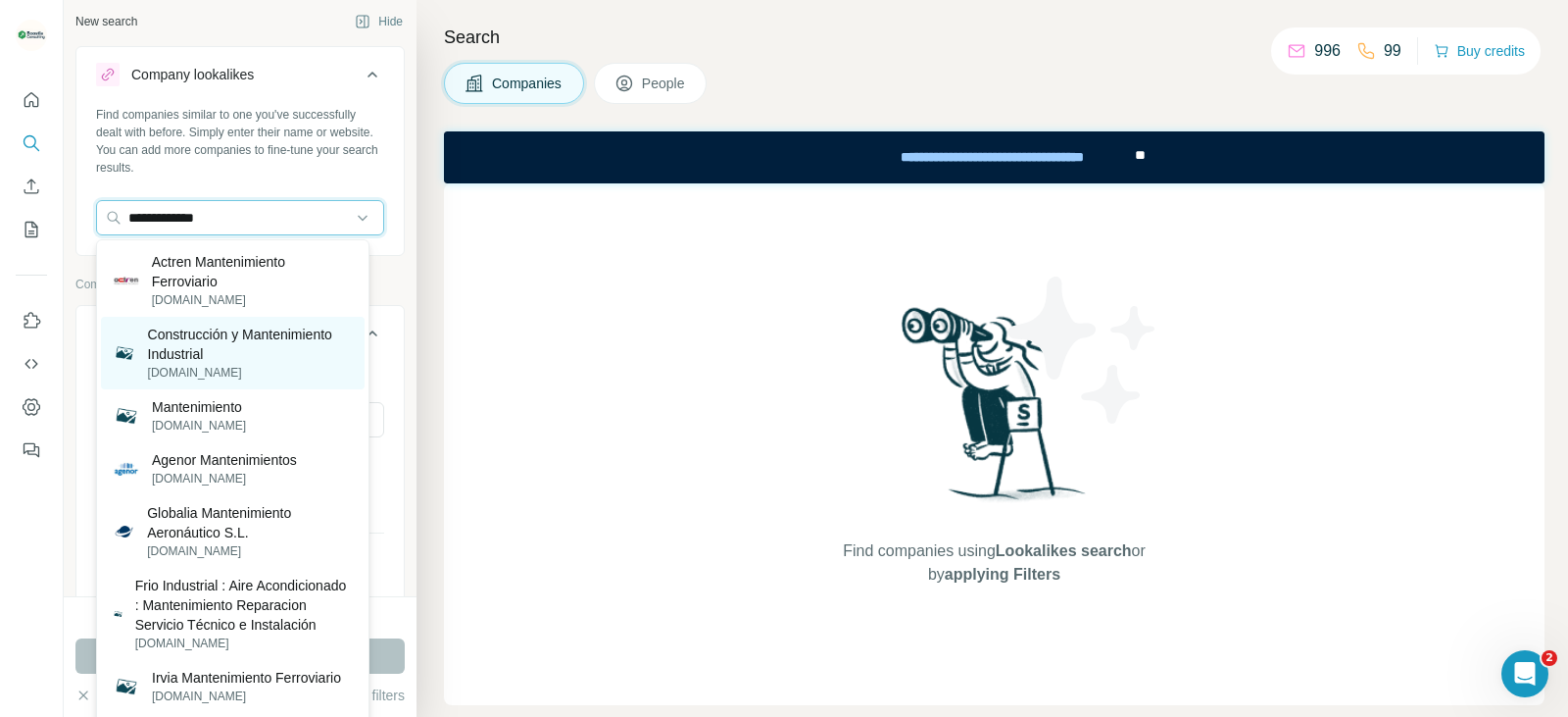
type input "**********"
click at [308, 353] on p "Construcción y Mantenimiento Industrial" at bounding box center [251, 344] width 204 height 39
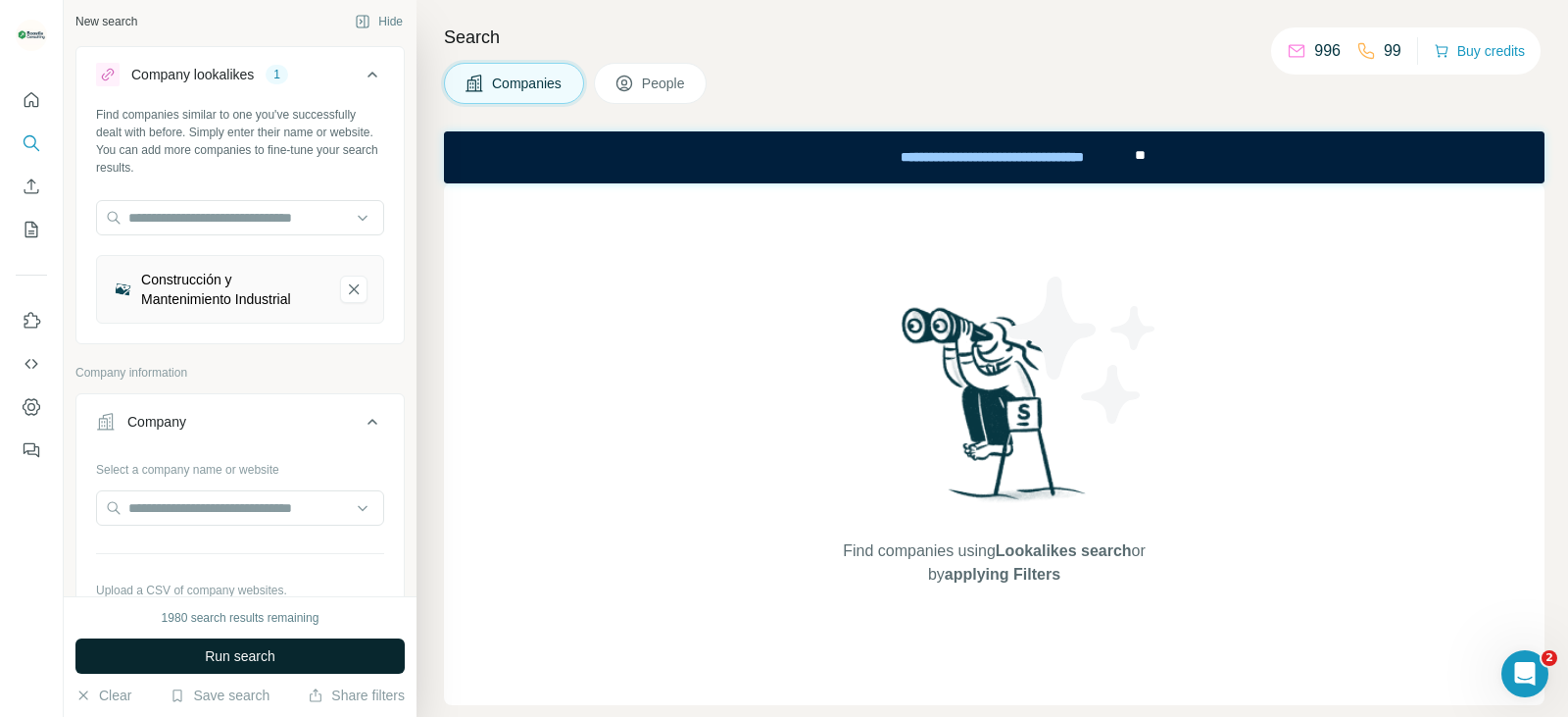
click at [299, 663] on button "Run search" at bounding box center [240, 656] width 329 height 35
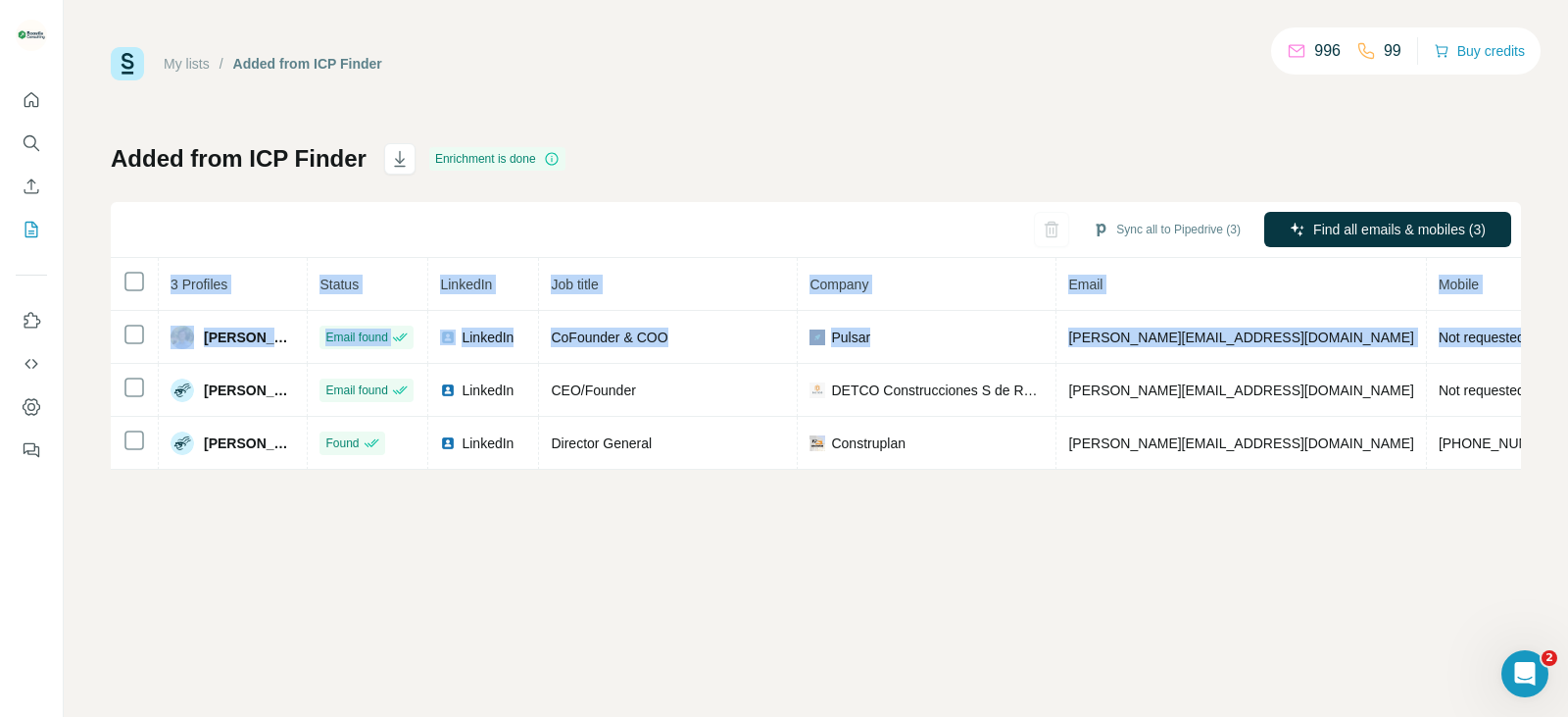
scroll to position [0, 282]
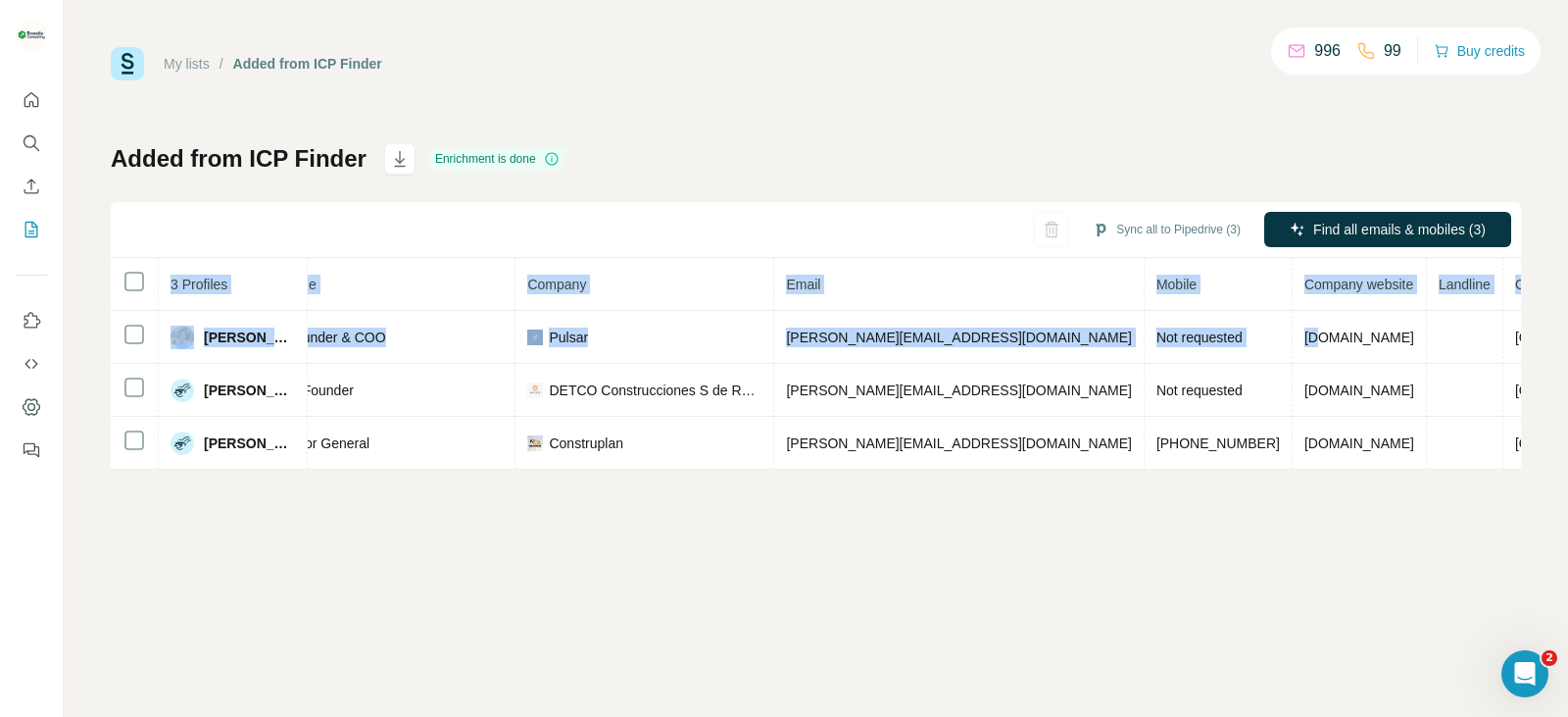
drag, startPoint x: 1510, startPoint y: 339, endPoint x: 1624, endPoint y: 339, distance: 114.0
click at [1567, 339] on html "My lists / Added from ICP Finder 996 99 Buy credits Added from ICP Finder Enric…" at bounding box center [784, 358] width 1568 height 717
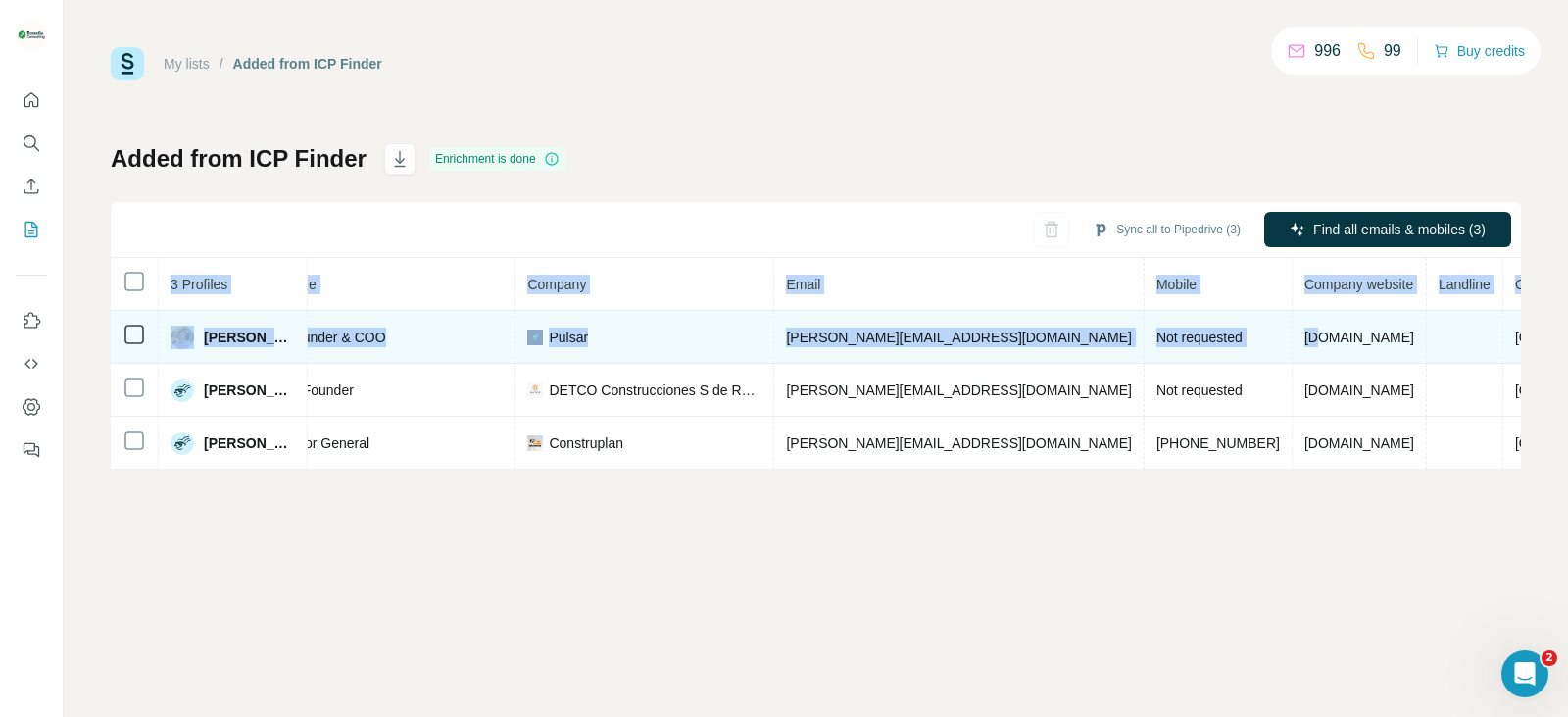
click at [1302, 337] on td "[DOMAIN_NAME]" at bounding box center [1360, 337] width 135 height 53
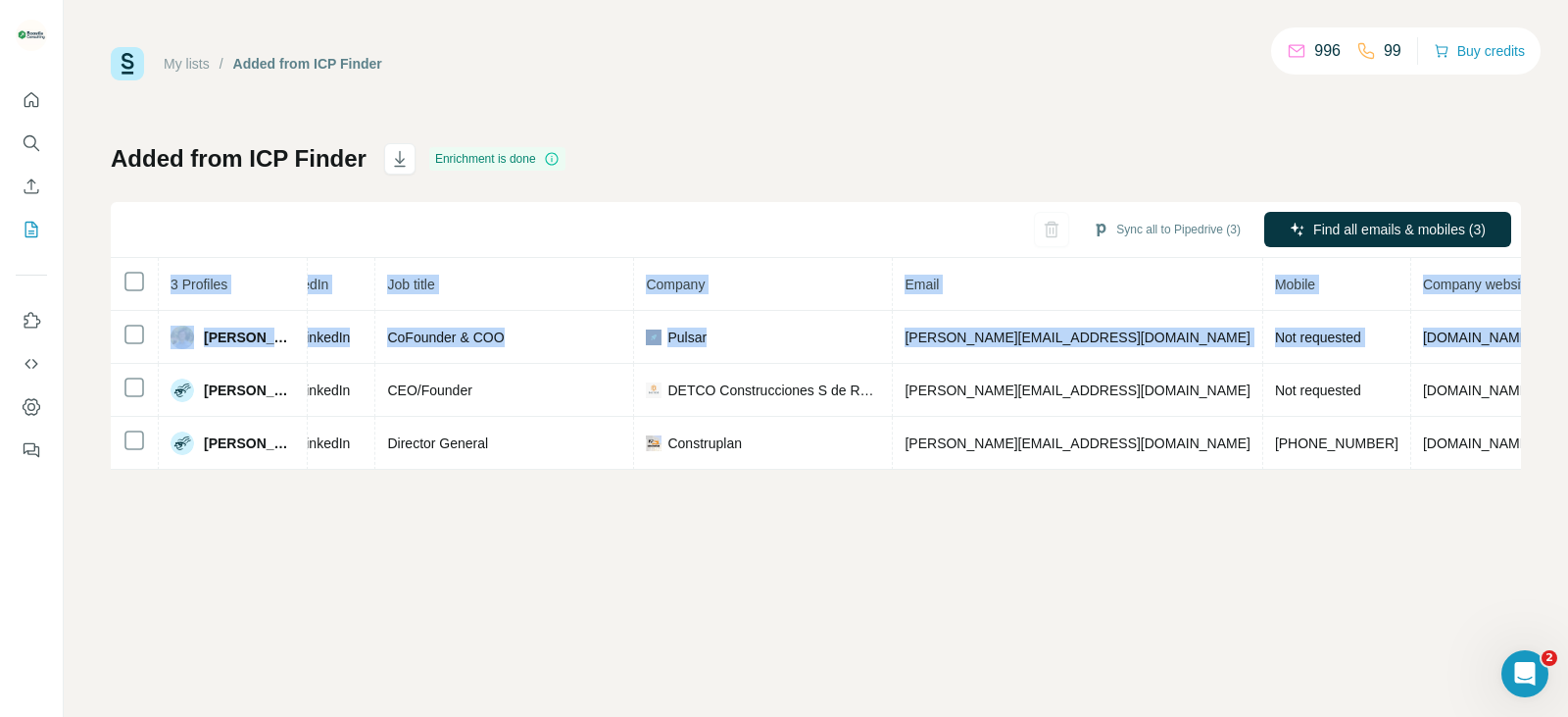
scroll to position [0, 0]
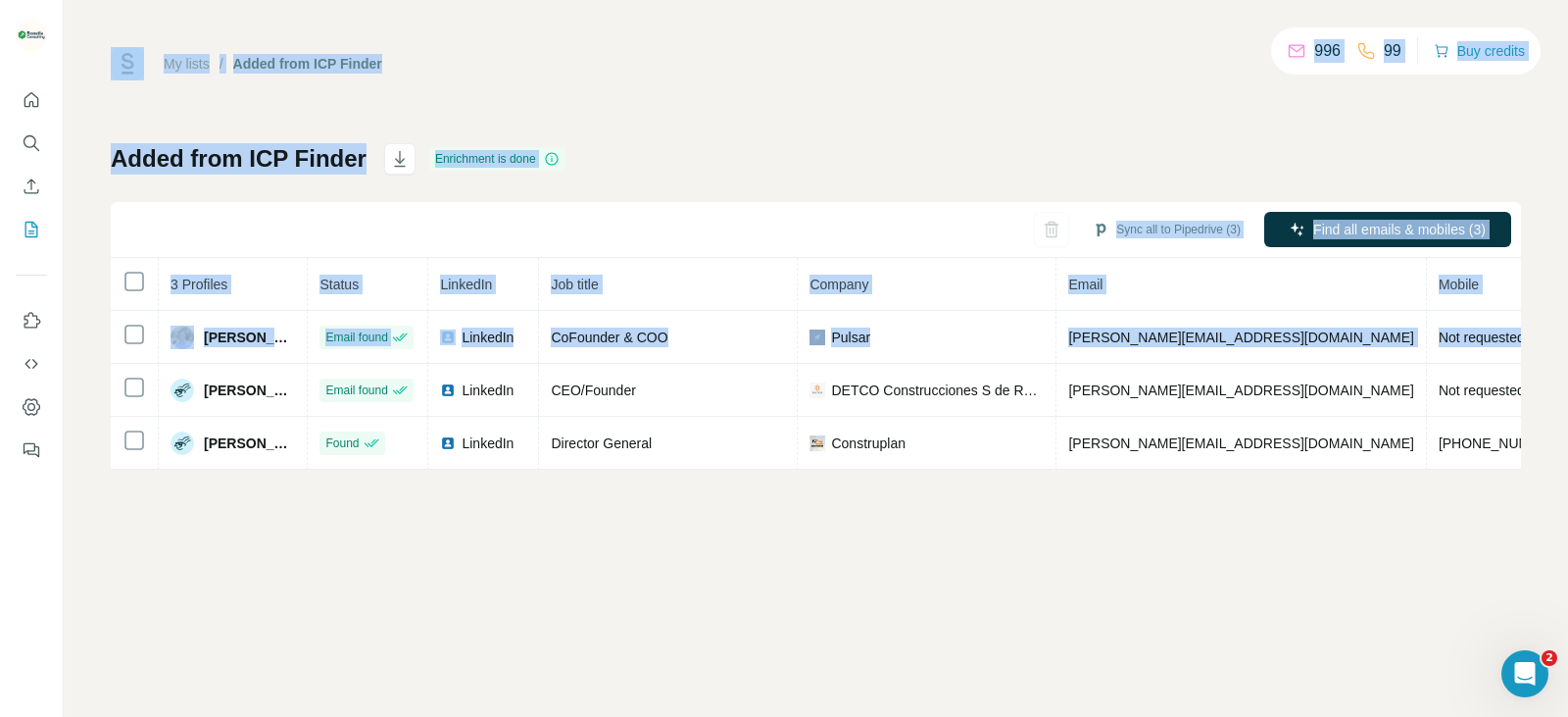
drag, startPoint x: 1295, startPoint y: 339, endPoint x: 54, endPoint y: 362, distance: 1241.2
click at [54, 348] on div "My lists / Added from ICP Finder 996 99 Buy credits Added from ICP Finder Enric…" at bounding box center [784, 358] width 1568 height 717
click at [457, 558] on div "My lists / Added from ICP Finder 996 99 Buy credits Added from ICP Finder Enric…" at bounding box center [816, 358] width 1504 height 717
click at [1010, 148] on div "Added from ICP Finder Enrichment is done Sync all to Pipedrive (3) Find all ema…" at bounding box center [816, 307] width 1410 height 327
